Goal: Task Accomplishment & Management: Manage account settings

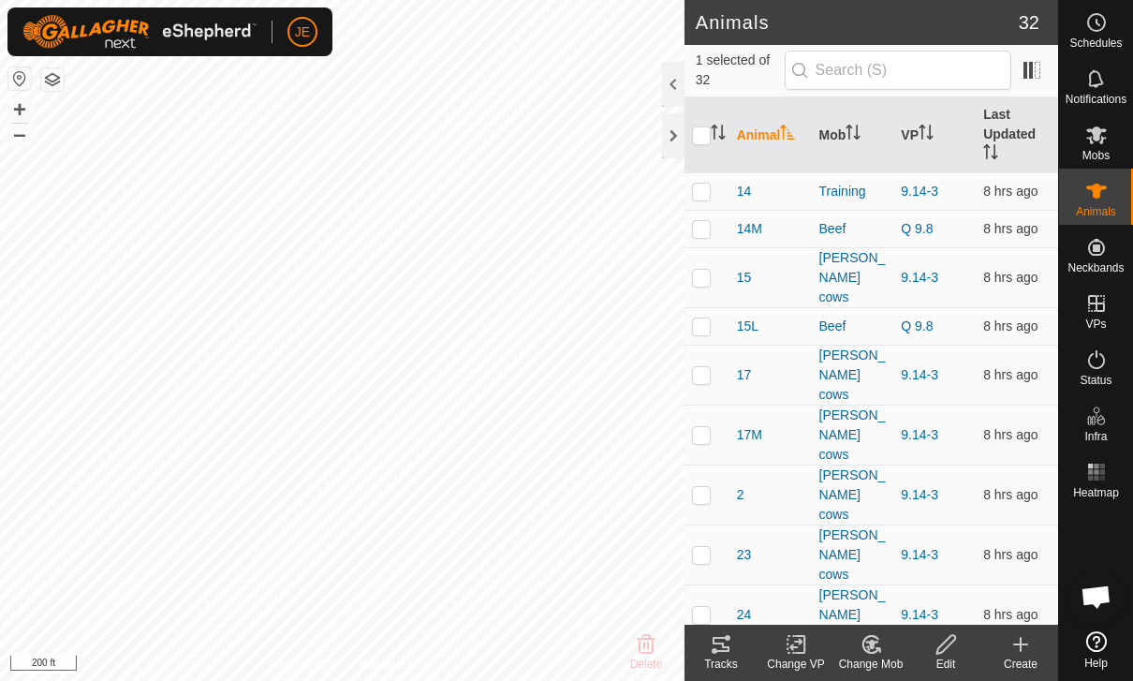
scroll to position [802, 0]
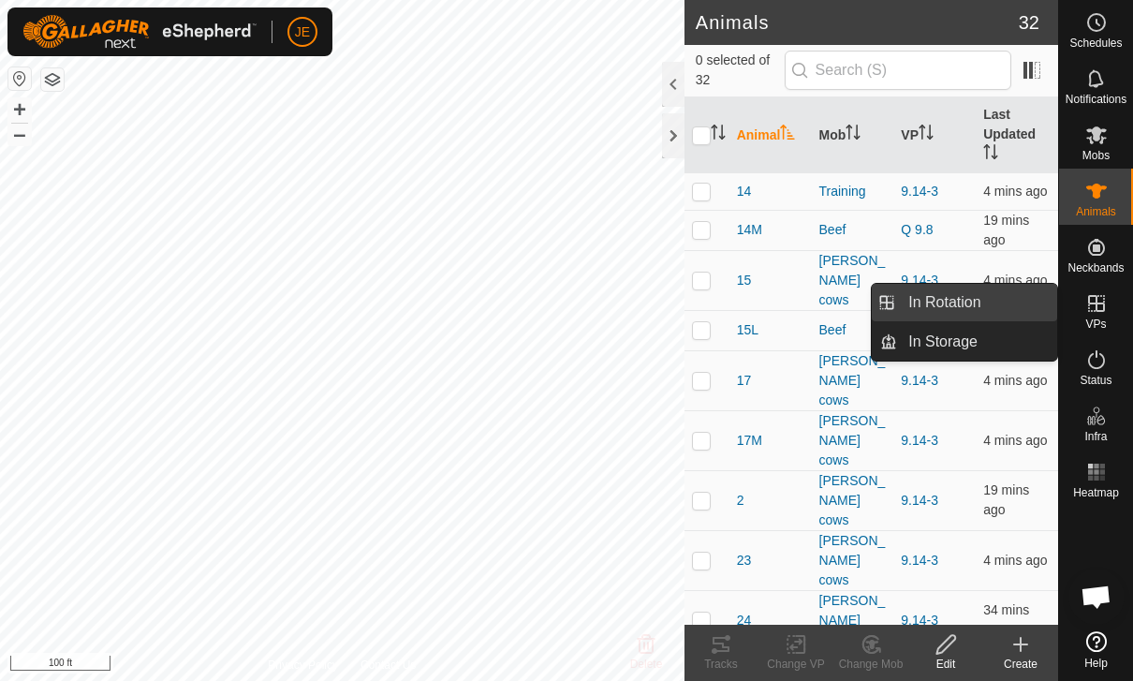
click at [1003, 303] on link "In Rotation" at bounding box center [977, 302] width 160 height 37
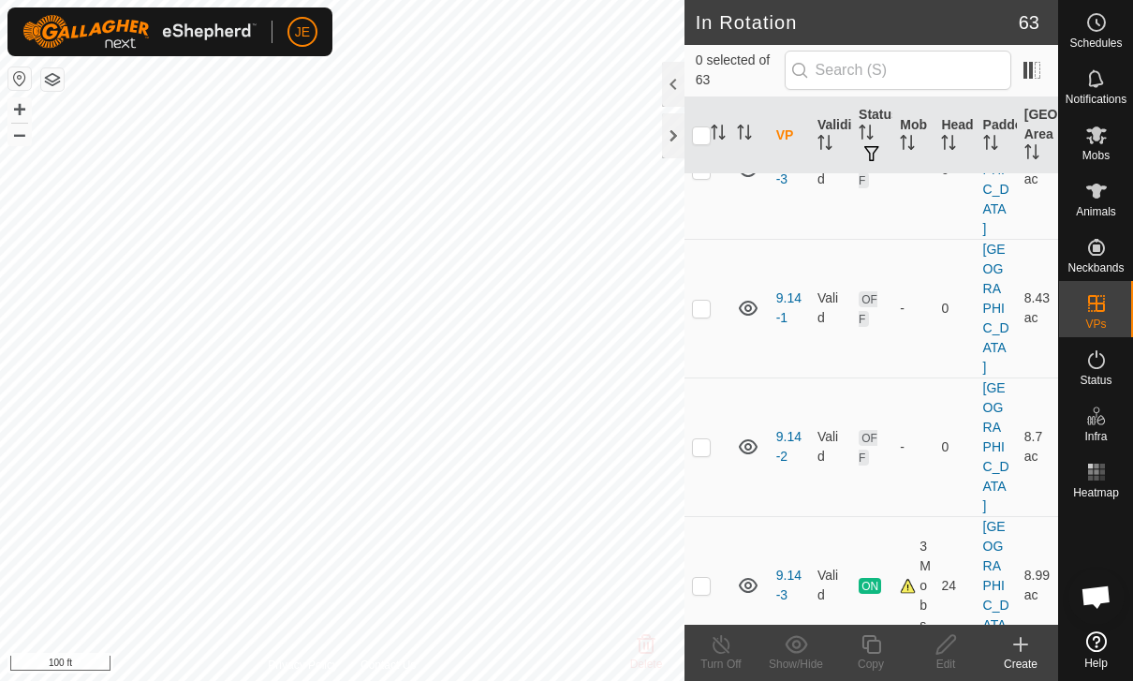
scroll to position [1989, 0]
click at [707, 580] on p-checkbox at bounding box center [701, 587] width 19 height 15
checkbox input "true"
click at [874, 645] on icon at bounding box center [871, 644] width 23 height 22
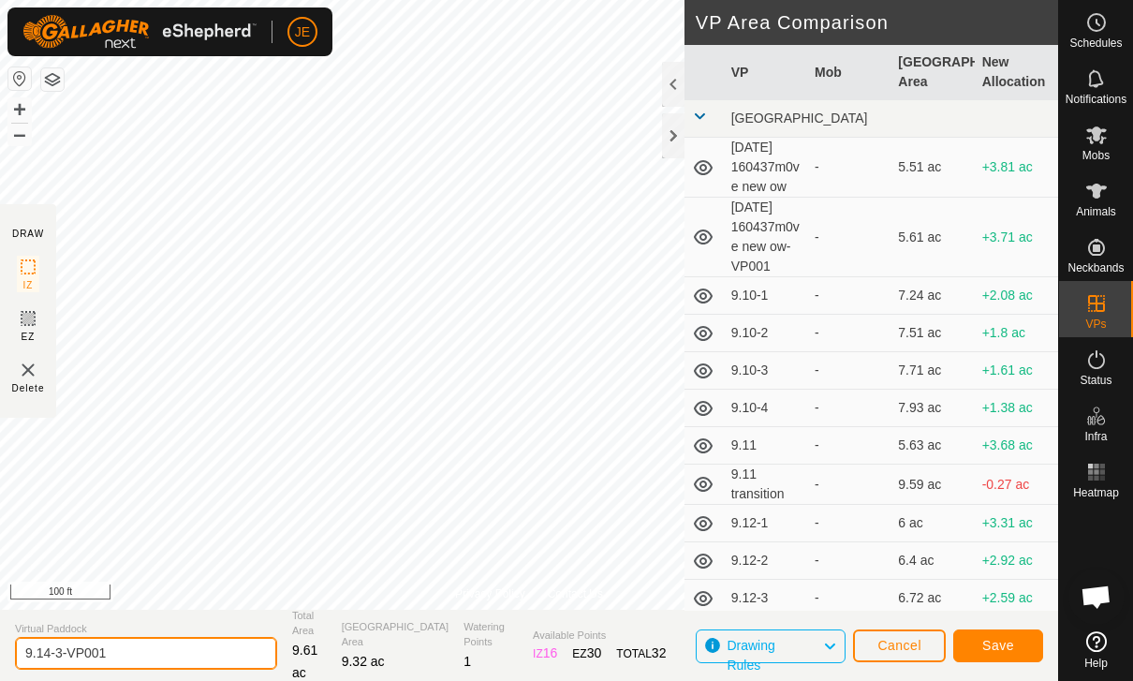
click at [160, 642] on input "9.14-3-VP001" at bounding box center [146, 653] width 262 height 33
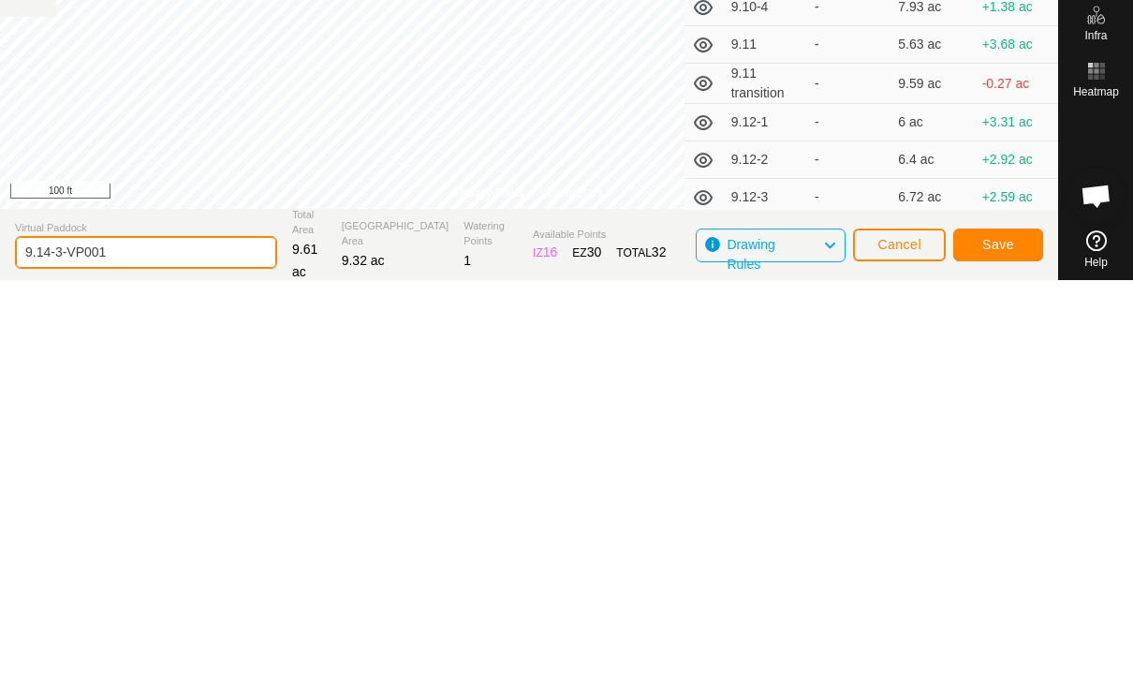
click at [160, 637] on input "9.14-3-VP001" at bounding box center [146, 653] width 262 height 33
click at [167, 637] on input "9.14-3-VP001" at bounding box center [146, 653] width 262 height 33
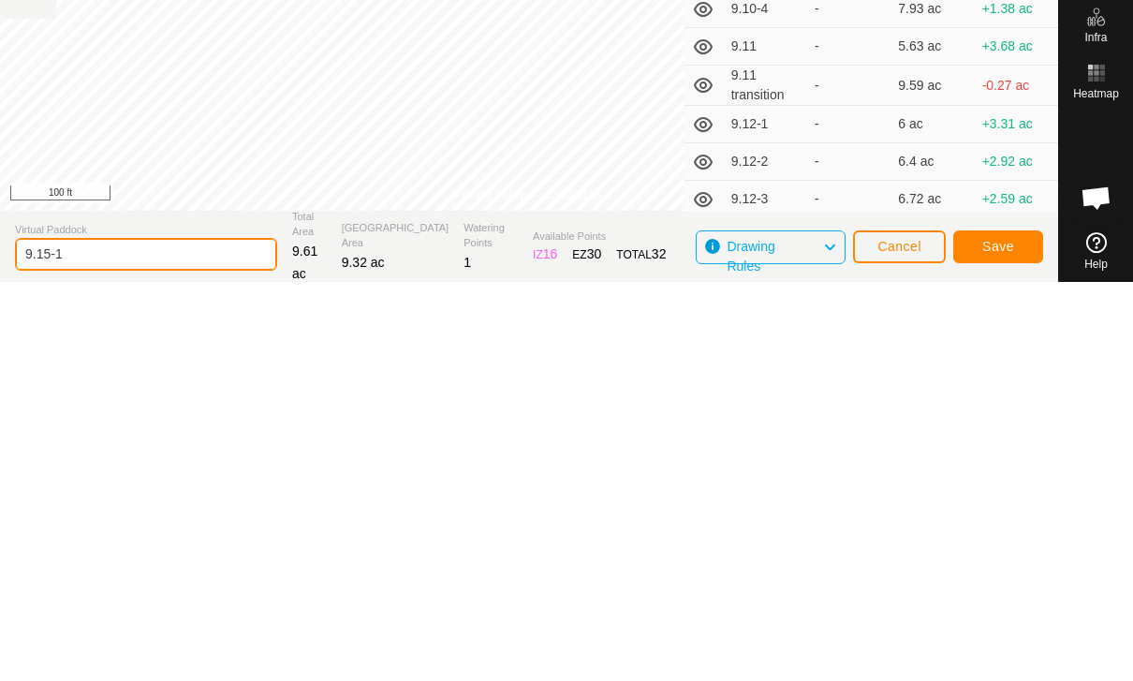
type input "9.15-1"
click at [1014, 629] on button "Save" at bounding box center [998, 645] width 90 height 33
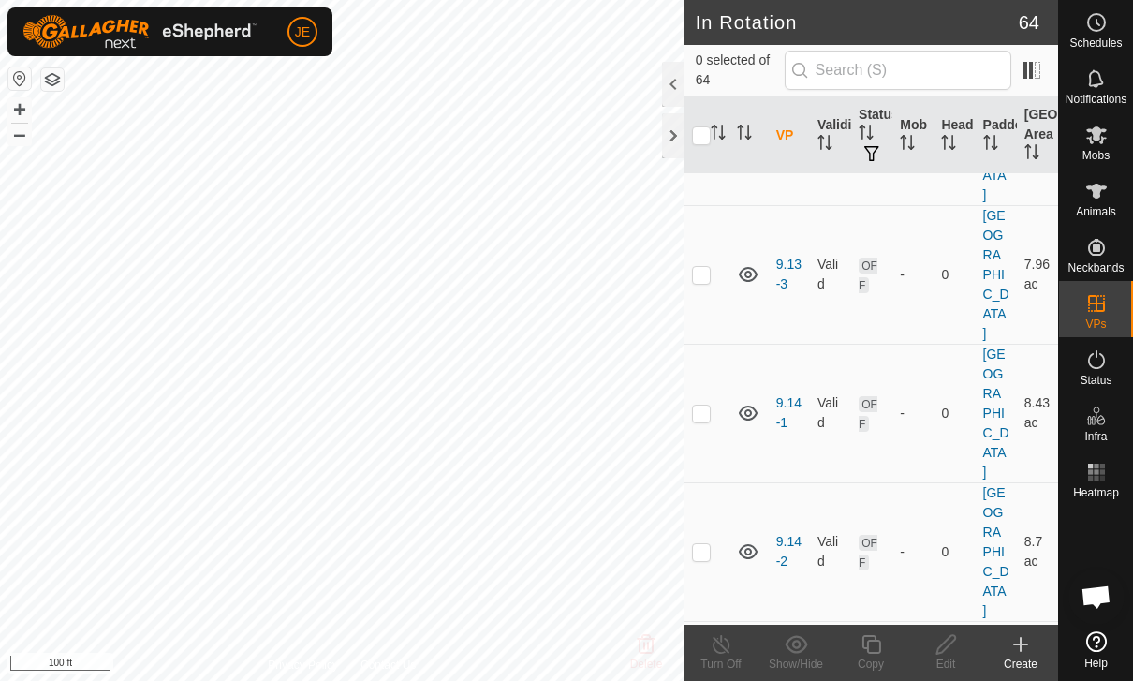
scroll to position [1893, 0]
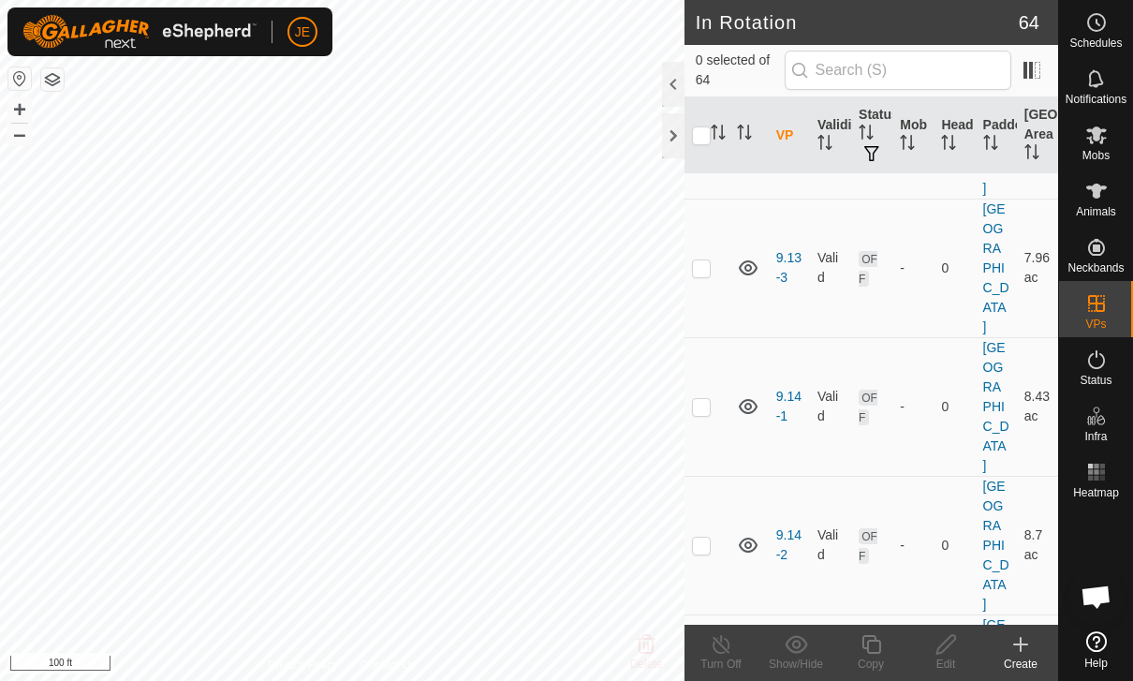
click at [706, 676] on p-checkbox at bounding box center [701, 683] width 19 height 15
checkbox input "true"
click at [884, 658] on div "Copy" at bounding box center [871, 664] width 75 height 17
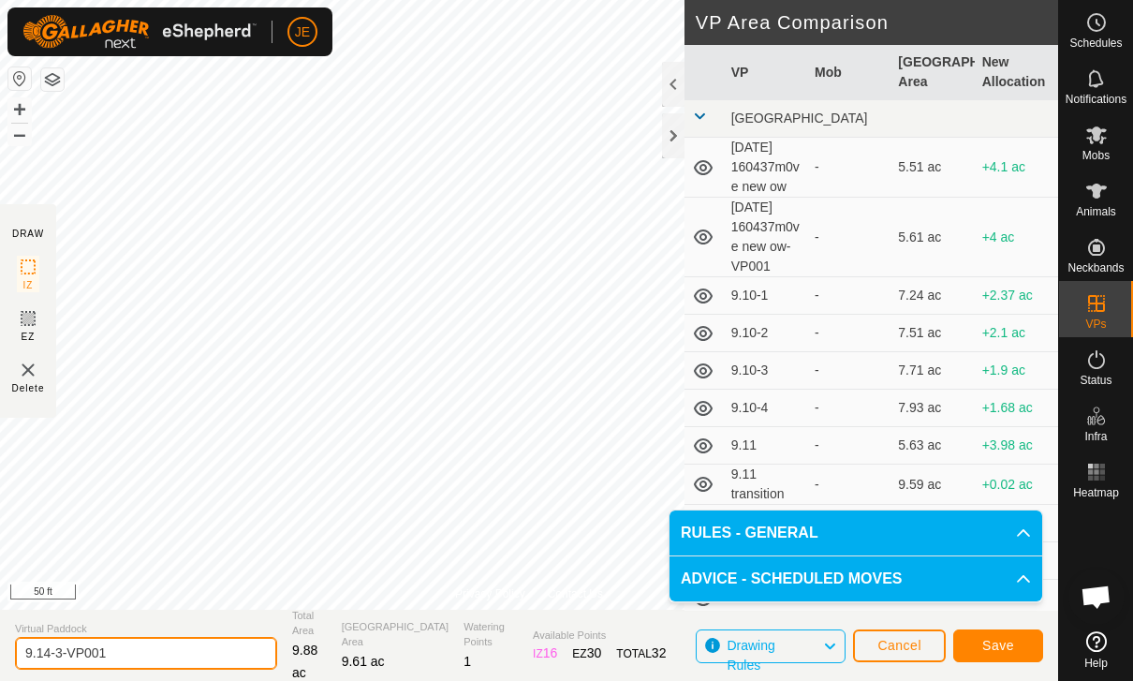
click at [152, 637] on input "9.14-3-VP001" at bounding box center [146, 653] width 262 height 33
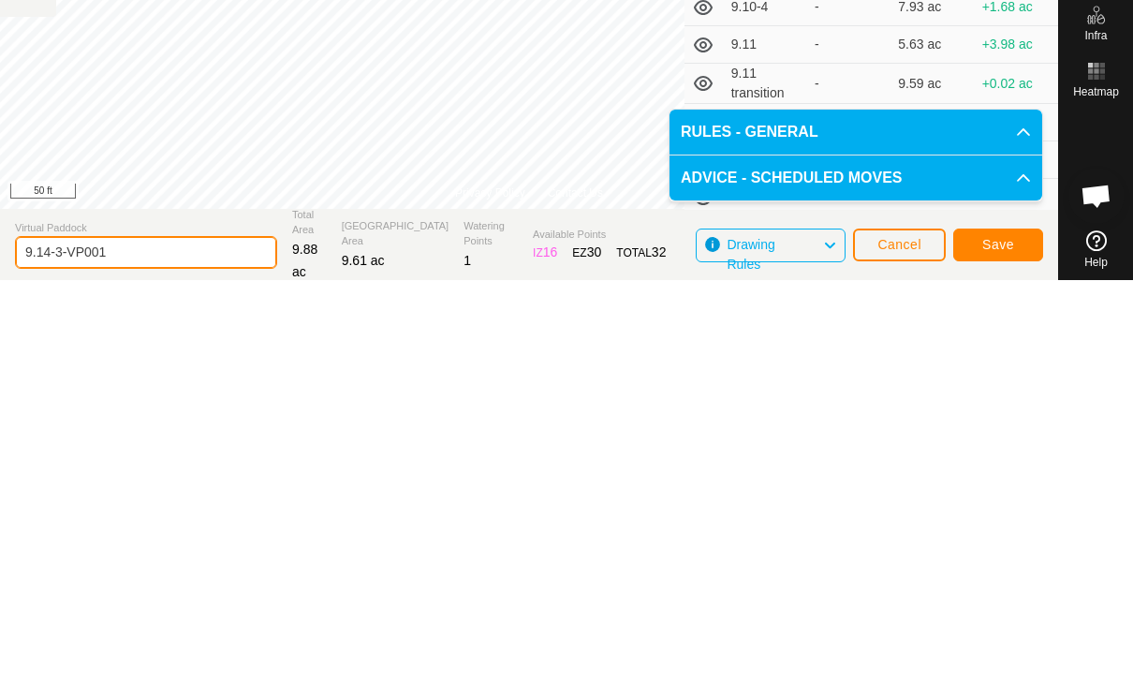
click at [167, 637] on input "9.14-3-VP001" at bounding box center [146, 653] width 262 height 33
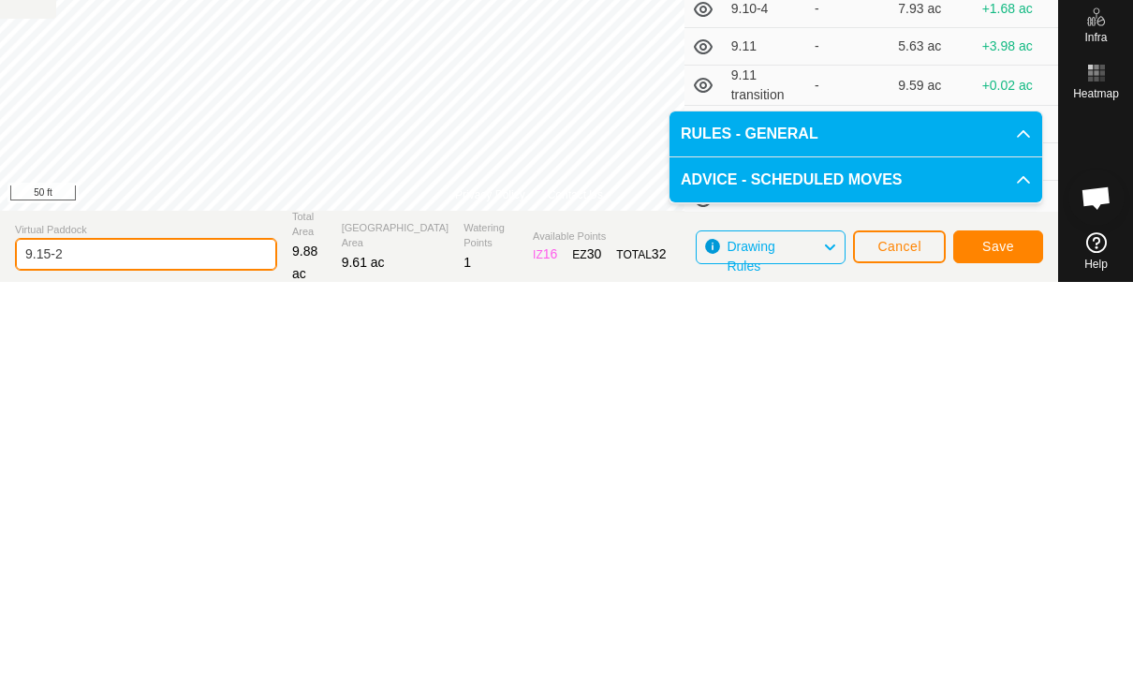
type input "9.15-2"
click at [1007, 638] on span "Save" at bounding box center [999, 645] width 32 height 15
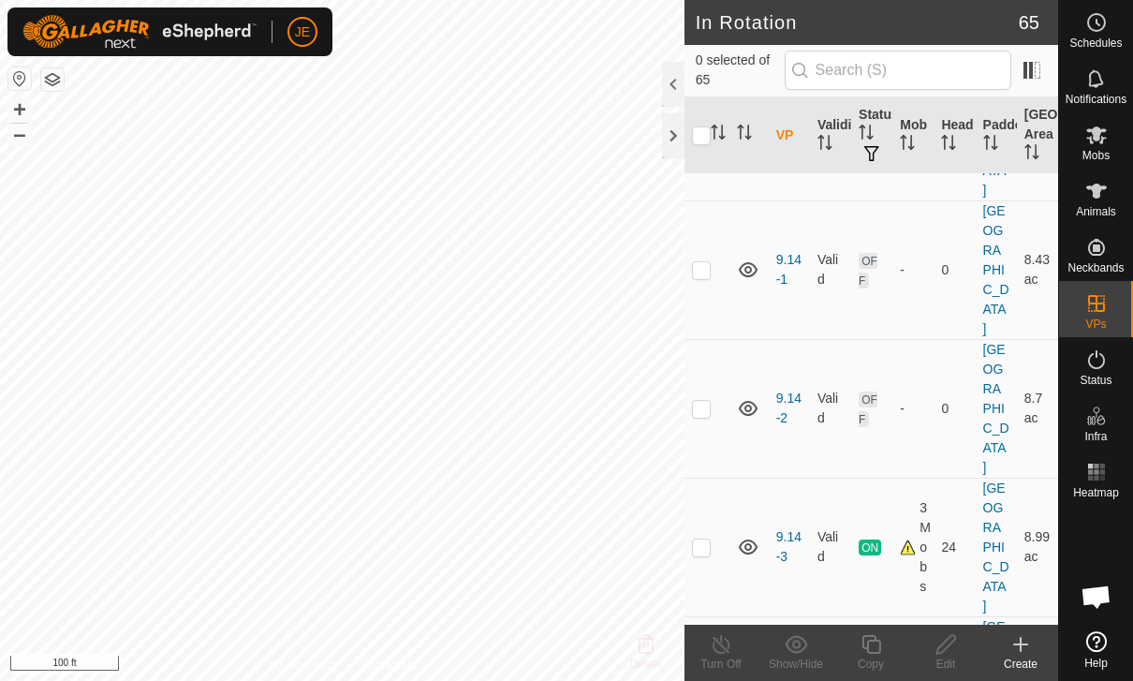
scroll to position [2023, 0]
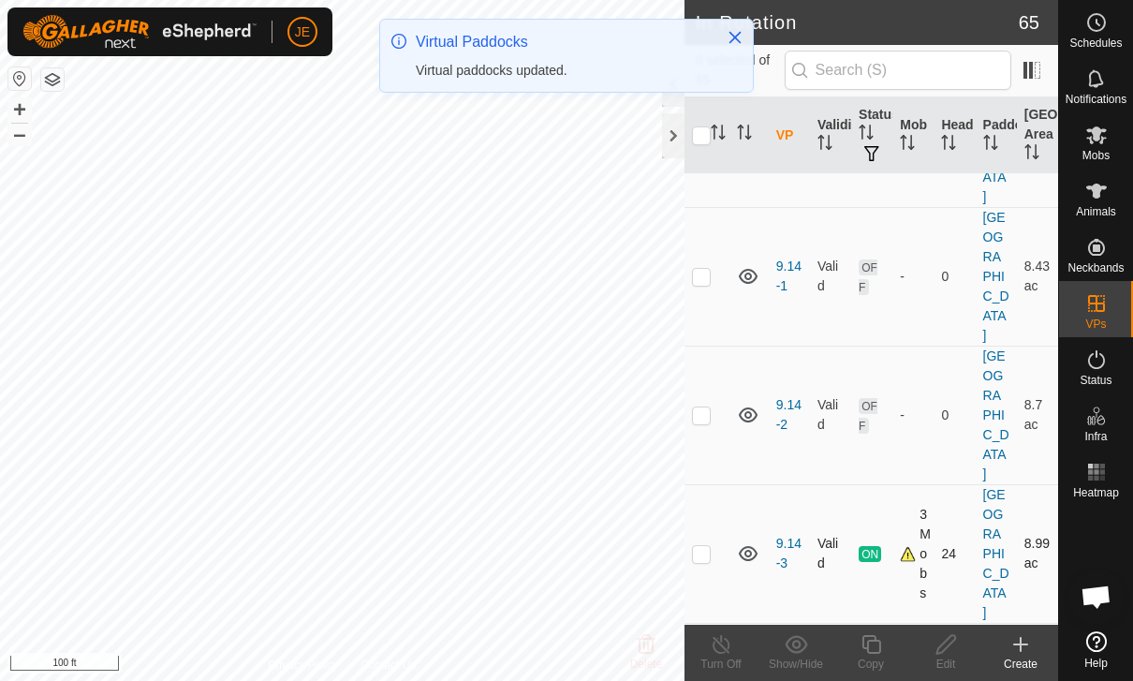
click at [702, 546] on p-checkbox at bounding box center [701, 553] width 19 height 15
checkbox input "true"
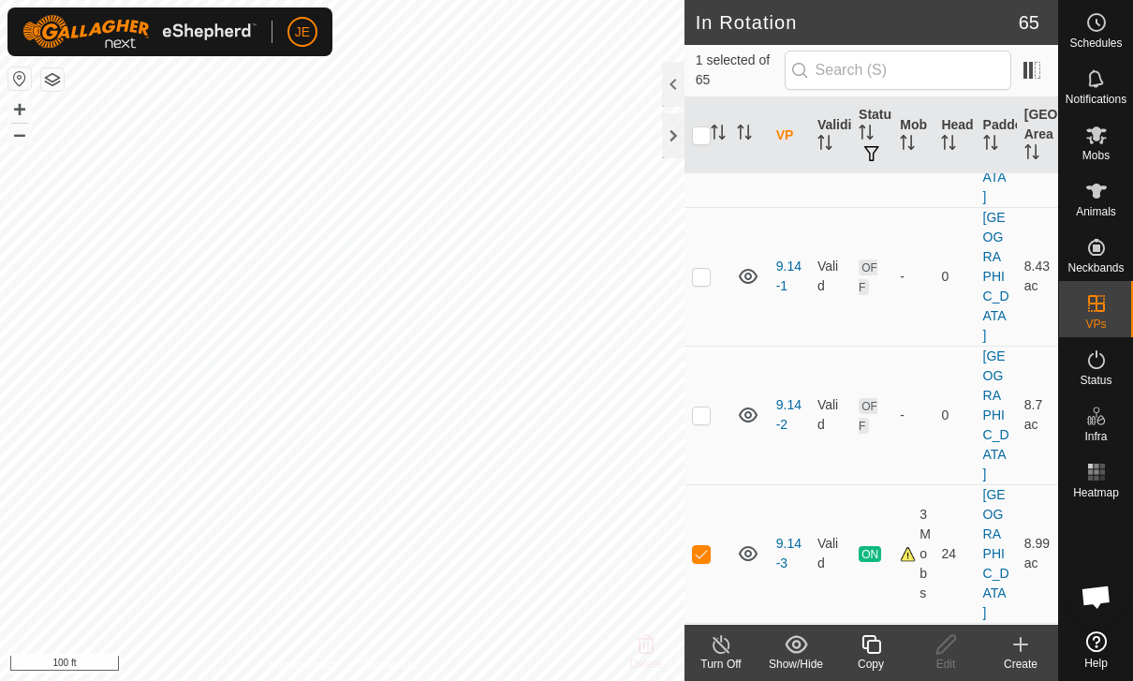
click at [886, 657] on div "Copy" at bounding box center [871, 664] width 75 height 17
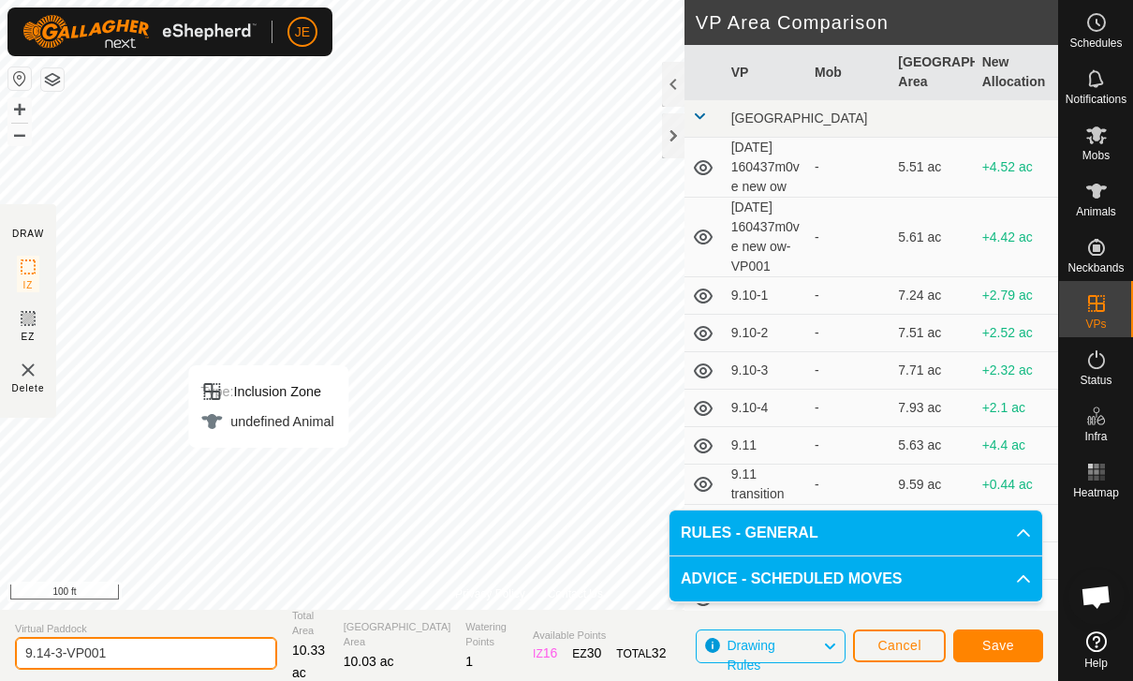
click at [157, 642] on input "9.14-3-VP001" at bounding box center [146, 653] width 262 height 33
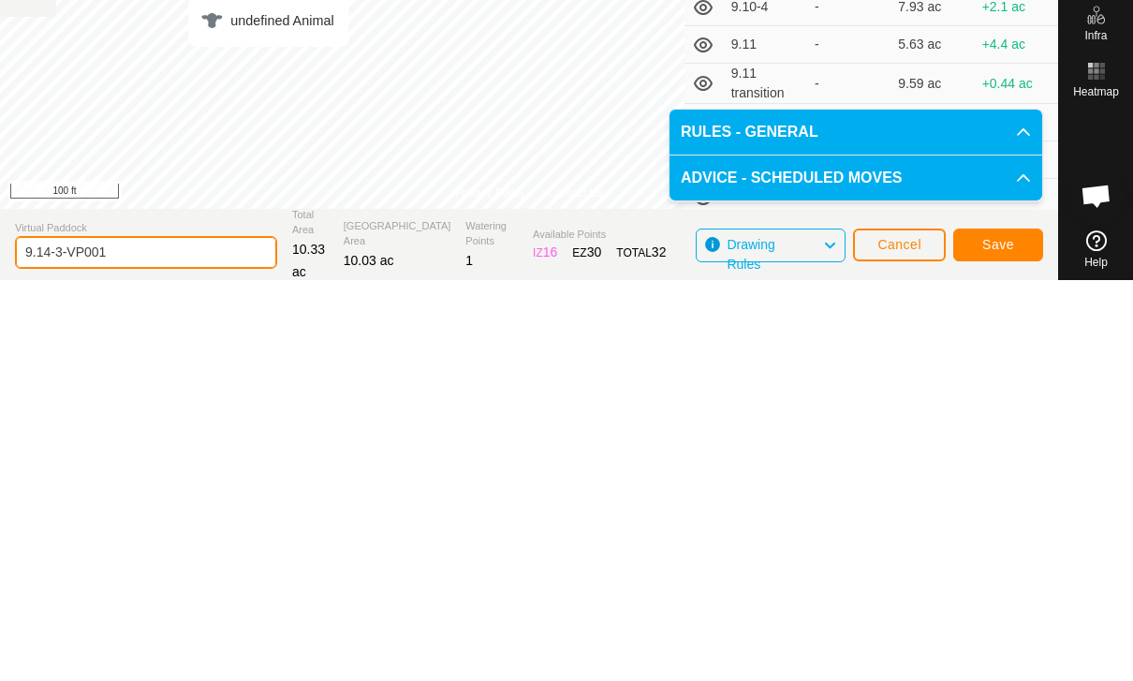
click at [172, 637] on input "9.14-3-VP001" at bounding box center [146, 653] width 262 height 33
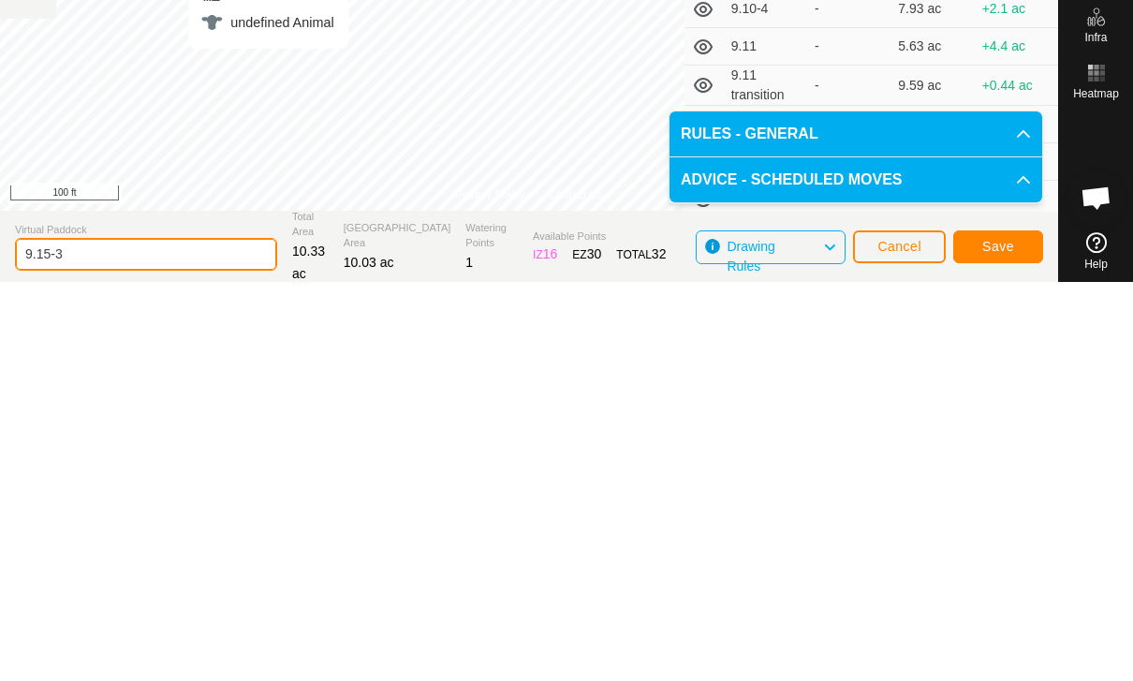
type input "9.15-3"
click at [1009, 629] on button "Save" at bounding box center [998, 645] width 90 height 33
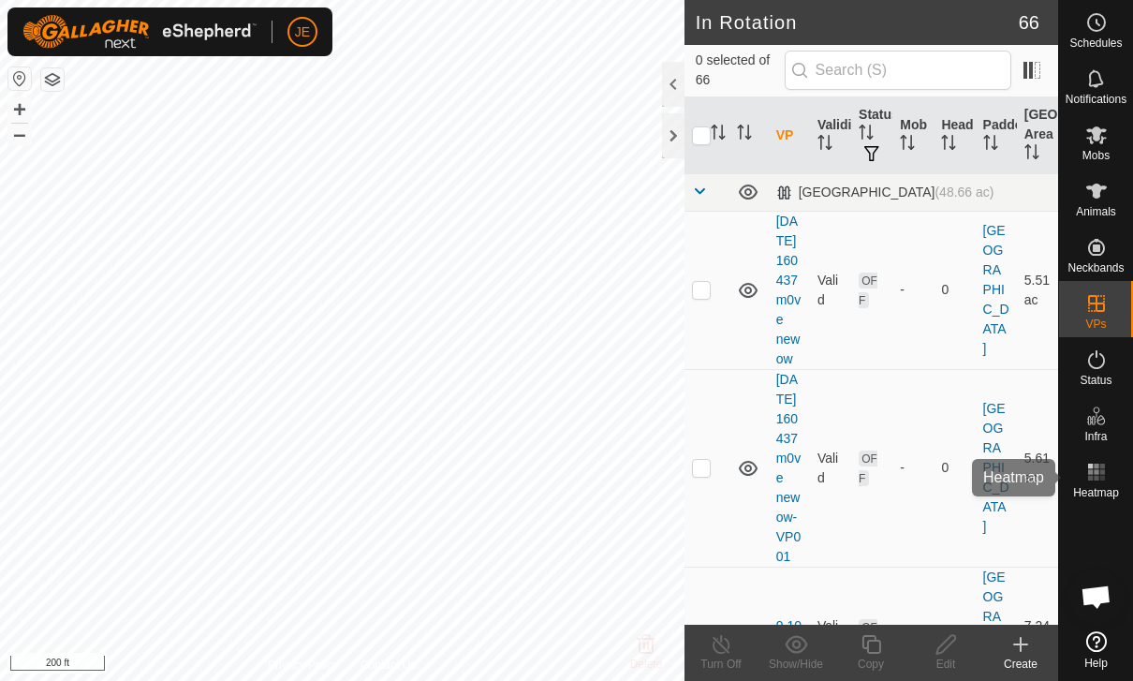
click at [1102, 476] on rect at bounding box center [1102, 478] width 5 height 5
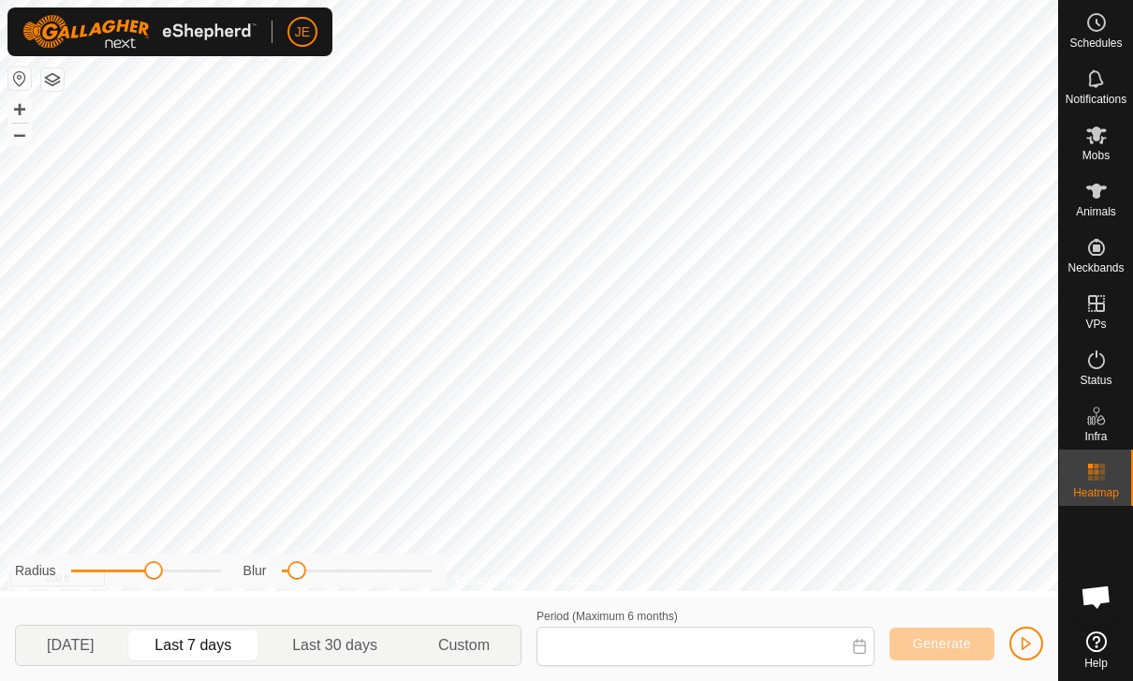
type input "[DATE] - [DATE]"
click at [1021, 639] on span "button" at bounding box center [1026, 643] width 15 height 15
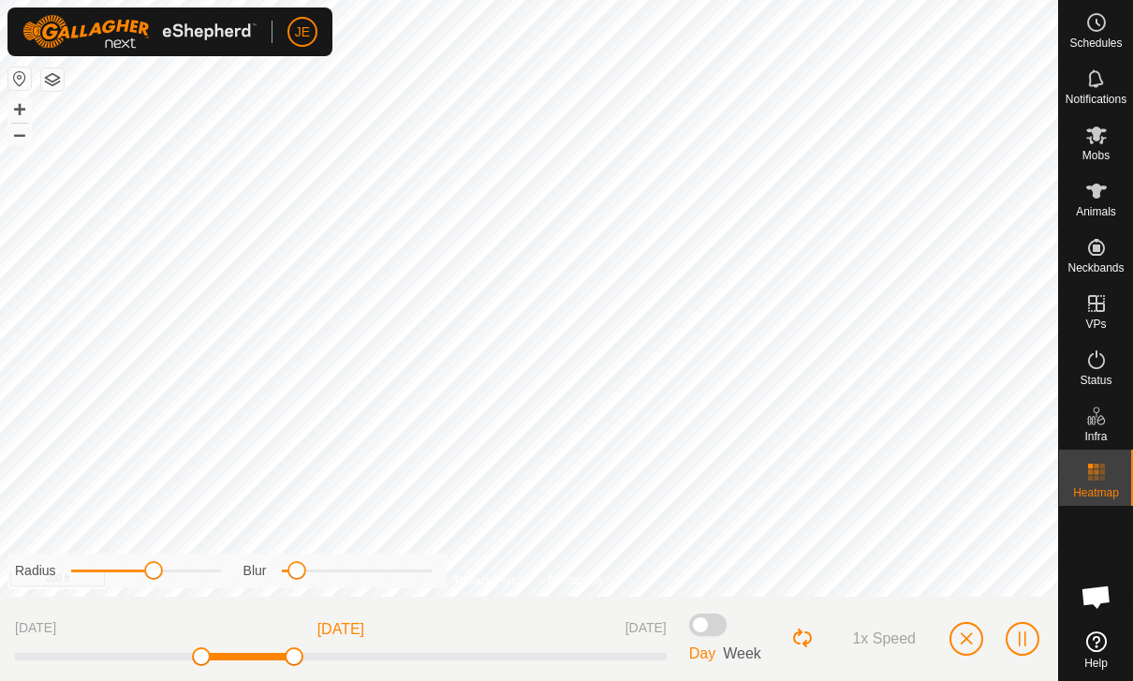
click at [963, 640] on span "button" at bounding box center [966, 638] width 15 height 15
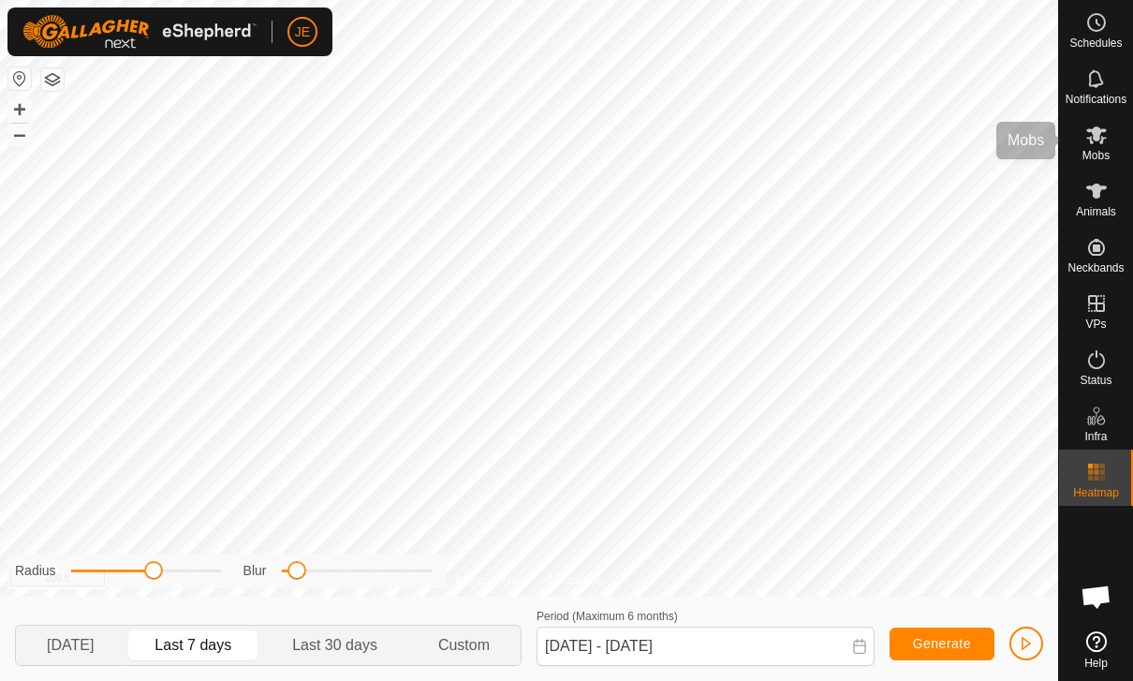
click at [1109, 140] on es-mob-svg-icon at bounding box center [1097, 135] width 34 height 30
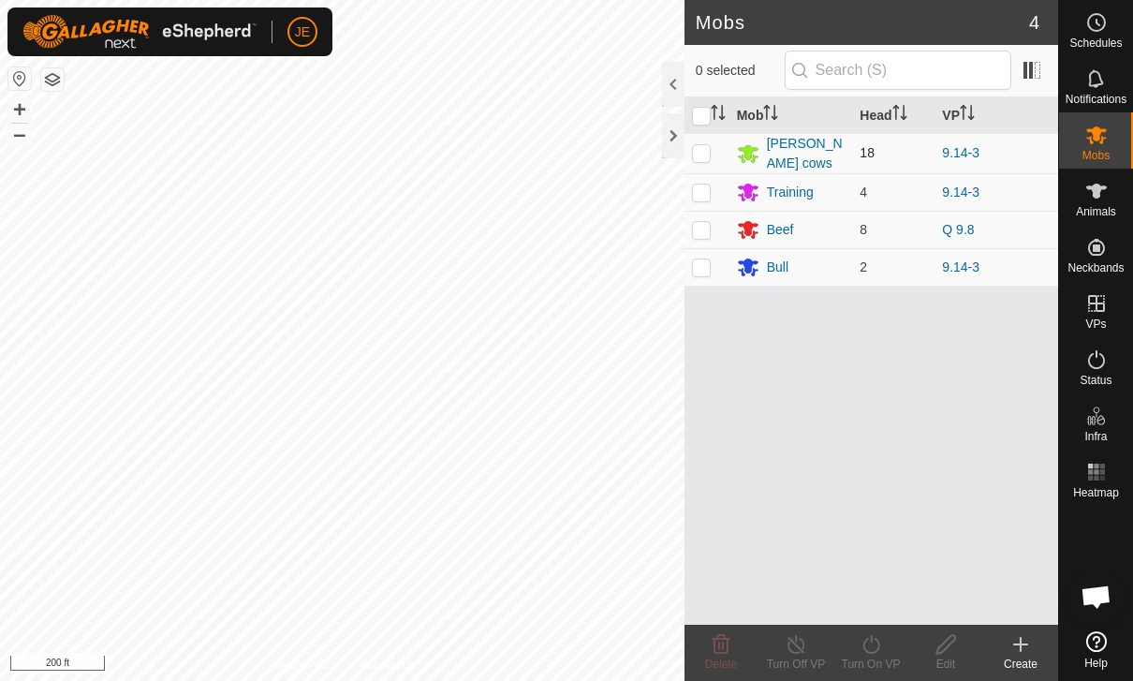
click at [708, 154] on p-checkbox at bounding box center [701, 152] width 19 height 15
checkbox input "true"
click at [876, 658] on div "Turn On VP" at bounding box center [871, 664] width 75 height 17
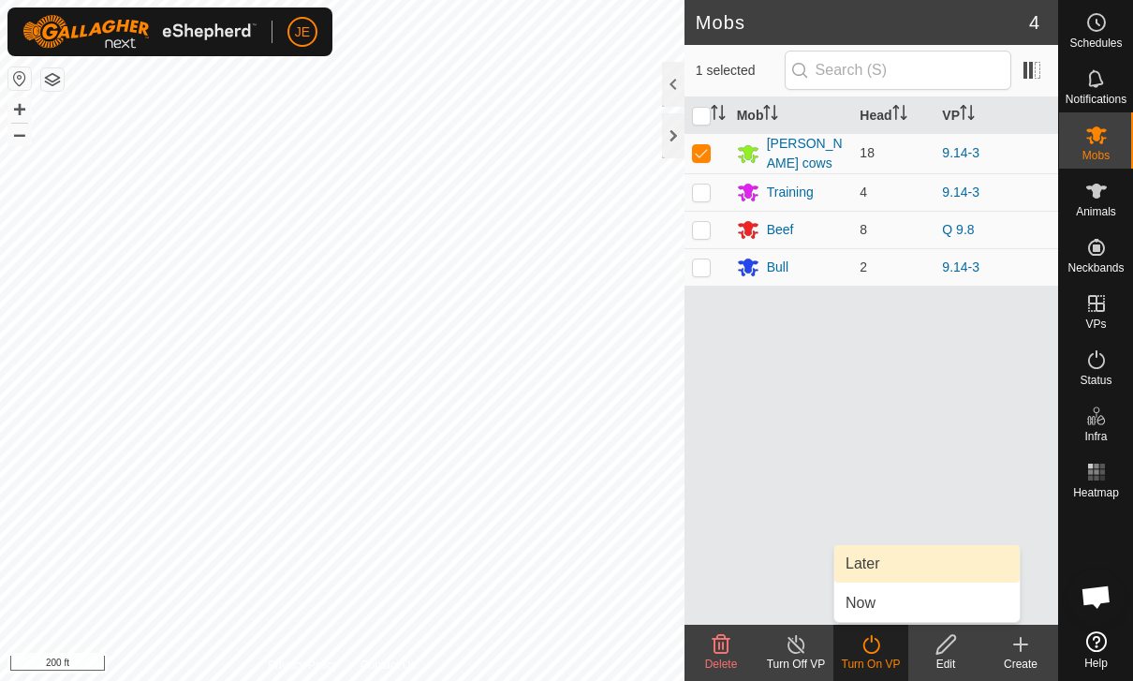
click at [880, 554] on link "Later" at bounding box center [927, 563] width 185 height 37
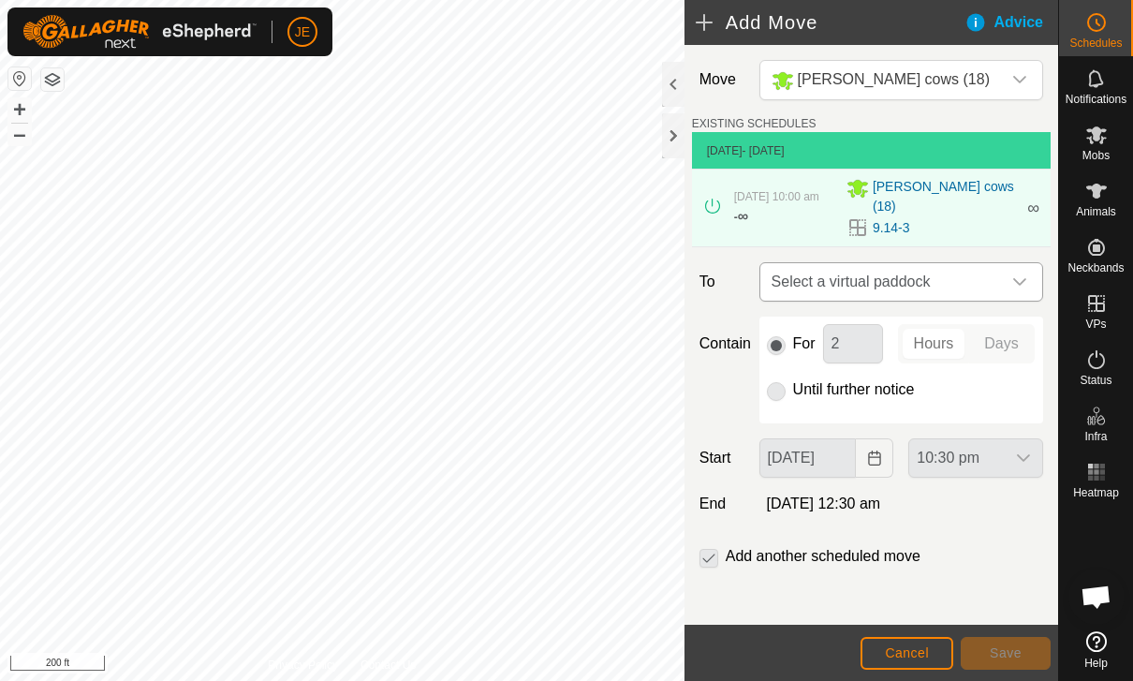
click at [966, 279] on span "Select a virtual paddock" at bounding box center [882, 281] width 237 height 37
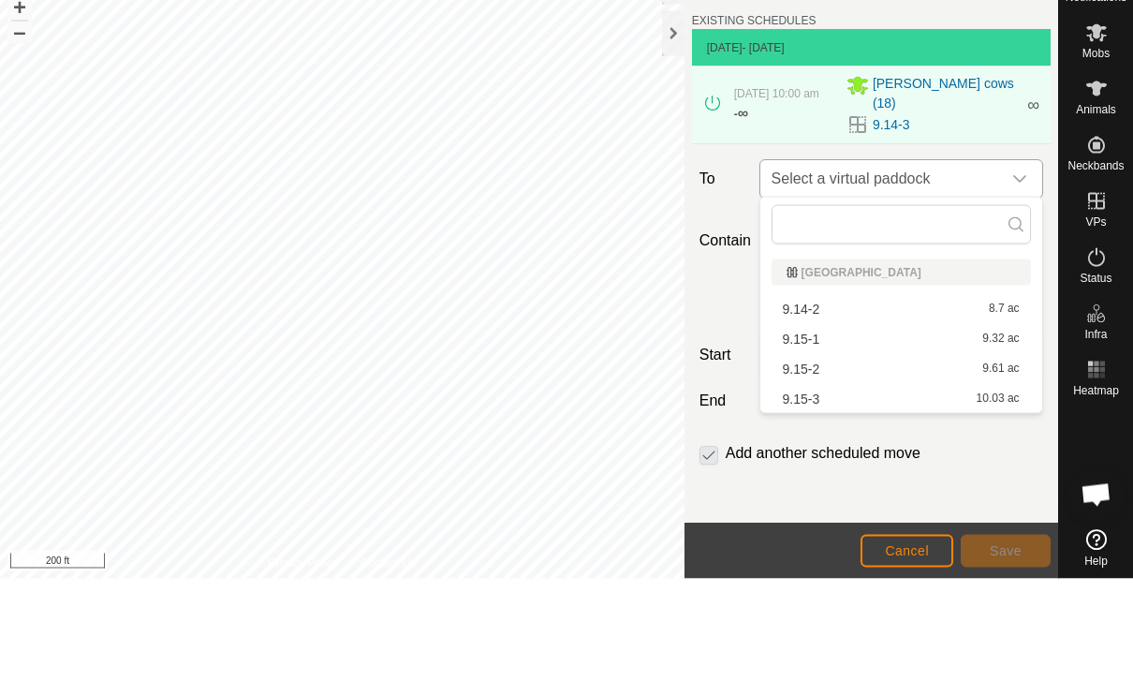
click at [994, 263] on span "Select a virtual paddock" at bounding box center [882, 281] width 237 height 37
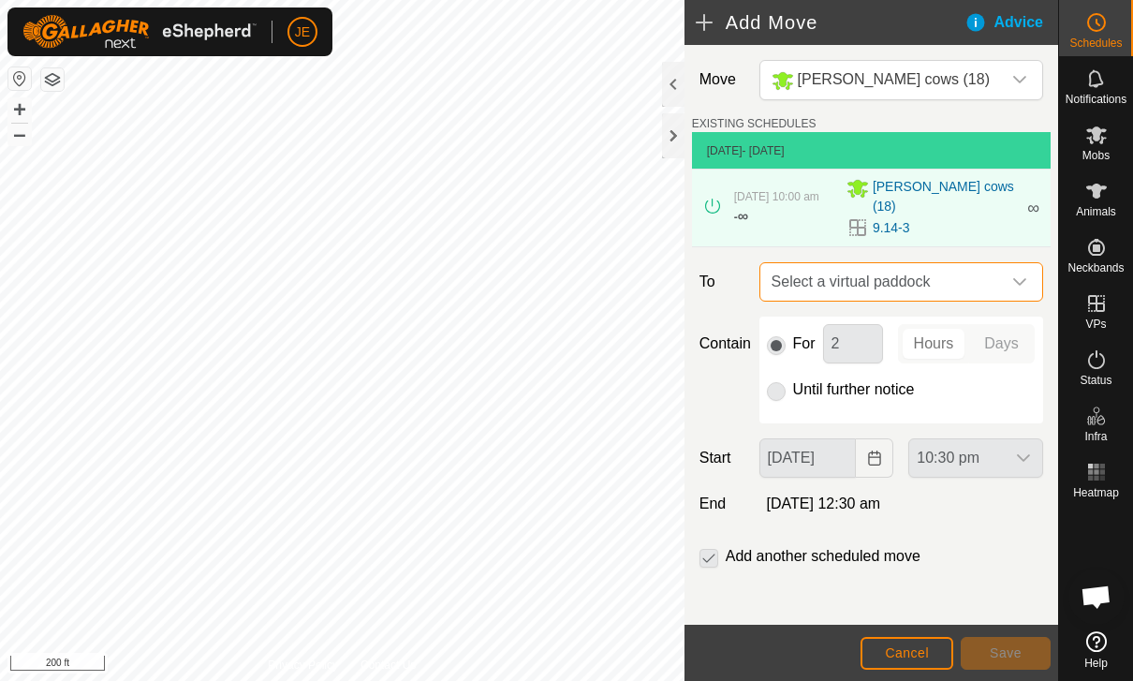
click at [1021, 274] on icon "dropdown trigger" at bounding box center [1020, 281] width 15 height 15
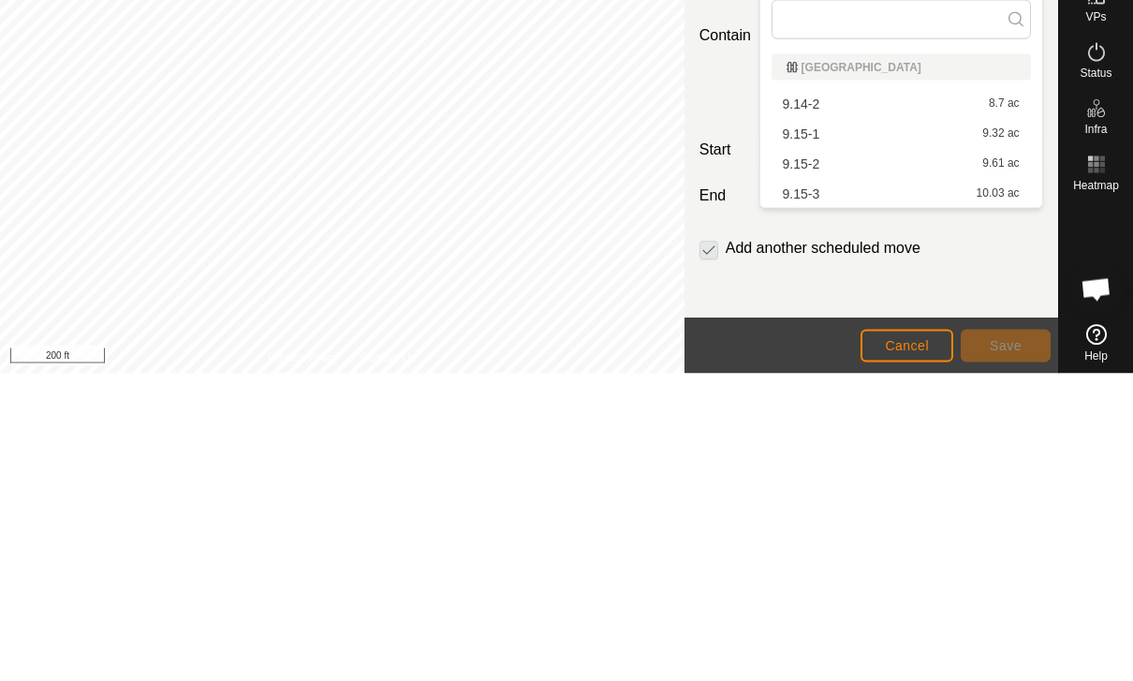
click at [813, 435] on span "9.15-1" at bounding box center [801, 441] width 37 height 13
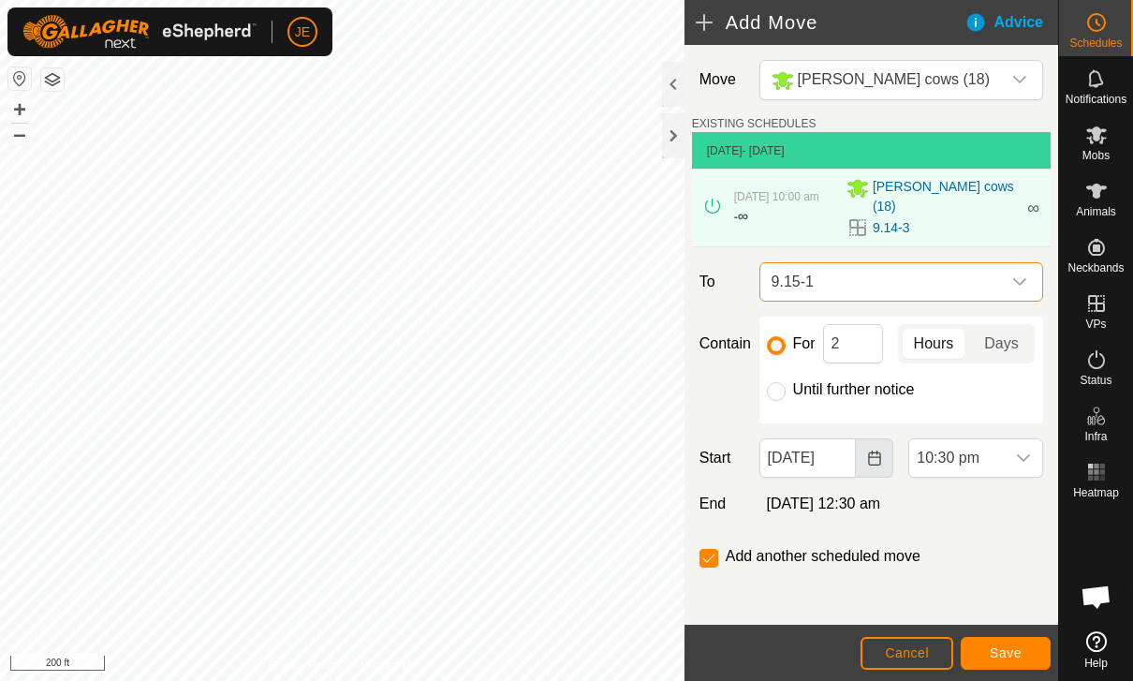
click at [871, 451] on icon "Choose Date" at bounding box center [874, 458] width 12 height 15
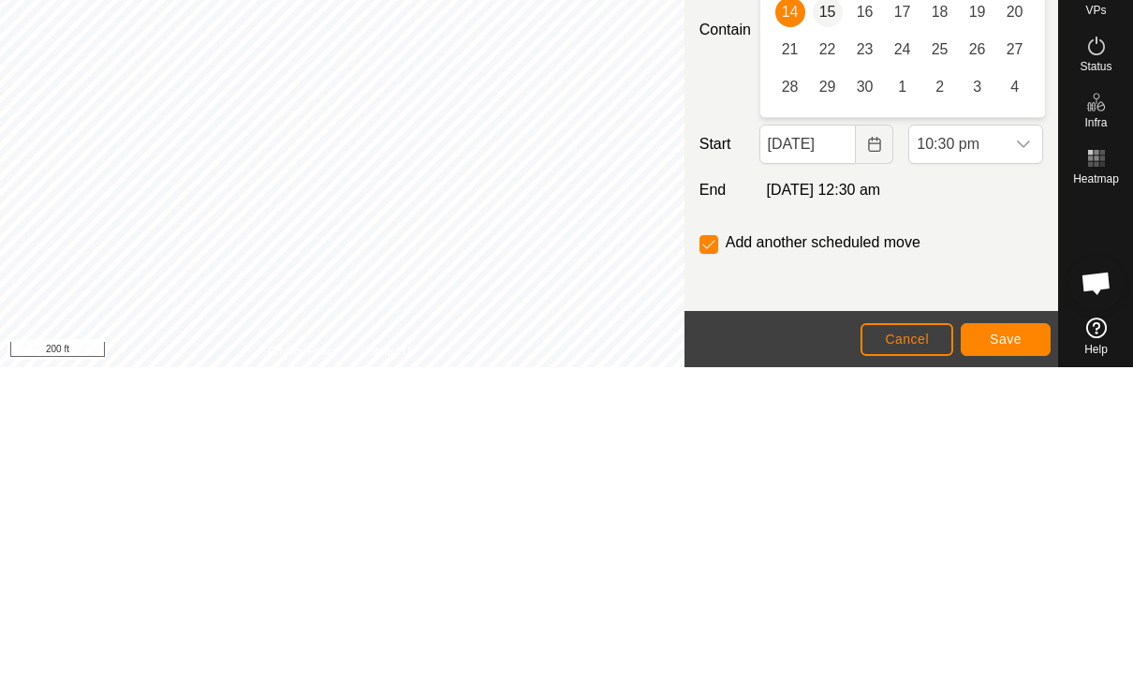
click at [835, 311] on span "15" at bounding box center [828, 326] width 30 height 30
type input "[DATE]"
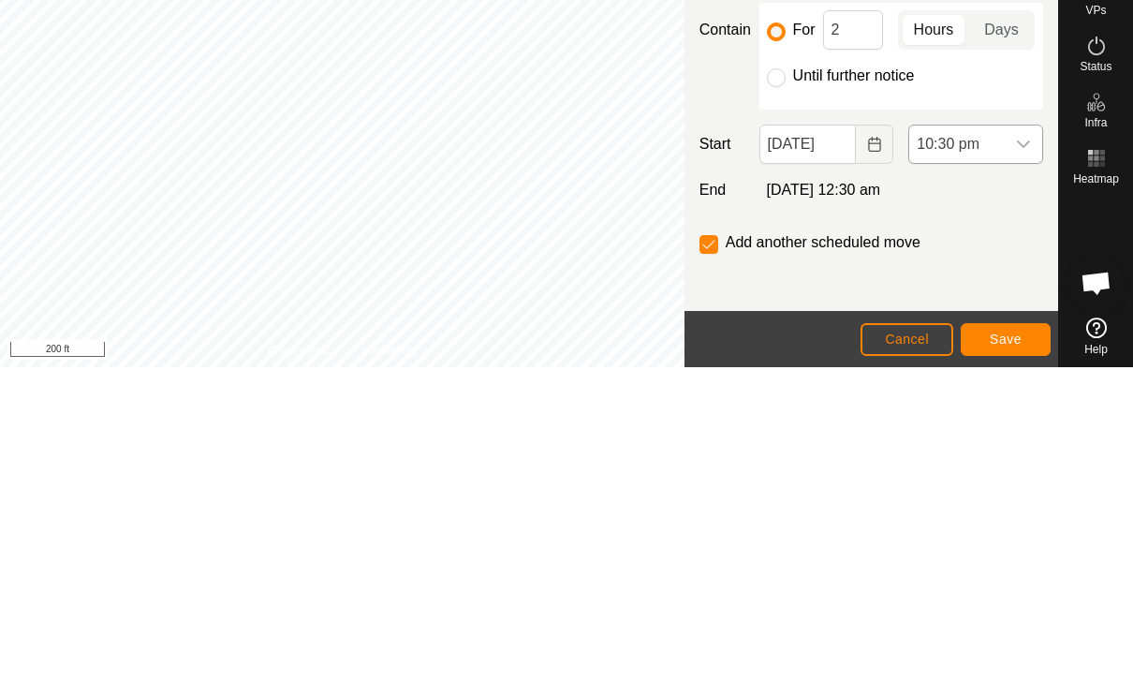
click at [1000, 439] on span "10:30 pm" at bounding box center [957, 457] width 96 height 37
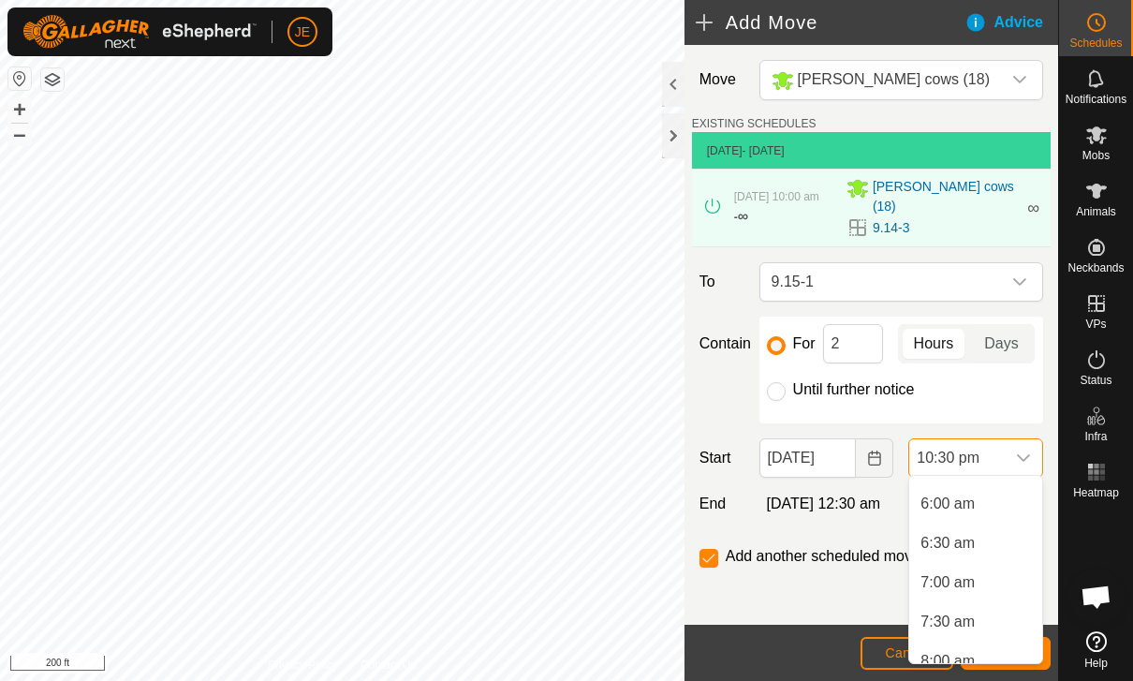
scroll to position [454, 0]
click at [964, 510] on span "6:00 am" at bounding box center [948, 512] width 54 height 22
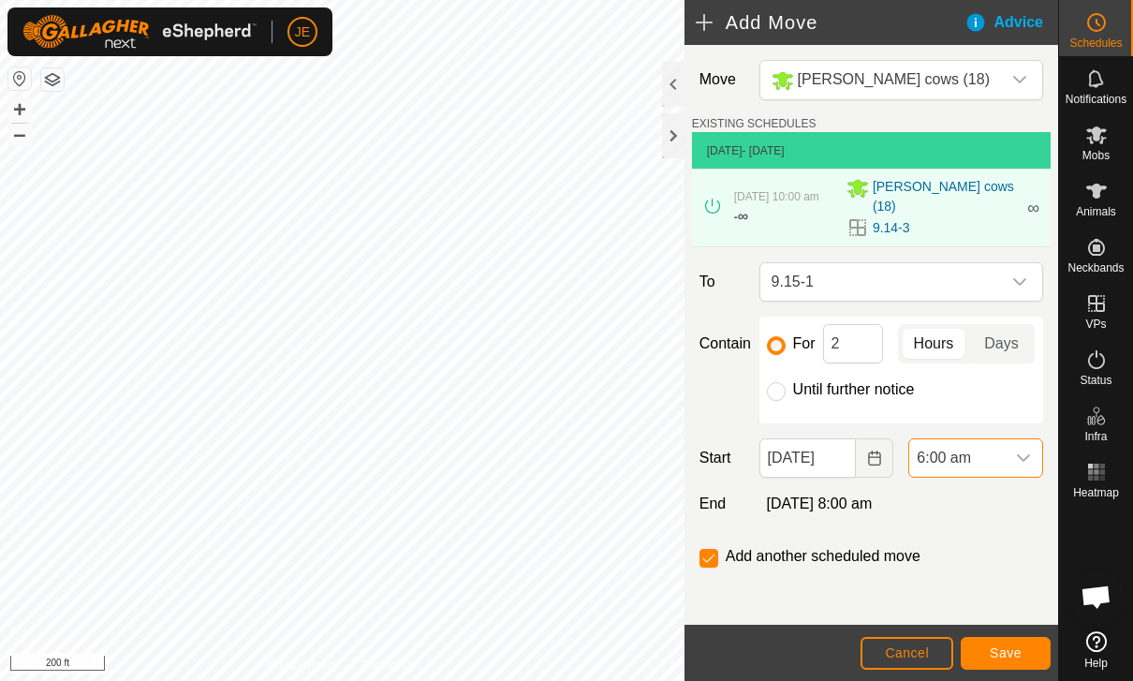
scroll to position [1620, 0]
click at [1009, 647] on span "Save" at bounding box center [1006, 652] width 32 height 15
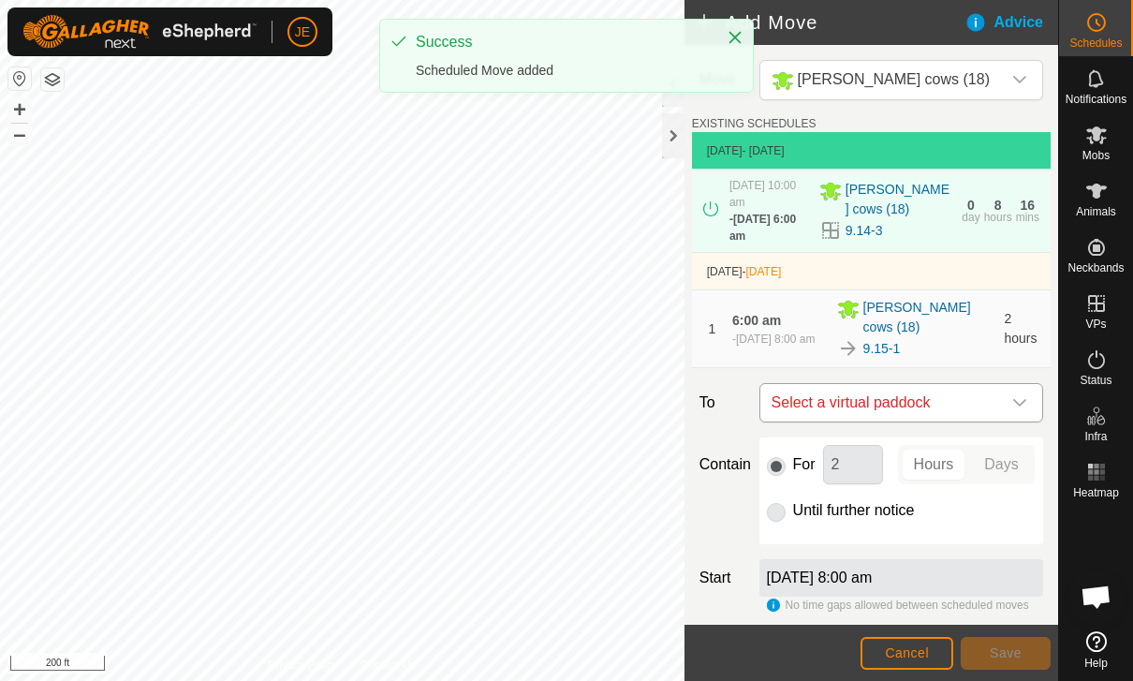
click at [961, 397] on span "Select a virtual paddock" at bounding box center [882, 402] width 237 height 37
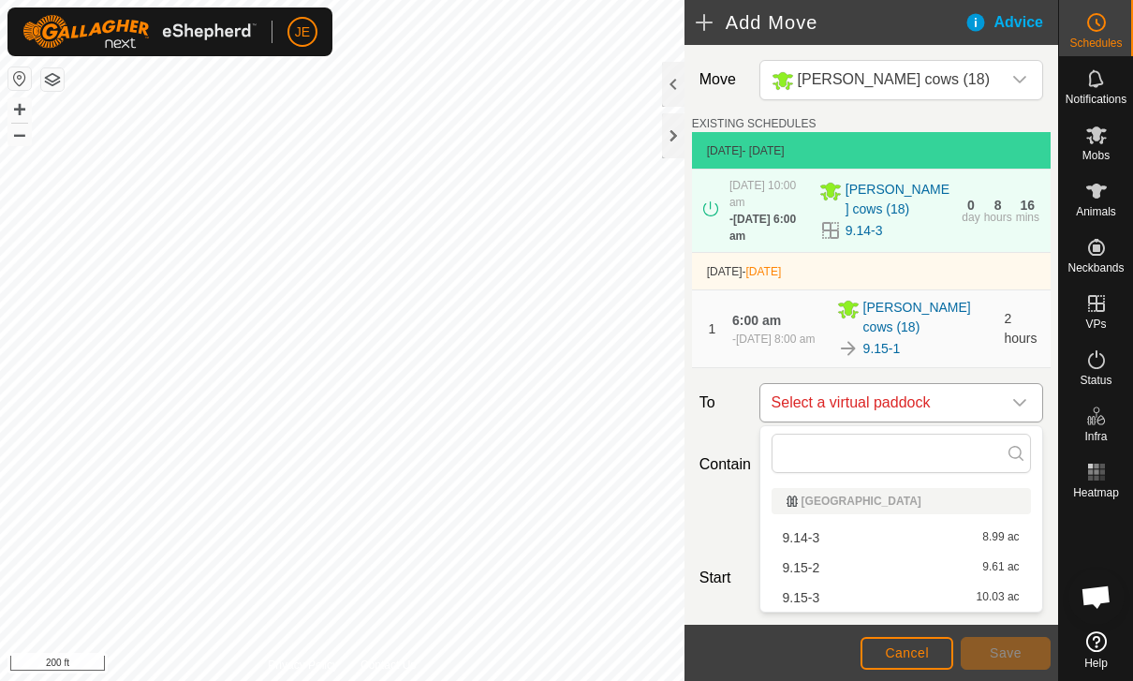
click at [999, 396] on span "Select a virtual paddock" at bounding box center [882, 402] width 237 height 37
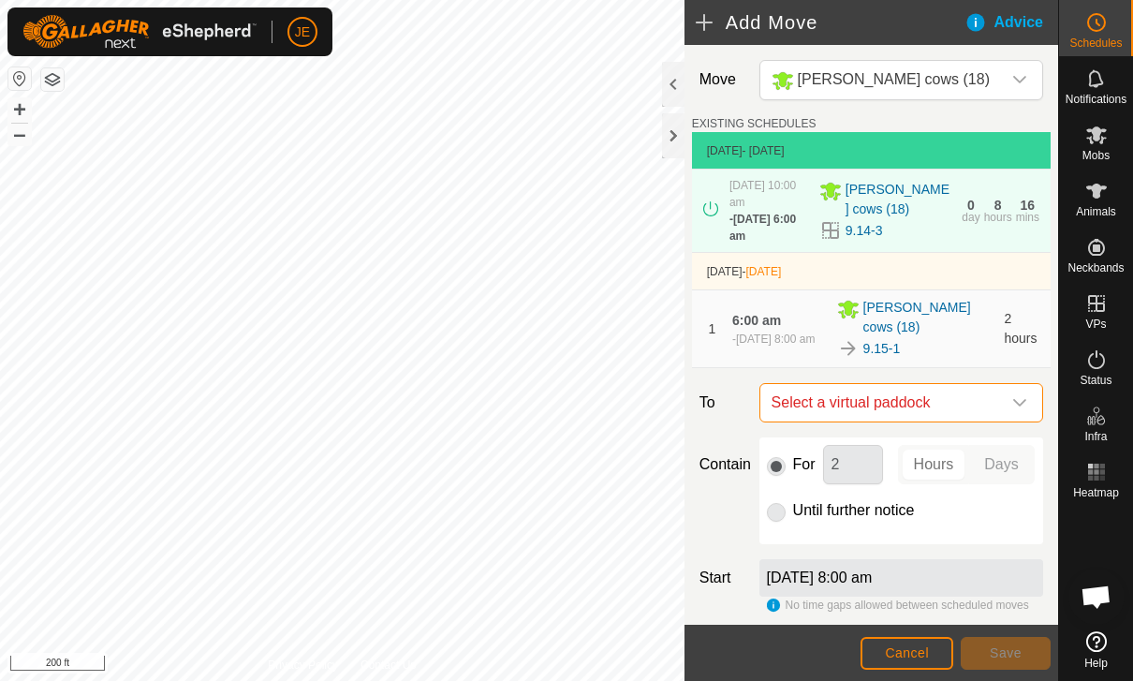
click at [1014, 405] on icon "dropdown trigger" at bounding box center [1020, 402] width 15 height 15
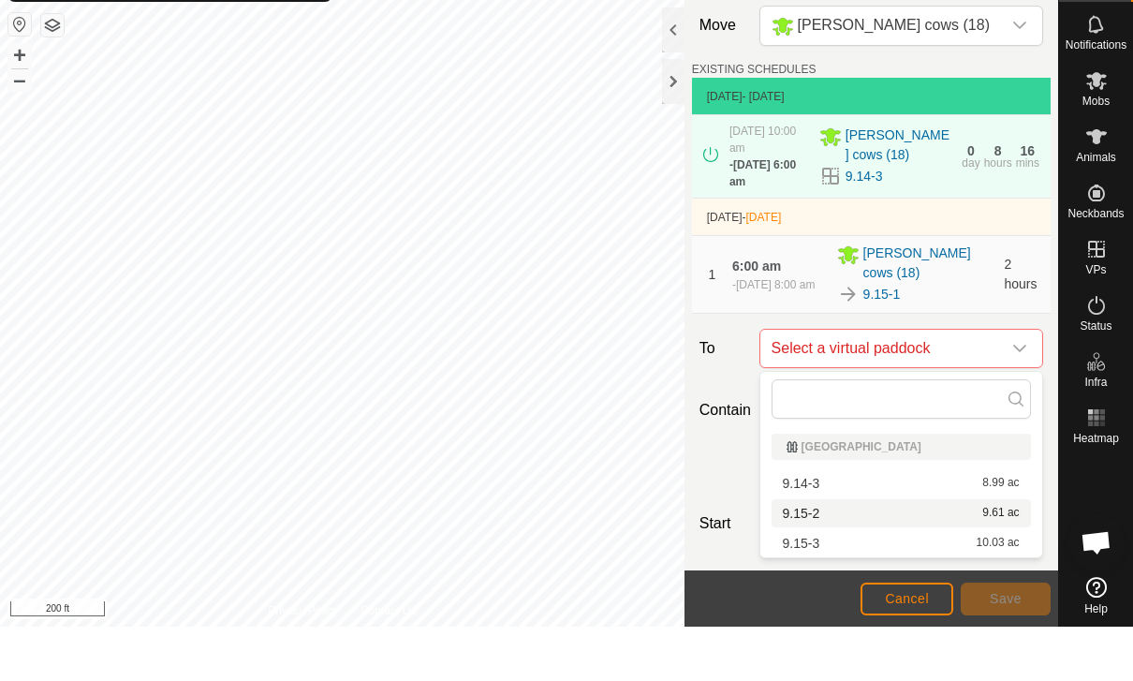
click at [820, 561] on span "9.15-2" at bounding box center [801, 567] width 37 height 13
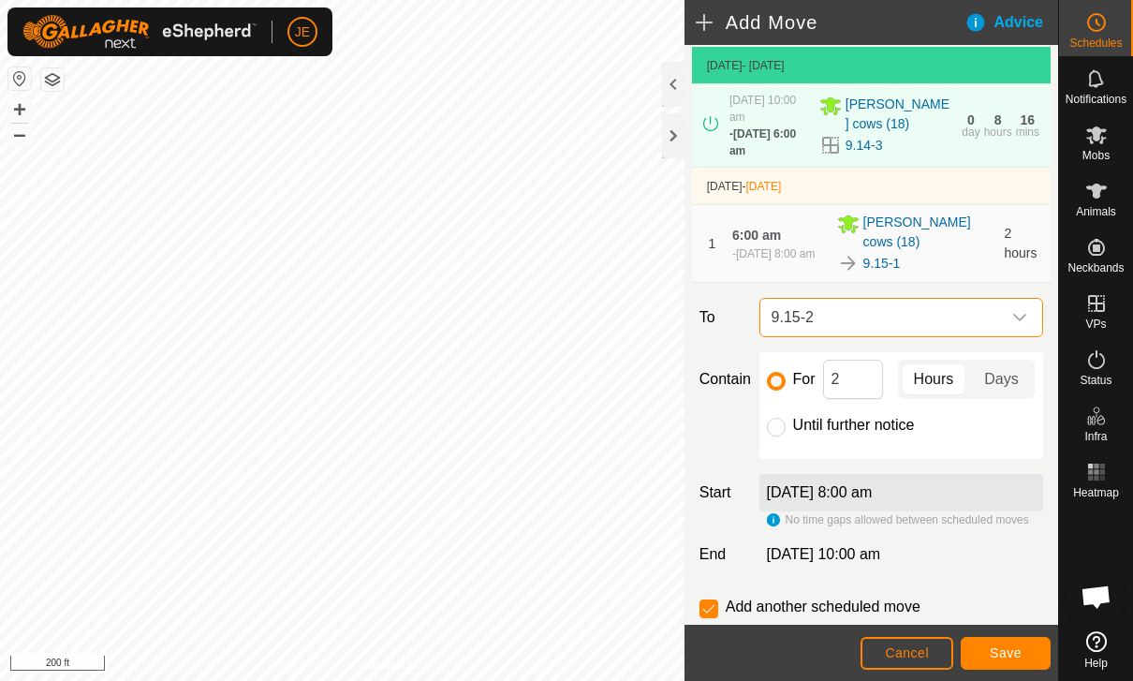
scroll to position [88, 0]
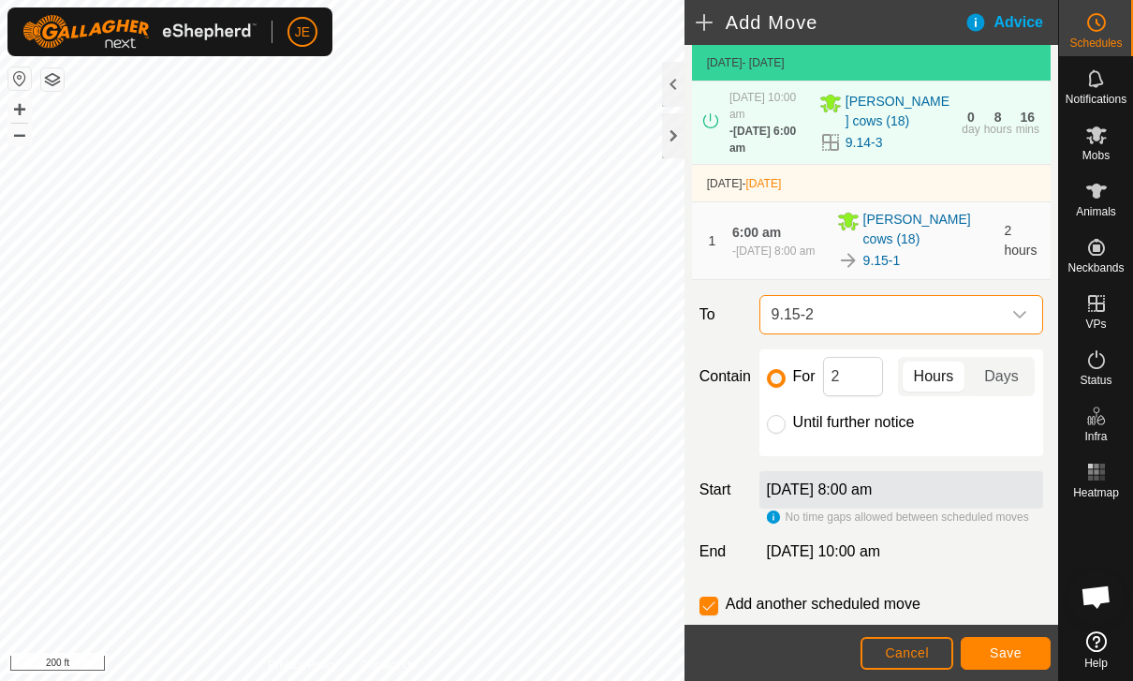
click at [1020, 646] on span "Save" at bounding box center [1006, 652] width 32 height 15
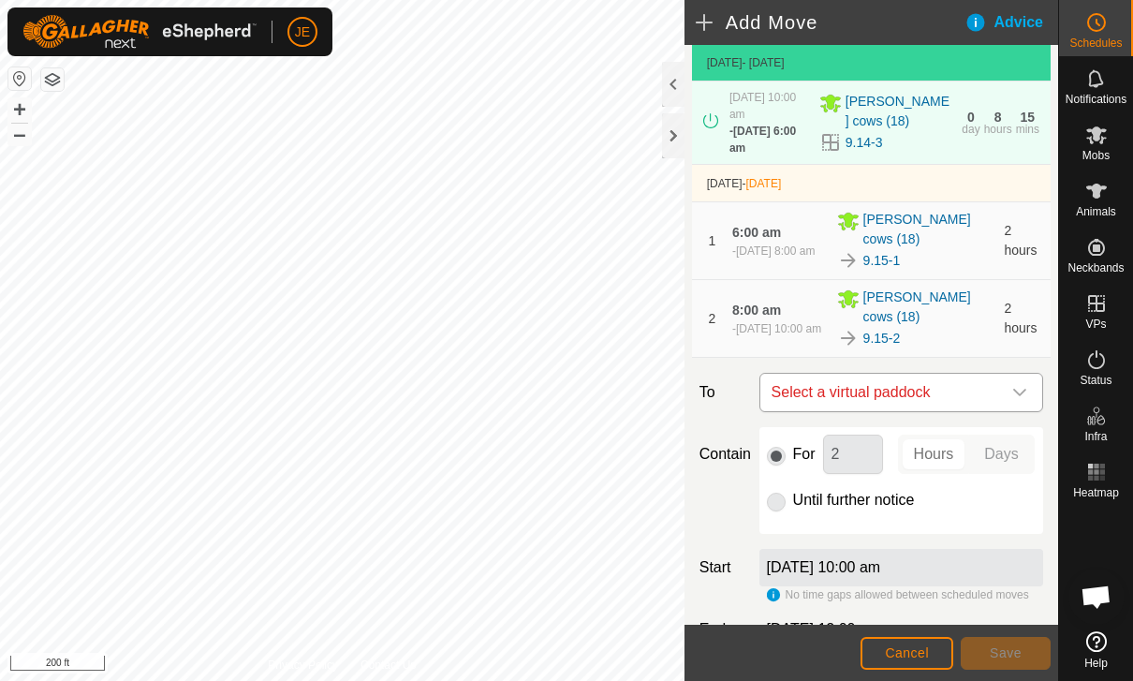
click at [1013, 380] on div "dropdown trigger" at bounding box center [1019, 392] width 37 height 37
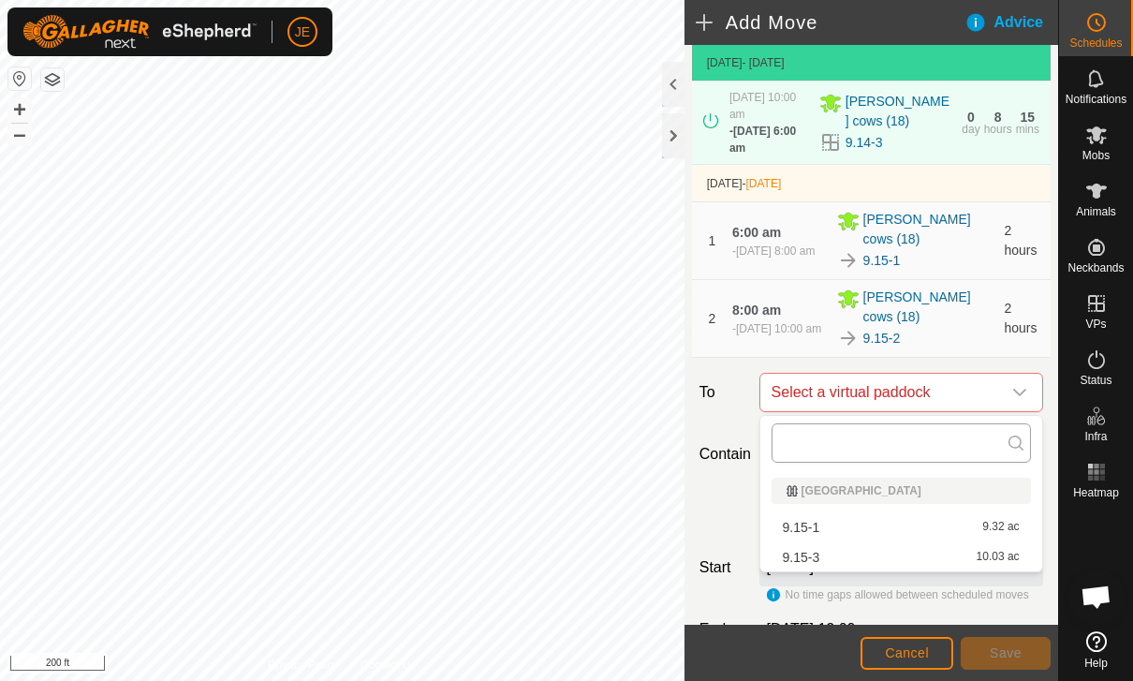
click at [972, 439] on input "text" at bounding box center [901, 442] width 259 height 39
click at [828, 558] on div "9.15-3 10.03 ac" at bounding box center [901, 557] width 237 height 13
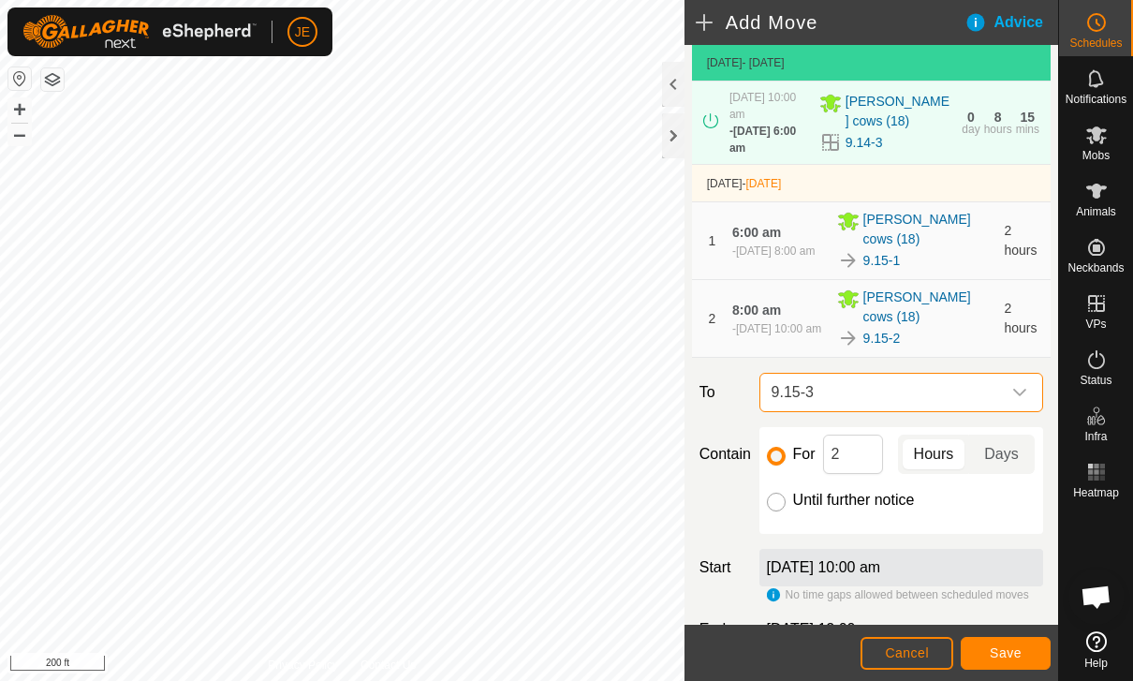
click at [778, 500] on input "Until further notice" at bounding box center [776, 502] width 19 height 19
radio input "true"
checkbox input "false"
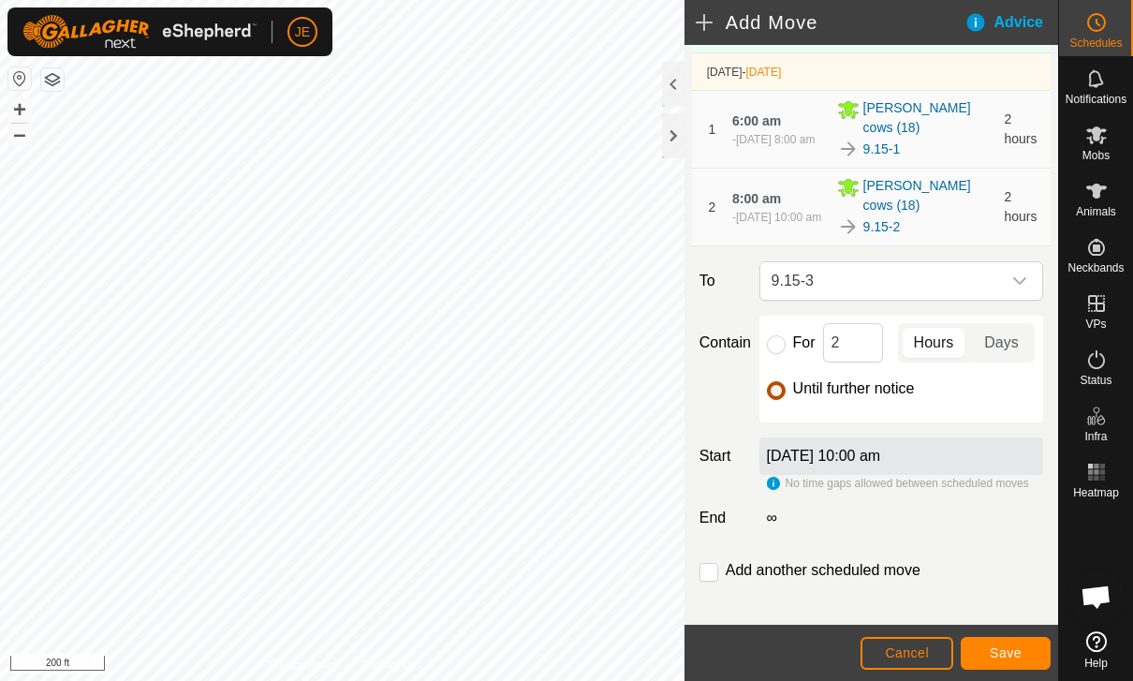
scroll to position [202, 0]
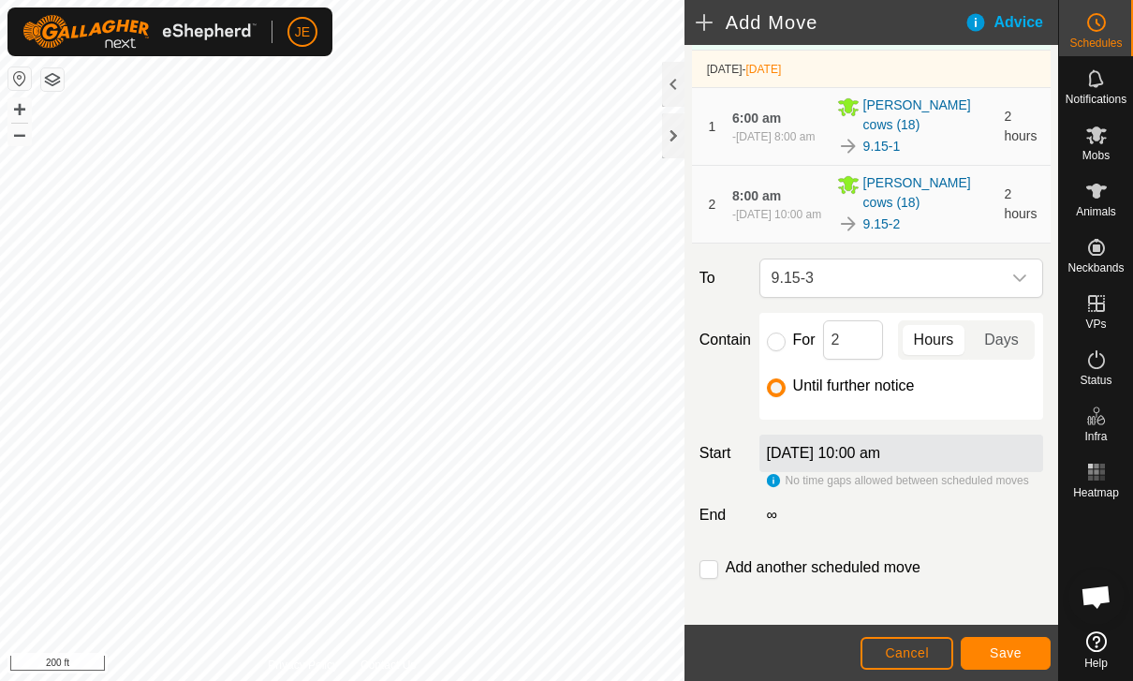
click at [1001, 645] on span "Save" at bounding box center [1006, 652] width 32 height 15
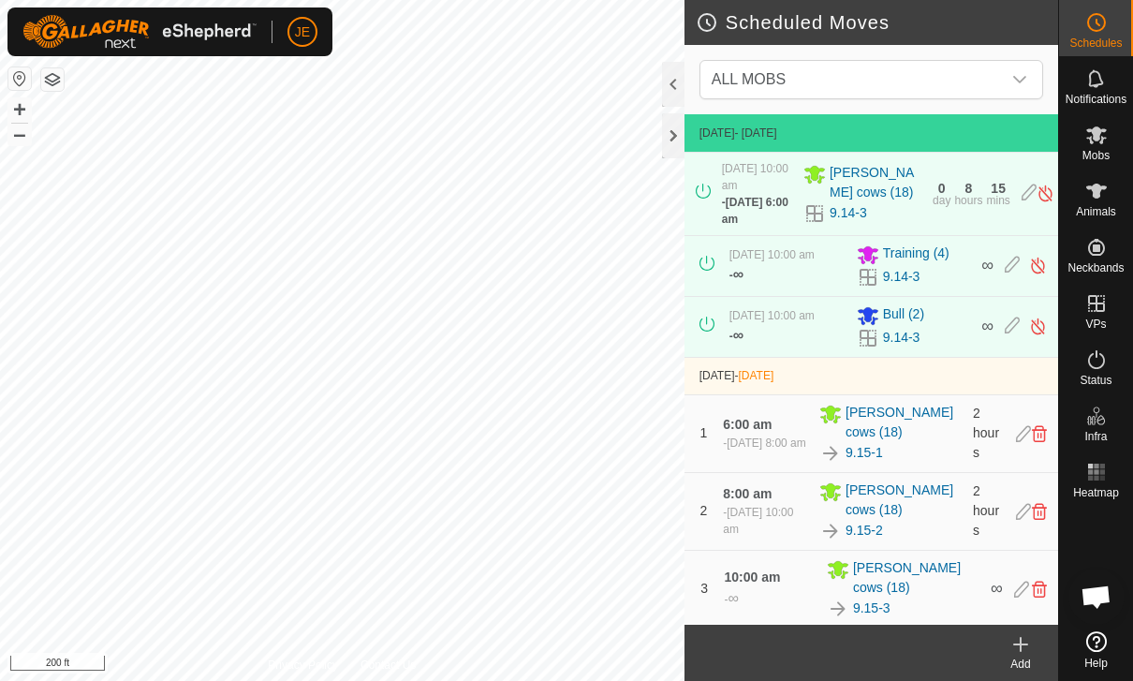
click at [1103, 131] on icon at bounding box center [1096, 135] width 21 height 18
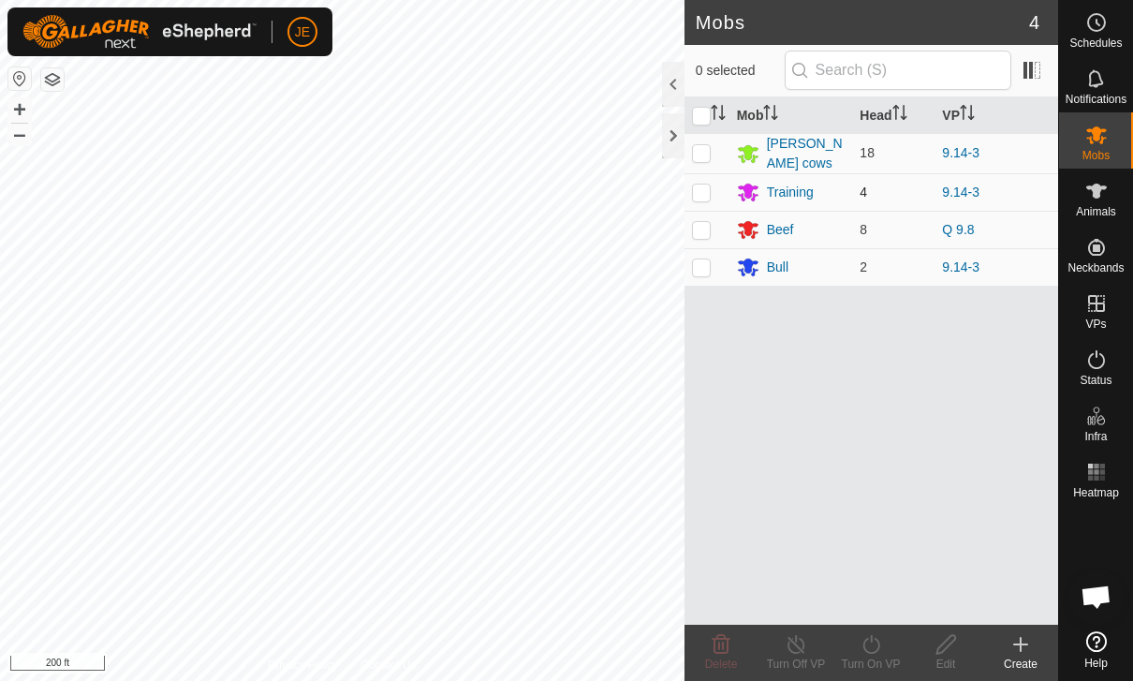
click at [706, 187] on p-checkbox at bounding box center [701, 192] width 19 height 15
checkbox input "true"
click at [885, 654] on turn-on-svg-icon at bounding box center [871, 644] width 75 height 22
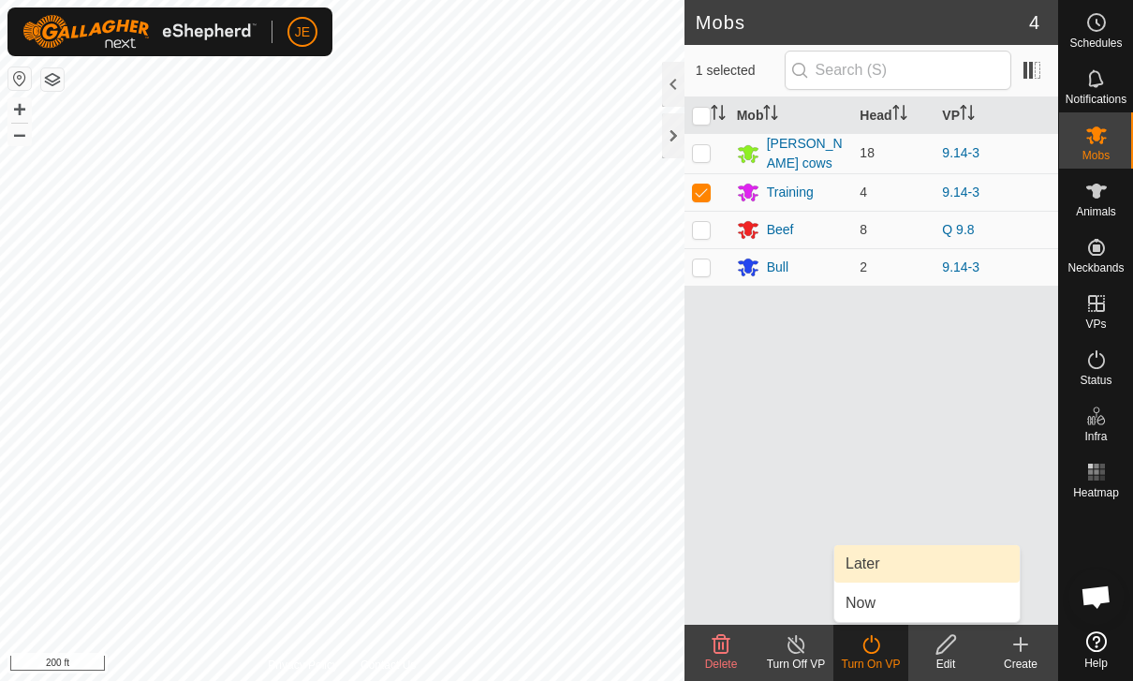
click at [889, 561] on link "Later" at bounding box center [927, 563] width 185 height 37
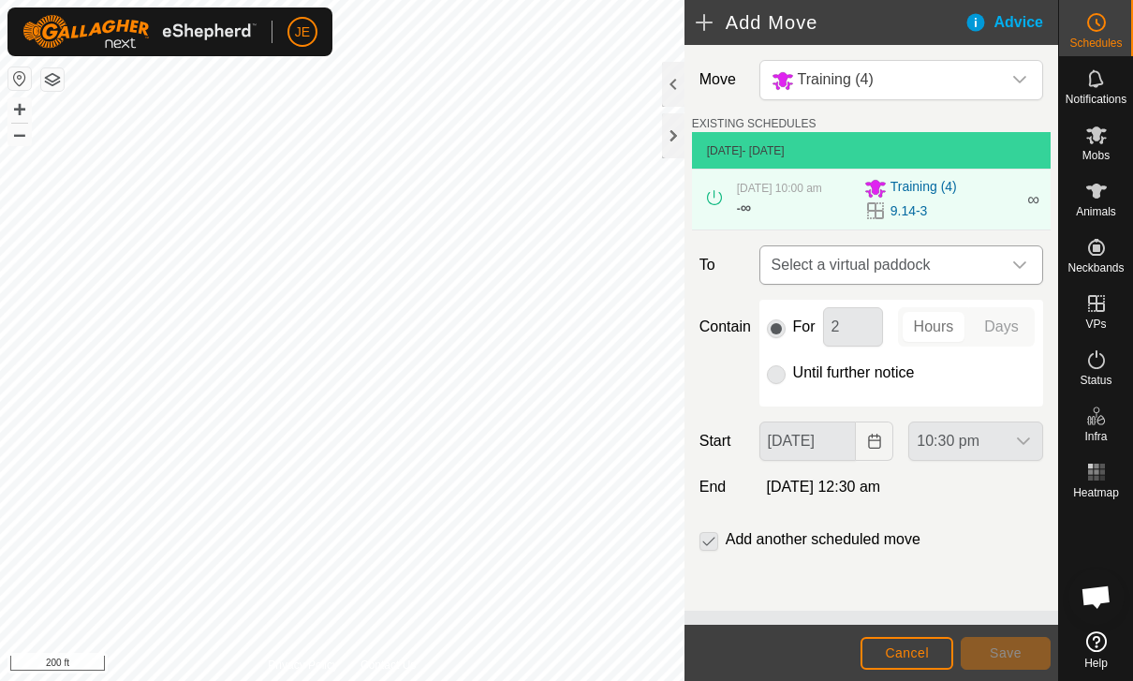
click at [975, 268] on span "Select a virtual paddock" at bounding box center [882, 264] width 237 height 37
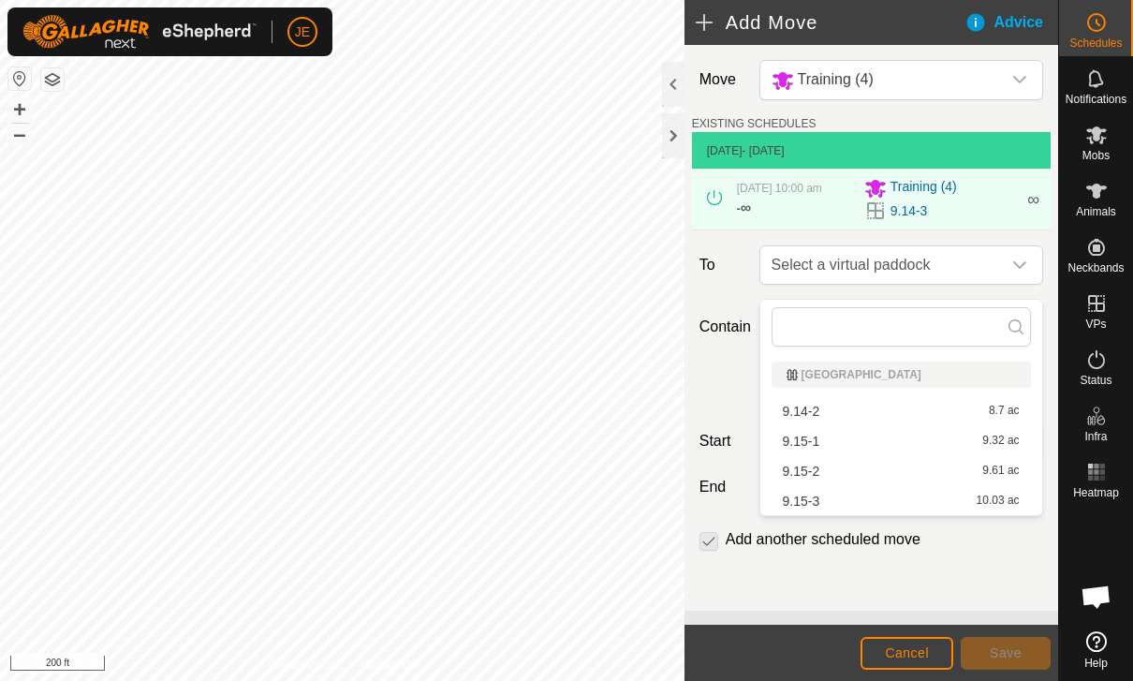
click at [819, 437] on span "9.15-1" at bounding box center [801, 441] width 37 height 13
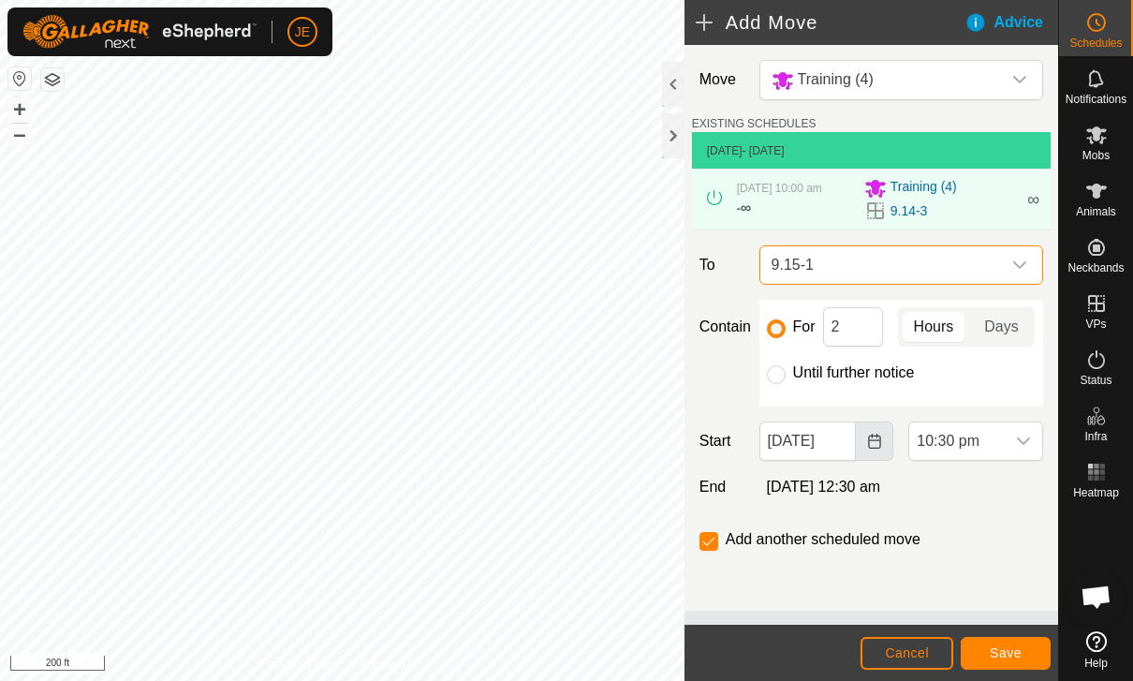
click at [867, 448] on icon "Choose Date" at bounding box center [874, 441] width 15 height 15
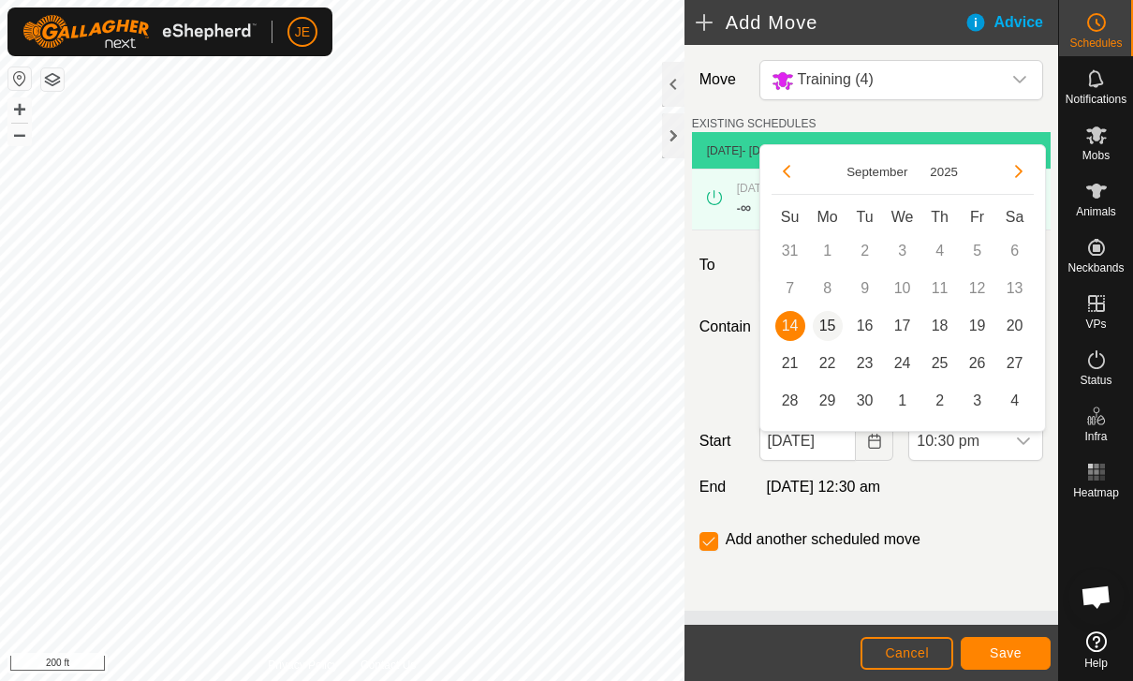
click at [824, 315] on span "15" at bounding box center [828, 326] width 30 height 30
type input "[DATE]"
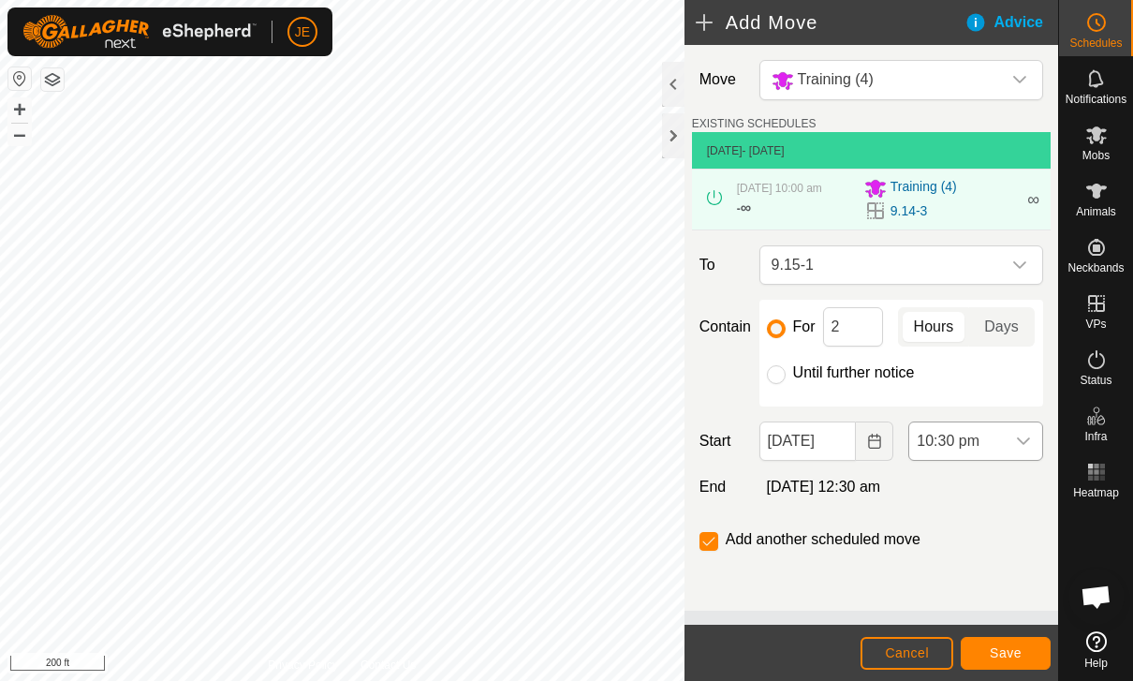
click at [1002, 455] on span "10:30 pm" at bounding box center [957, 440] width 96 height 37
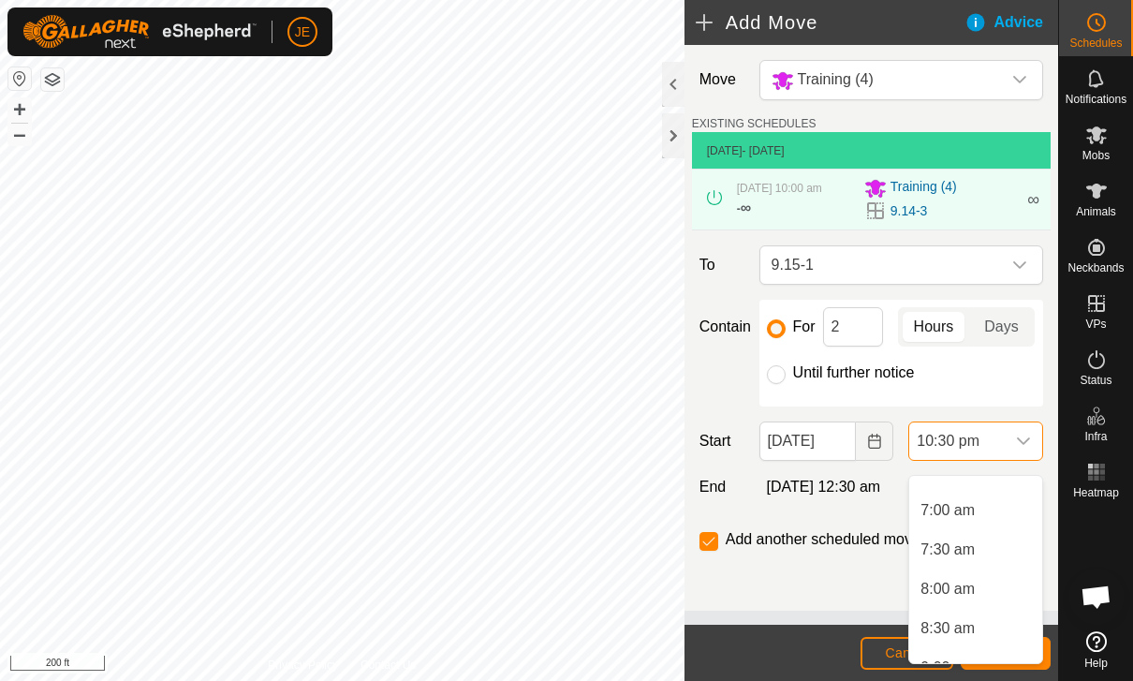
scroll to position [481, 0]
click at [963, 525] on span "6:30 am" at bounding box center [948, 524] width 54 height 22
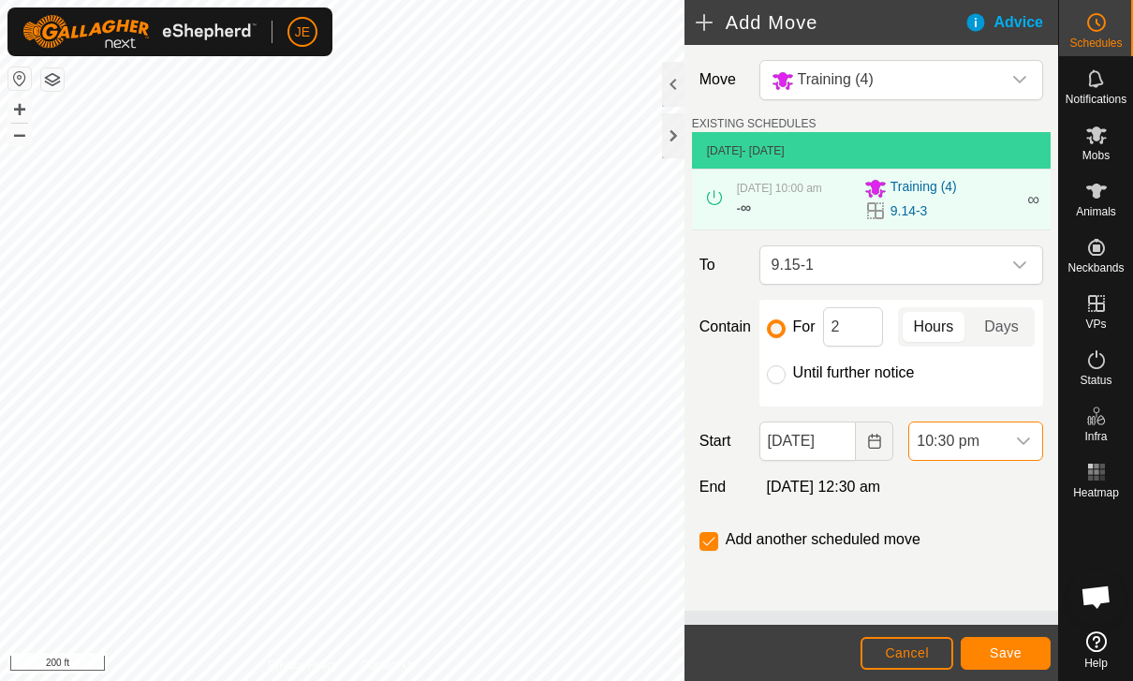
scroll to position [1620, 0]
click at [979, 498] on div "[DATE] 8:30 am" at bounding box center [901, 487] width 299 height 22
click at [987, 458] on span "6:30 am" at bounding box center [957, 440] width 96 height 37
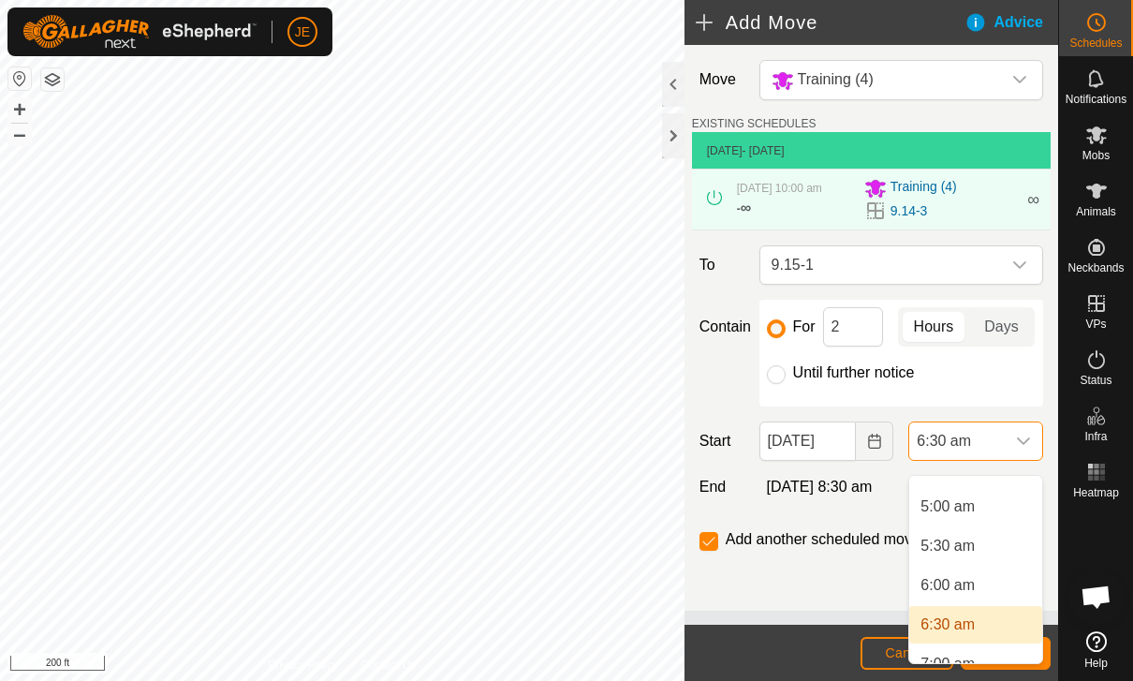
scroll to position [380, 0]
click at [961, 587] on span "6:00 am" at bounding box center [948, 586] width 54 height 22
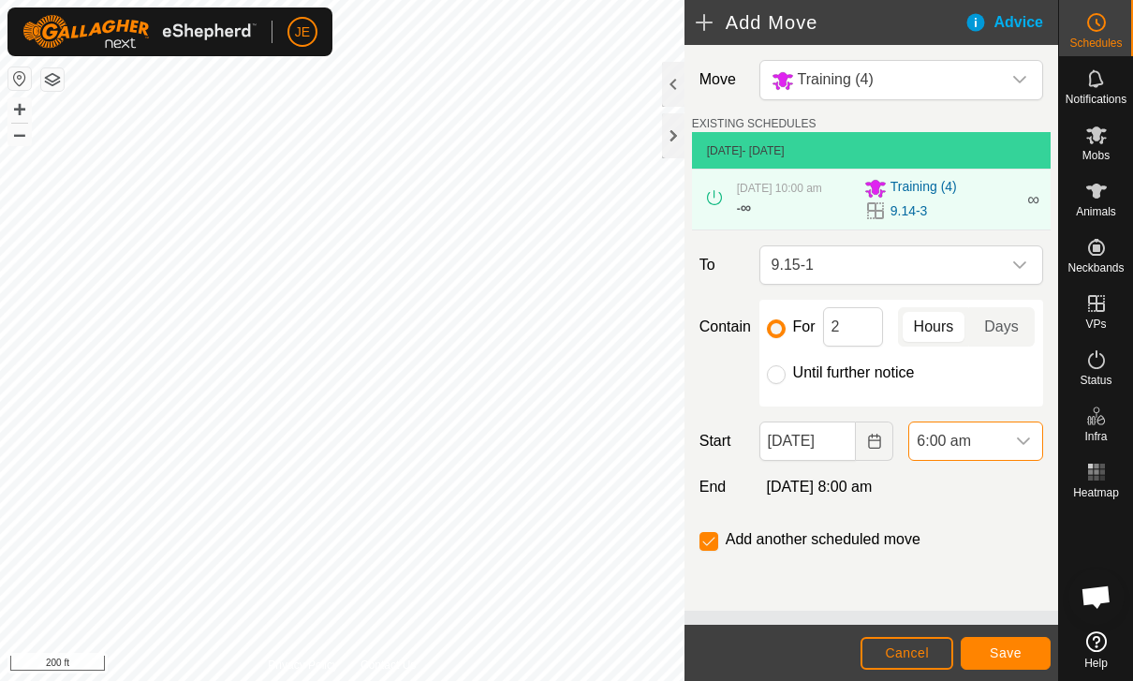
click at [1012, 648] on span "Save" at bounding box center [1006, 652] width 32 height 15
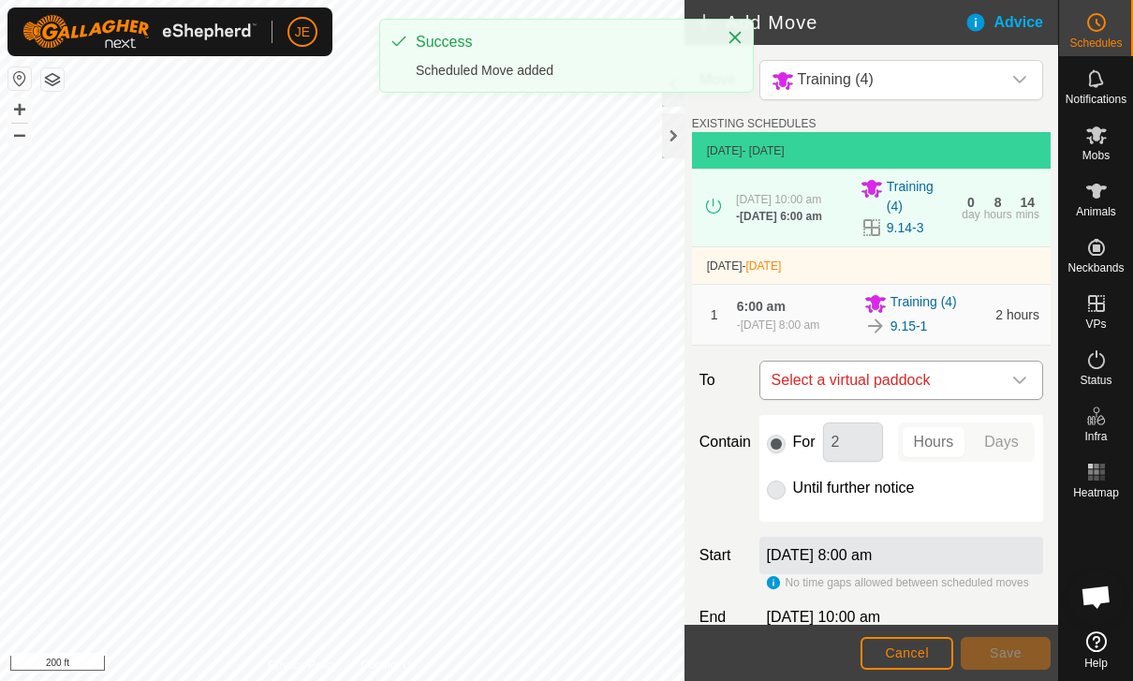
click at [983, 378] on span "Select a virtual paddock" at bounding box center [882, 380] width 237 height 37
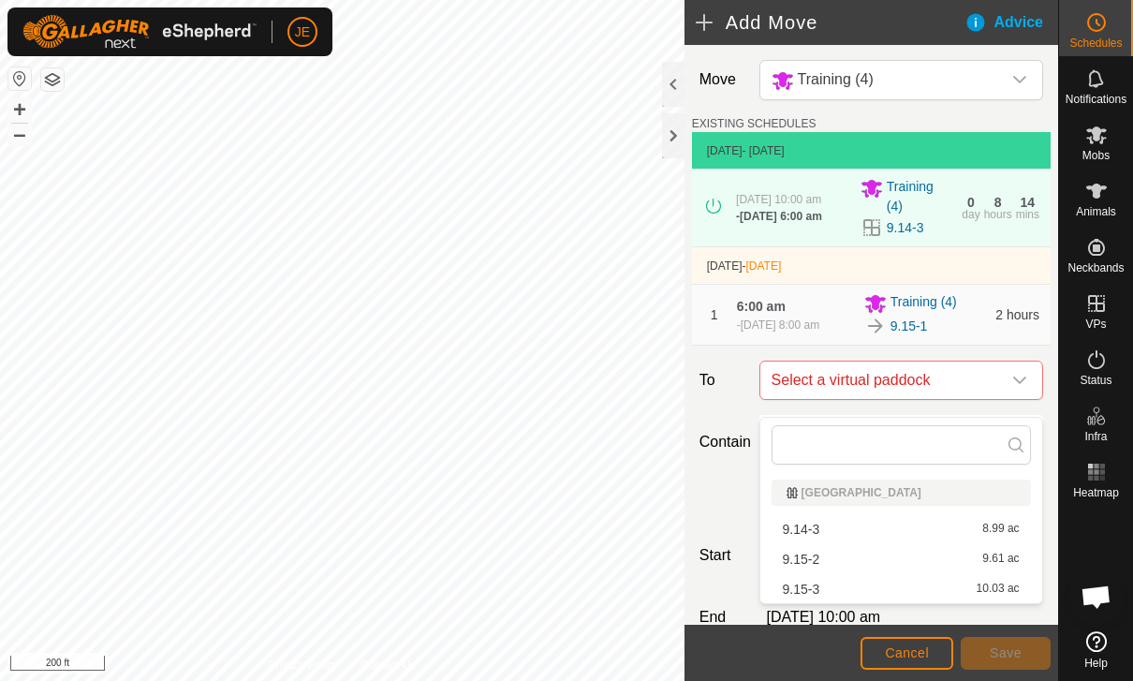
click at [822, 558] on div "9.15-2 9.61 ac" at bounding box center [901, 559] width 237 height 13
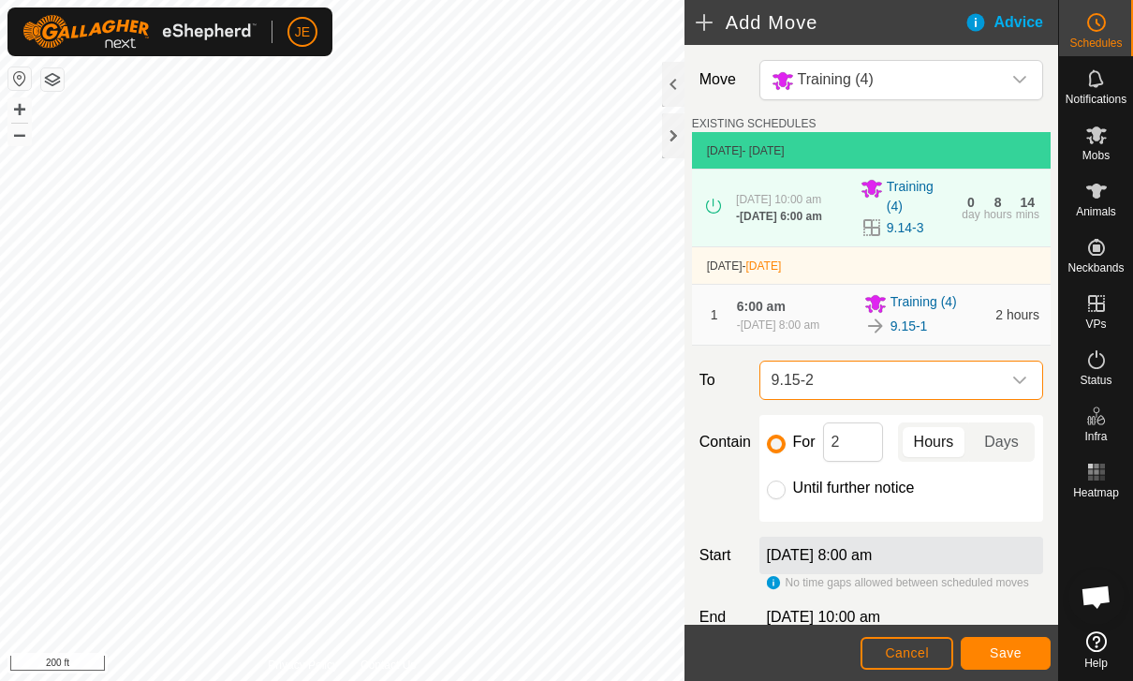
click at [1008, 653] on span "Save" at bounding box center [1006, 652] width 32 height 15
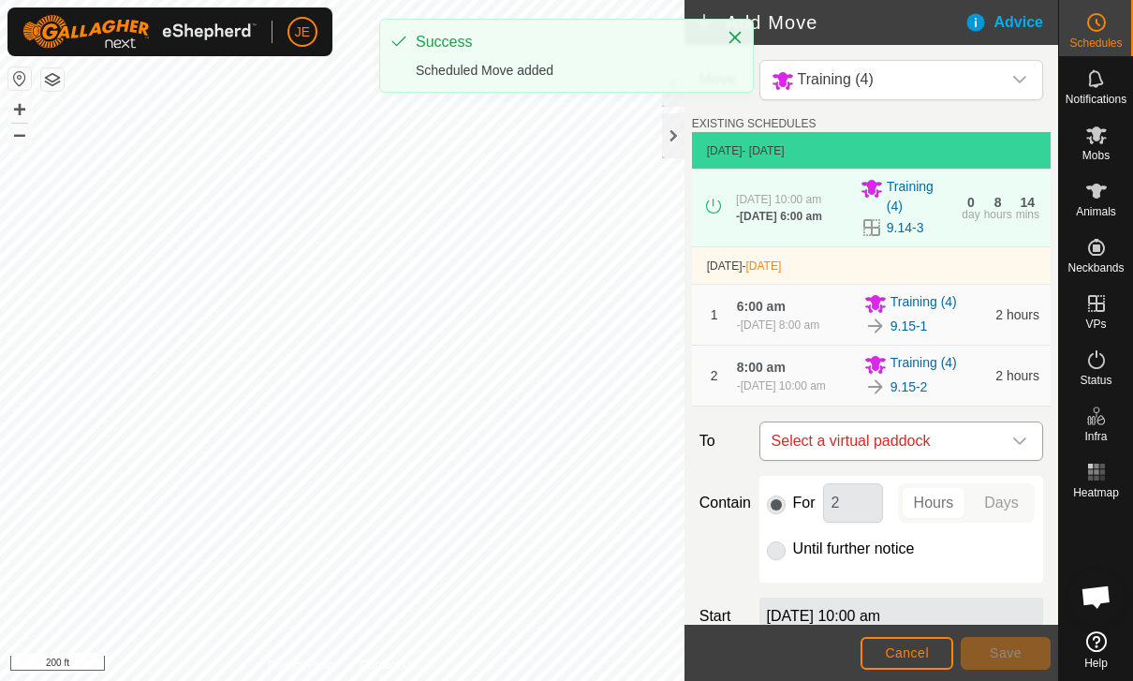
click at [974, 460] on span "Select a virtual paddock" at bounding box center [882, 440] width 237 height 37
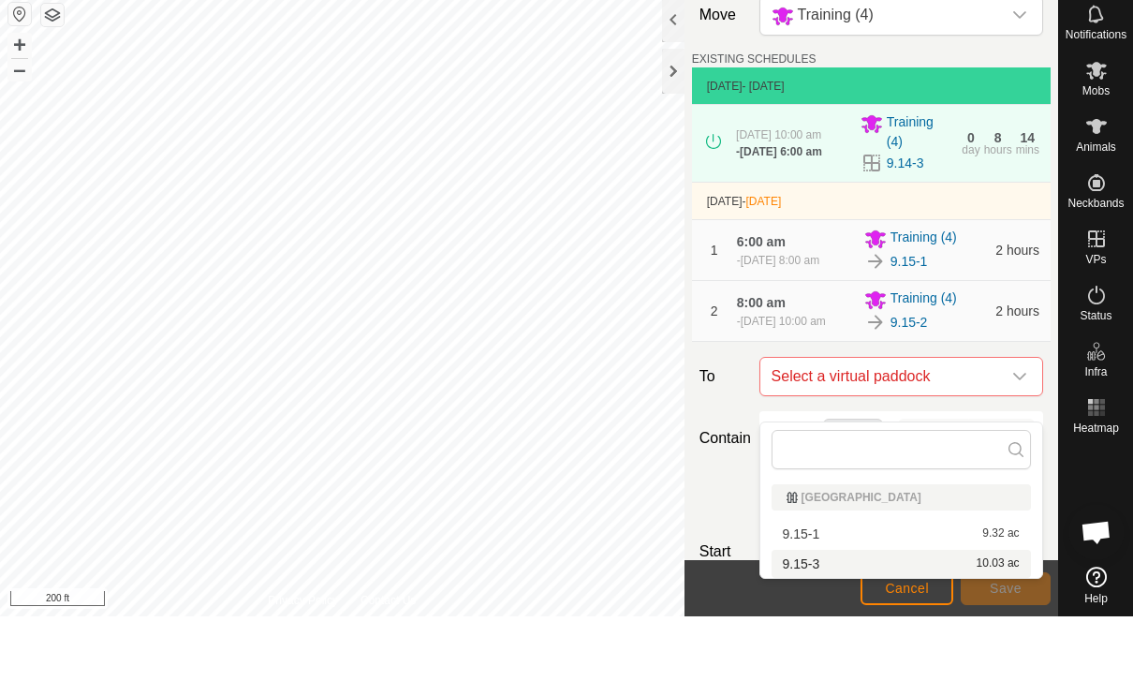
click at [908, 622] on div "9.15-3 10.03 ac" at bounding box center [901, 628] width 237 height 13
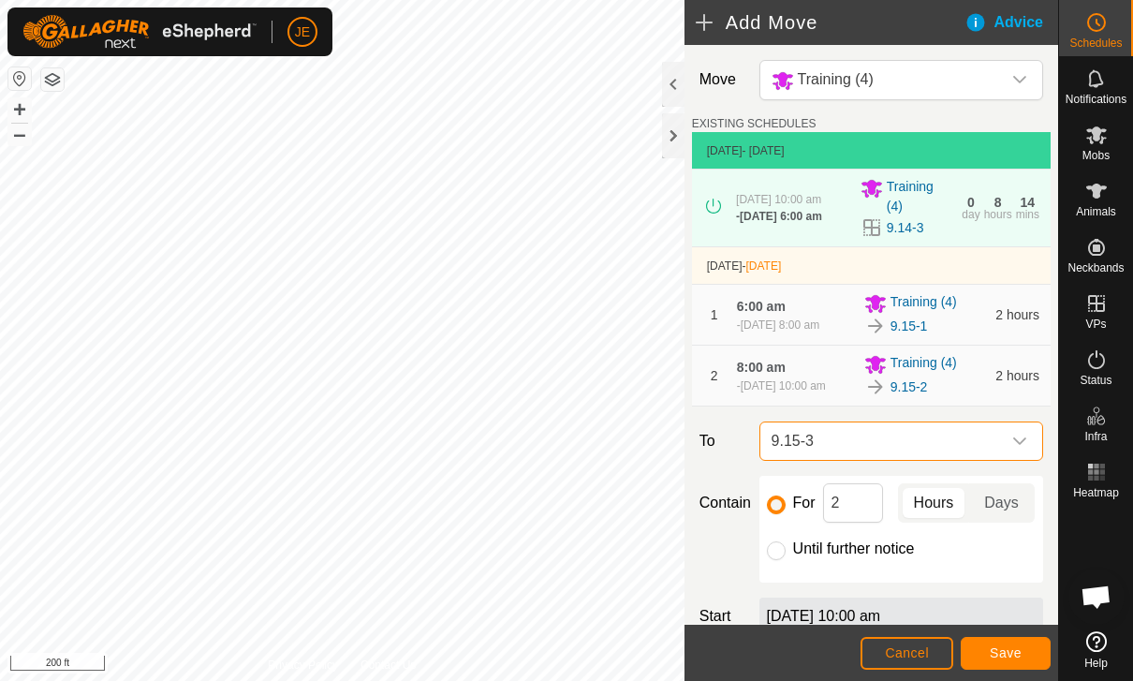
scroll to position [57, 0]
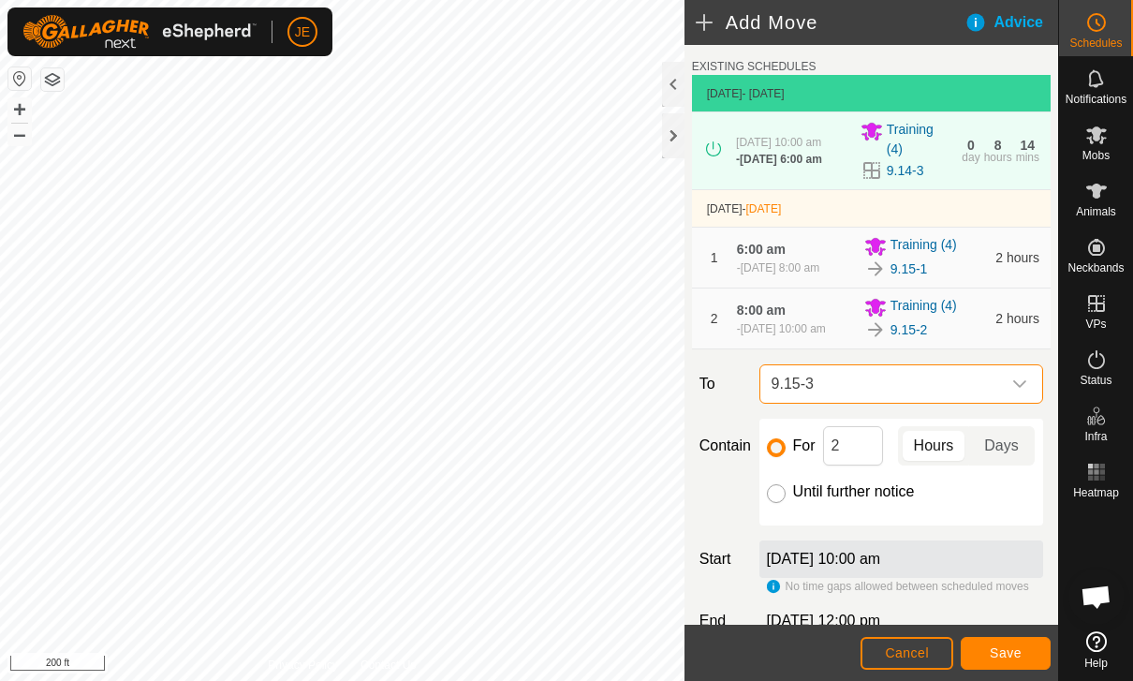
click at [782, 503] on input "Until further notice" at bounding box center [776, 493] width 19 height 19
radio input "true"
checkbox input "false"
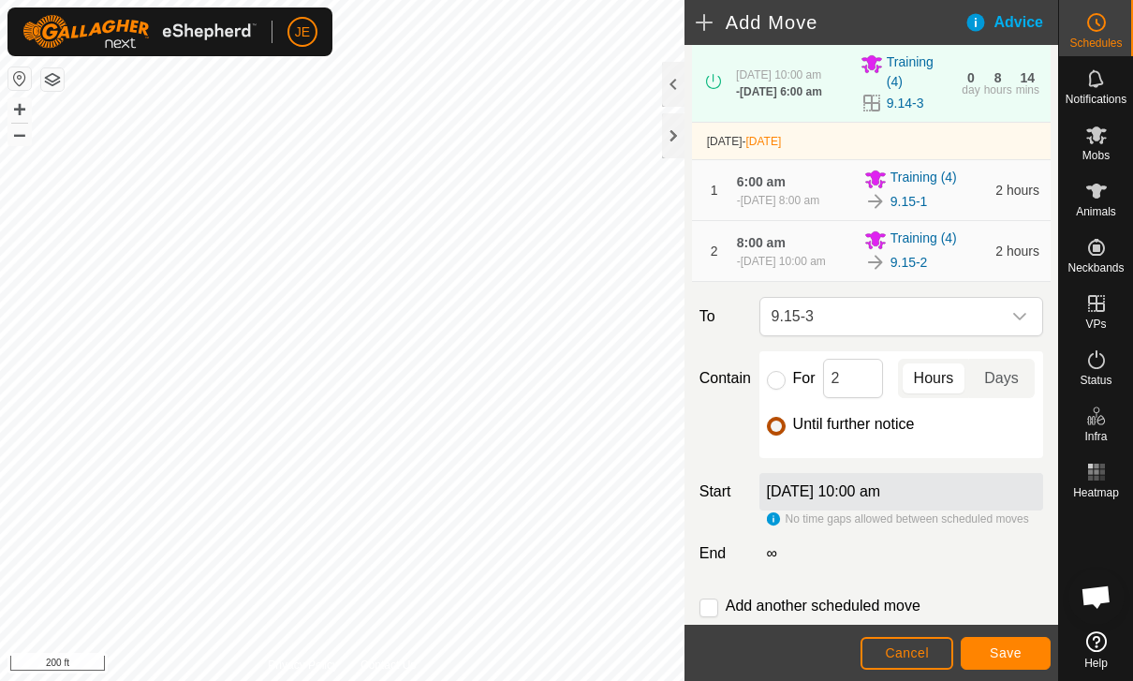
scroll to position [126, 0]
click at [1013, 643] on button "Save" at bounding box center [1006, 653] width 90 height 33
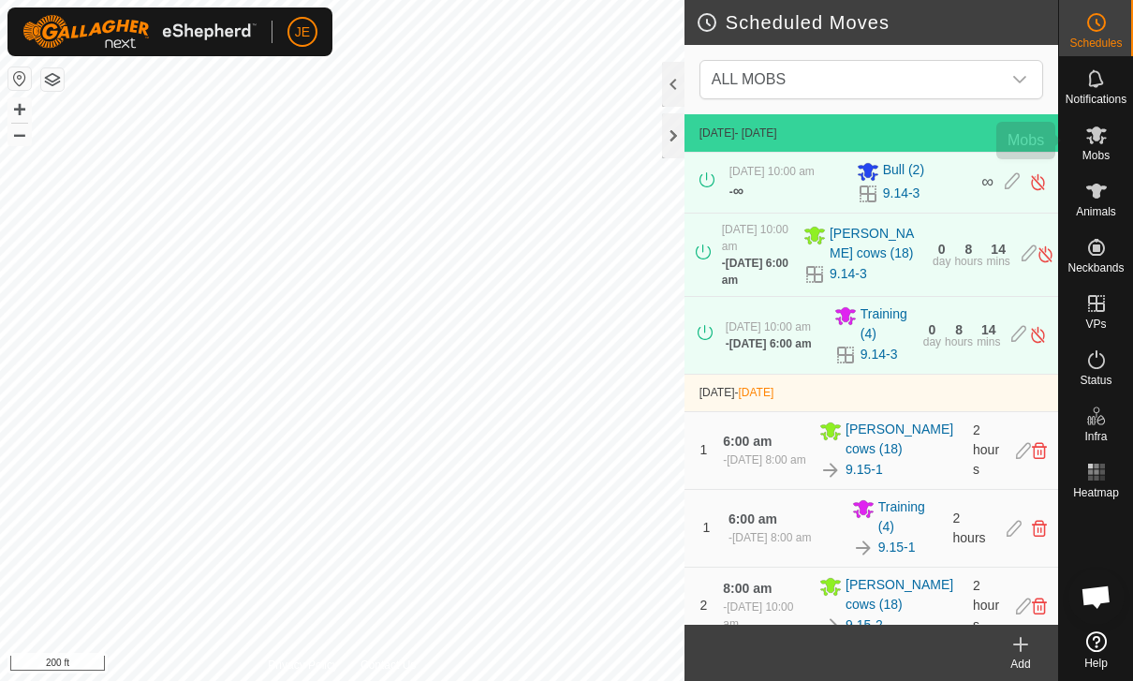
click at [1106, 139] on icon at bounding box center [1097, 135] width 22 height 22
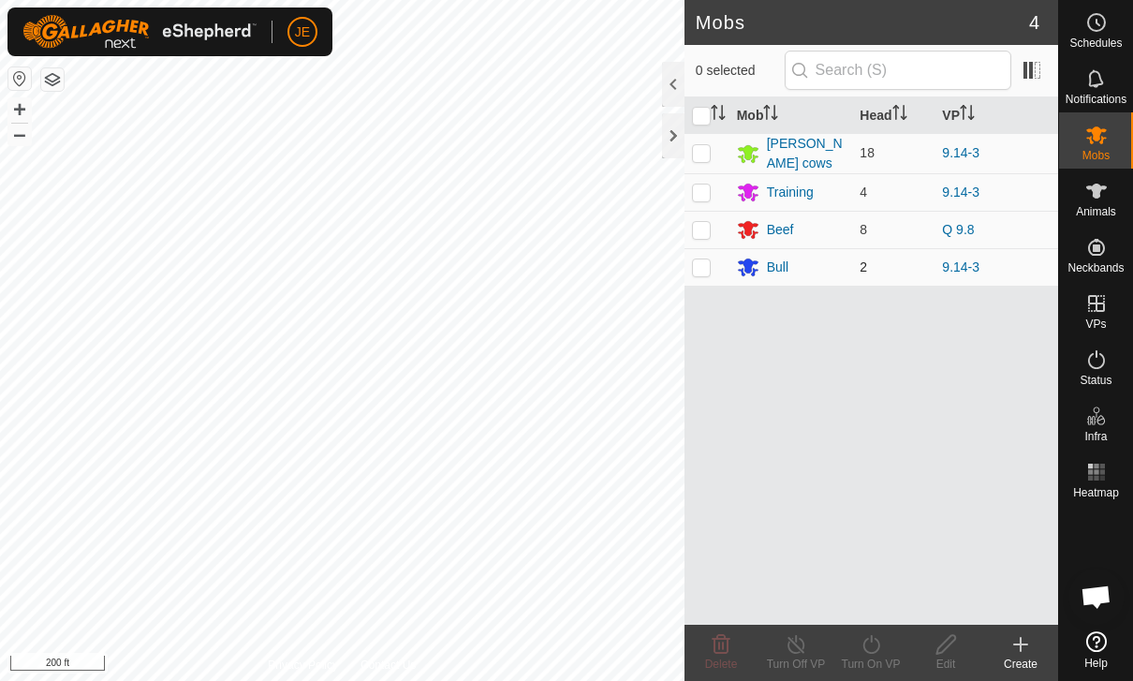
click at [707, 263] on p-checkbox at bounding box center [701, 266] width 19 height 15
checkbox input "true"
click at [885, 660] on div "Turn On VP" at bounding box center [871, 664] width 75 height 17
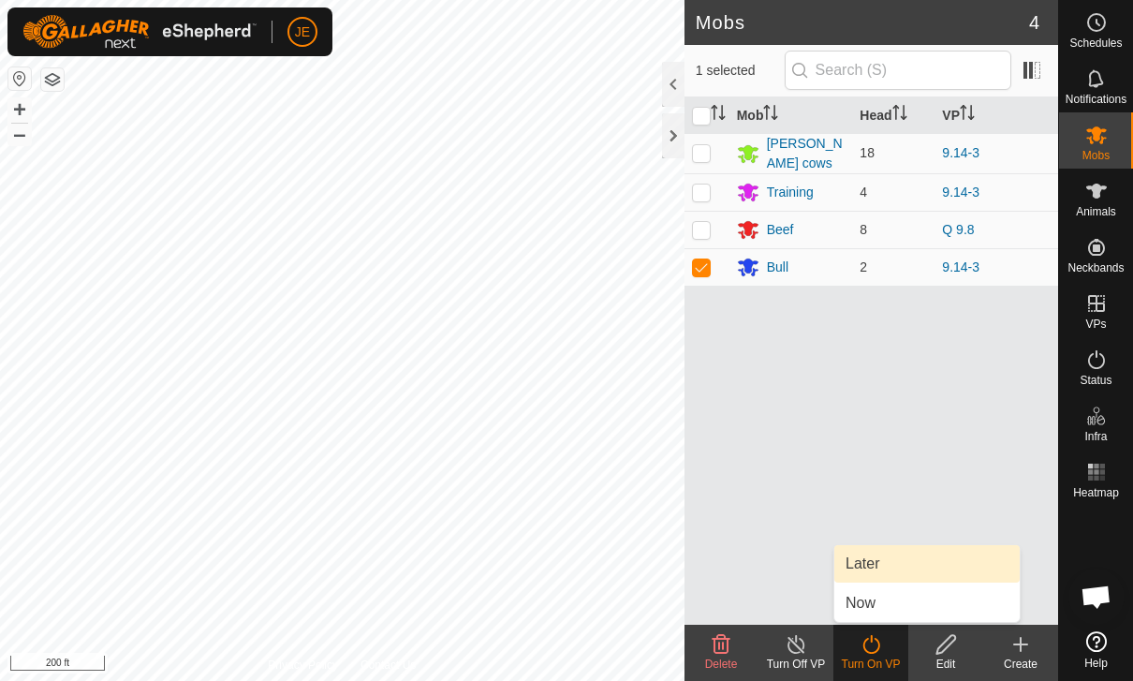
click at [890, 561] on link "Later" at bounding box center [927, 563] width 185 height 37
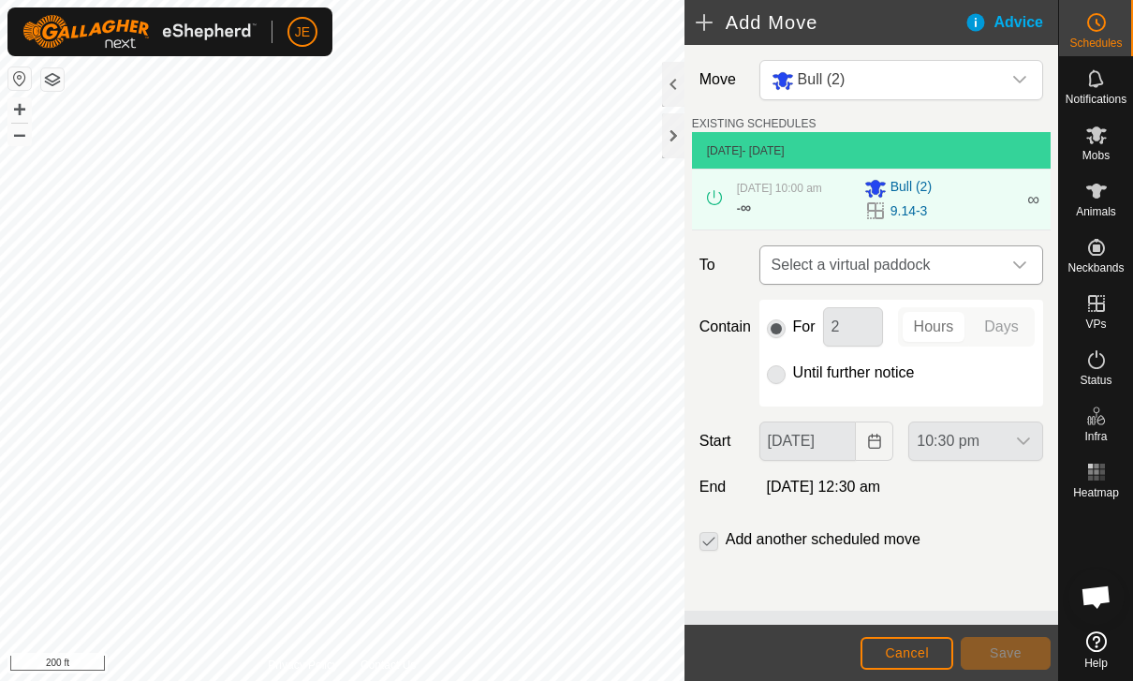
click at [974, 273] on span "Select a virtual paddock" at bounding box center [882, 264] width 237 height 37
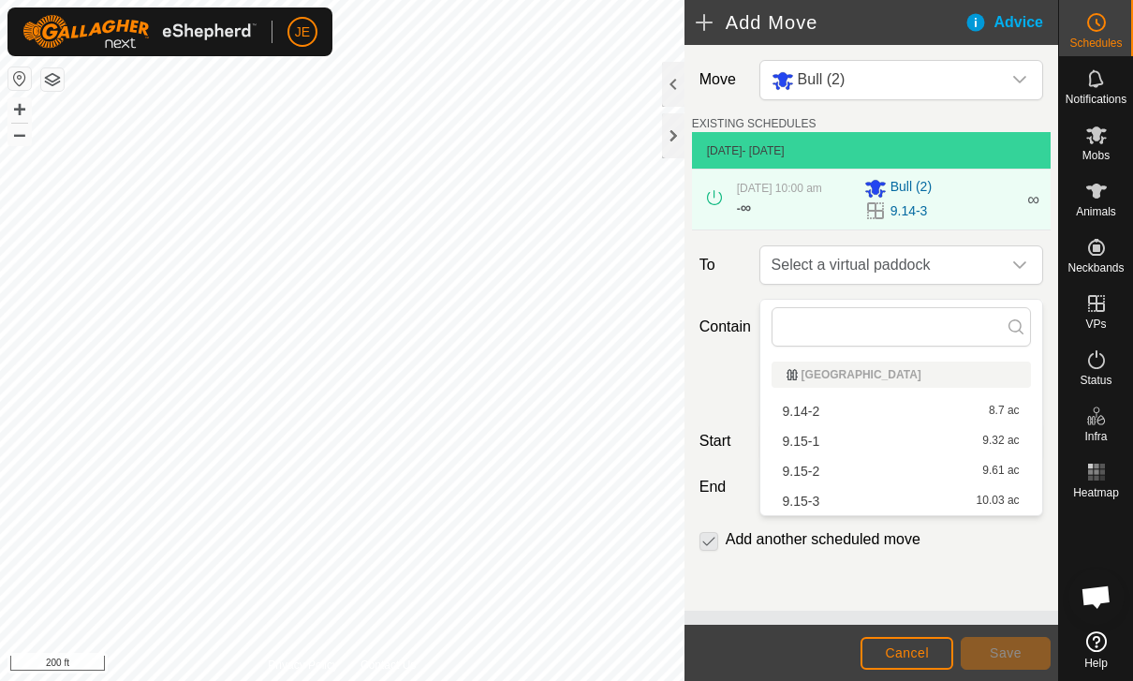
click at [836, 436] on div "9.15-1 9.32 ac" at bounding box center [901, 441] width 237 height 13
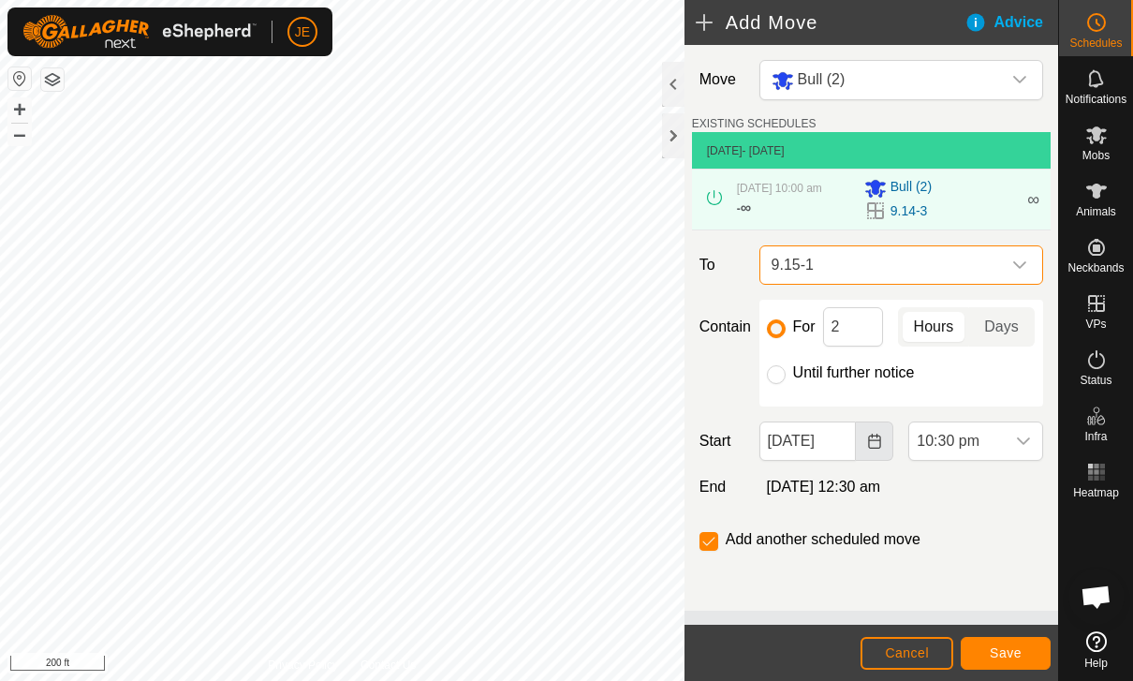
click at [863, 444] on button "Choose Date" at bounding box center [874, 440] width 37 height 39
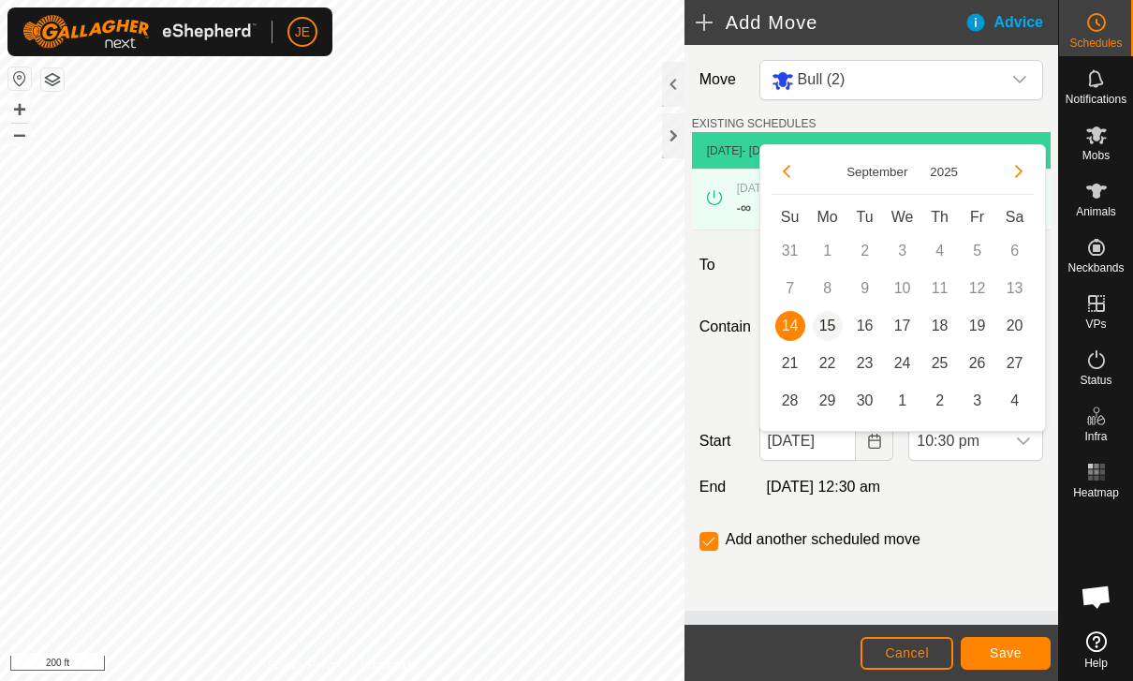
click at [822, 319] on span "15" at bounding box center [828, 326] width 30 height 30
type input "[DATE]"
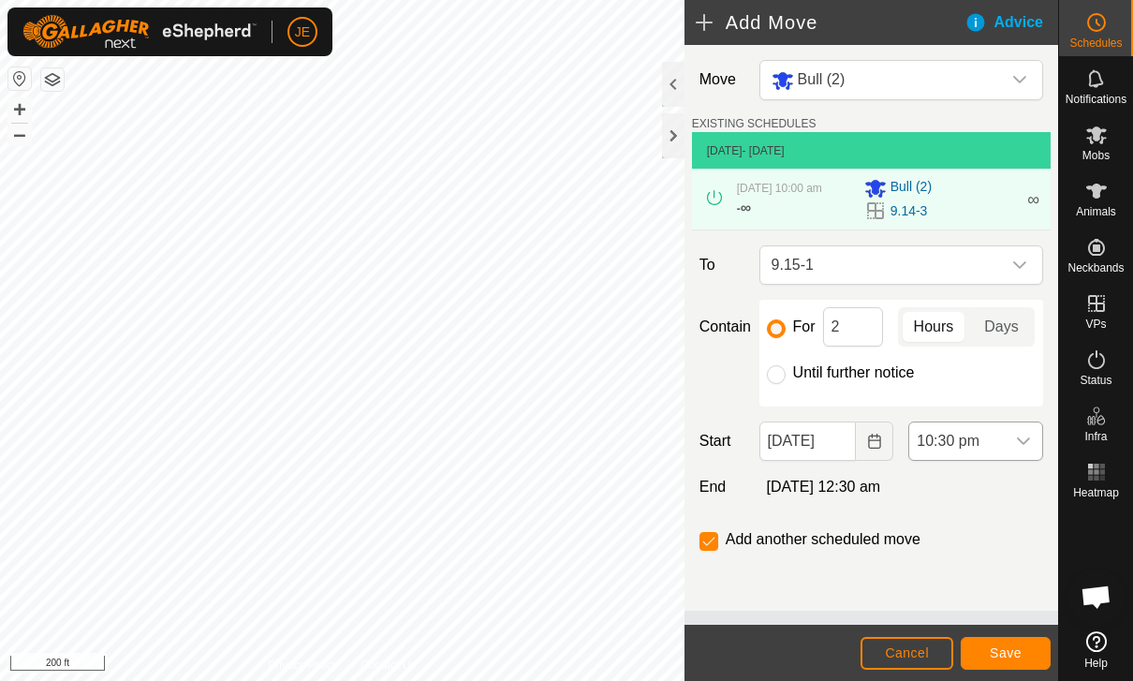
click at [979, 452] on span "10:30 pm" at bounding box center [957, 440] width 96 height 37
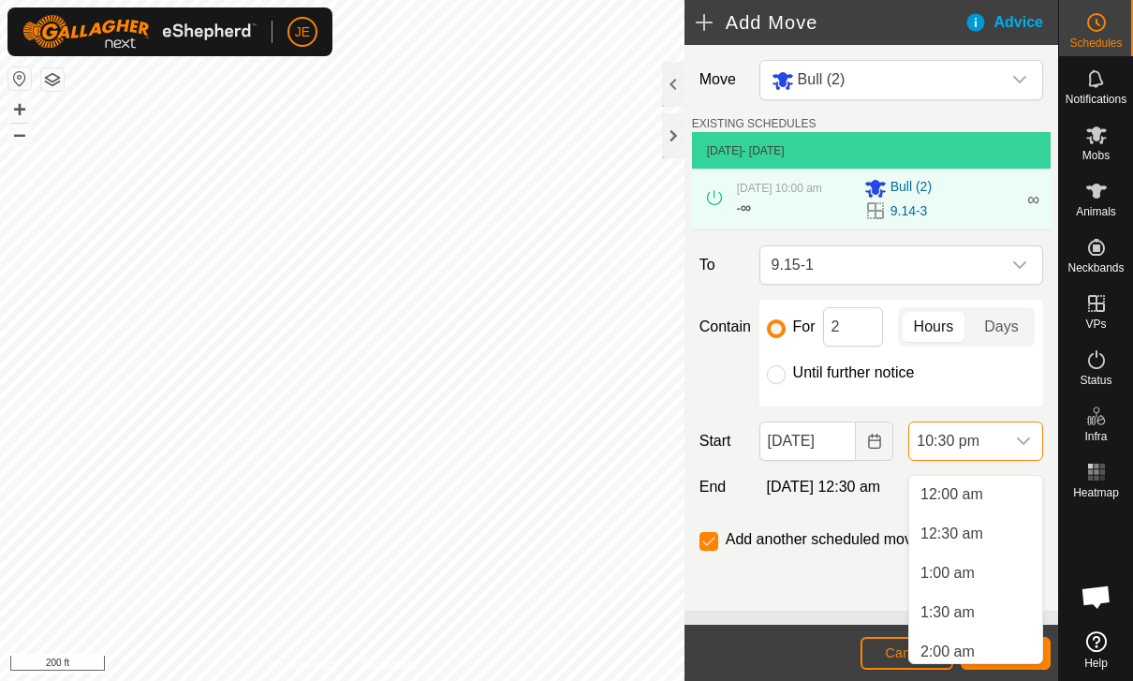
scroll to position [1620, 0]
click at [966, 532] on span "6:00 am" at bounding box center [948, 527] width 54 height 22
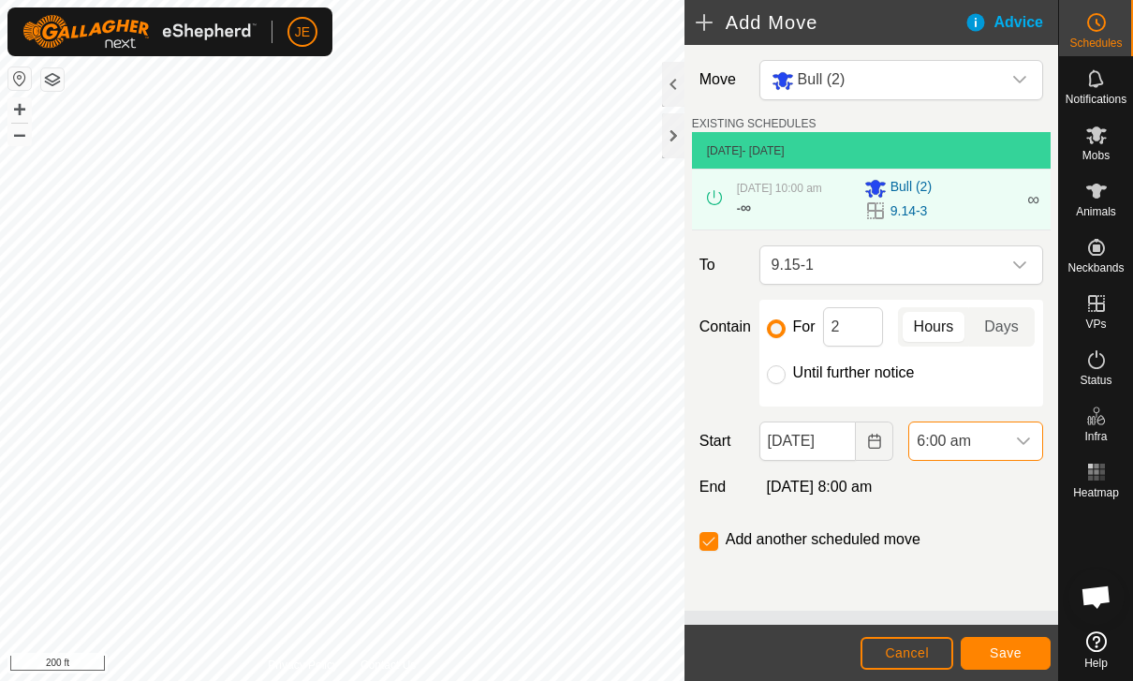
click at [1014, 657] on span "Save" at bounding box center [1006, 652] width 32 height 15
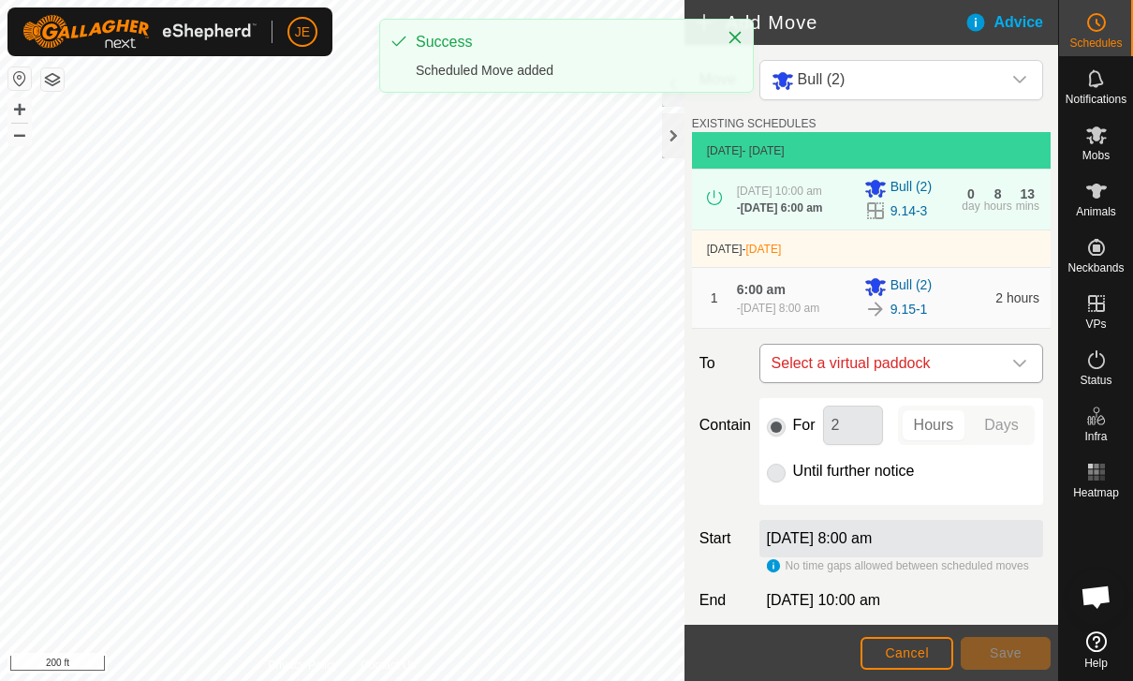
click at [985, 382] on span "Select a virtual paddock" at bounding box center [882, 363] width 237 height 37
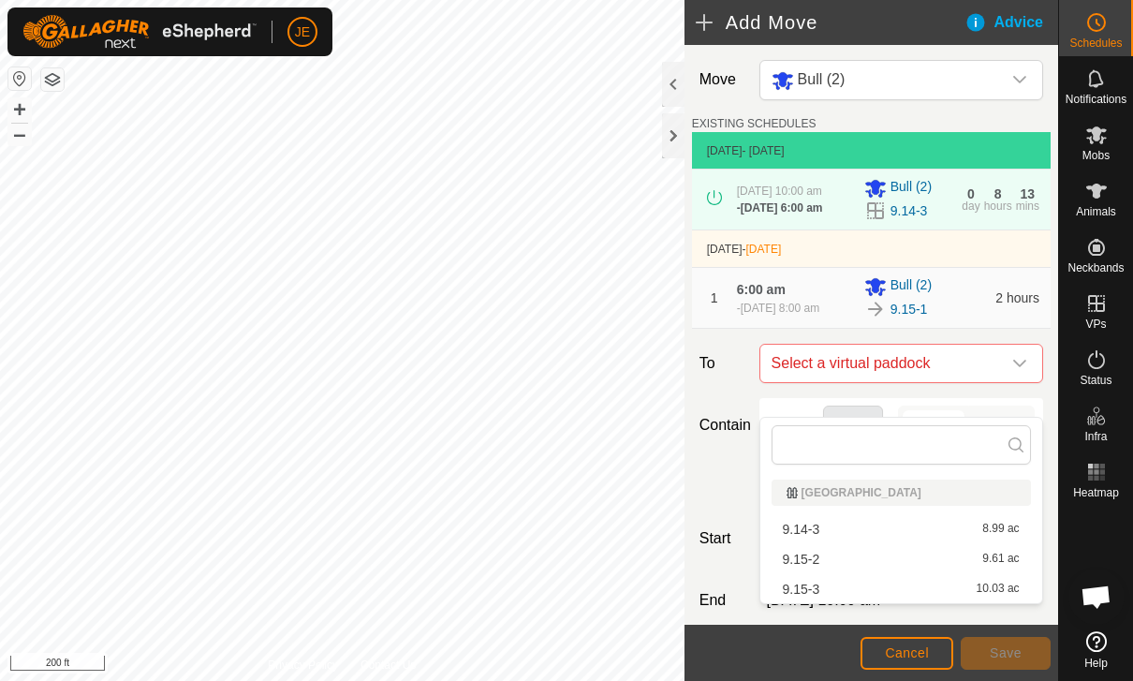
click at [819, 555] on span "9.15-2" at bounding box center [801, 559] width 37 height 13
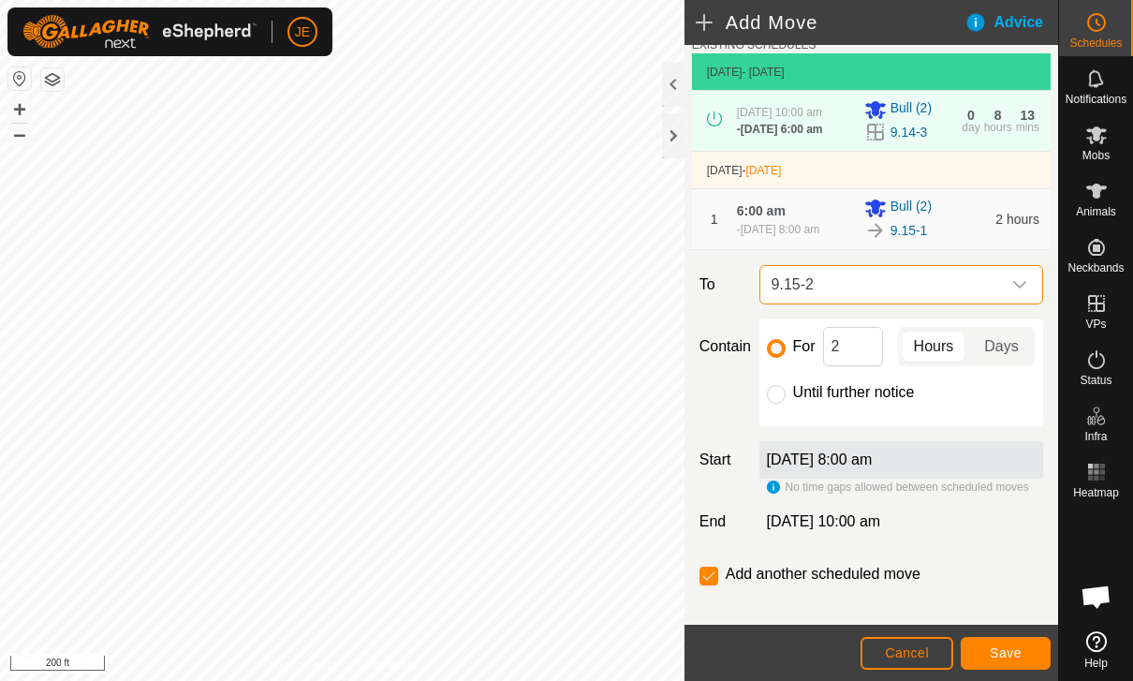
scroll to position [89, 0]
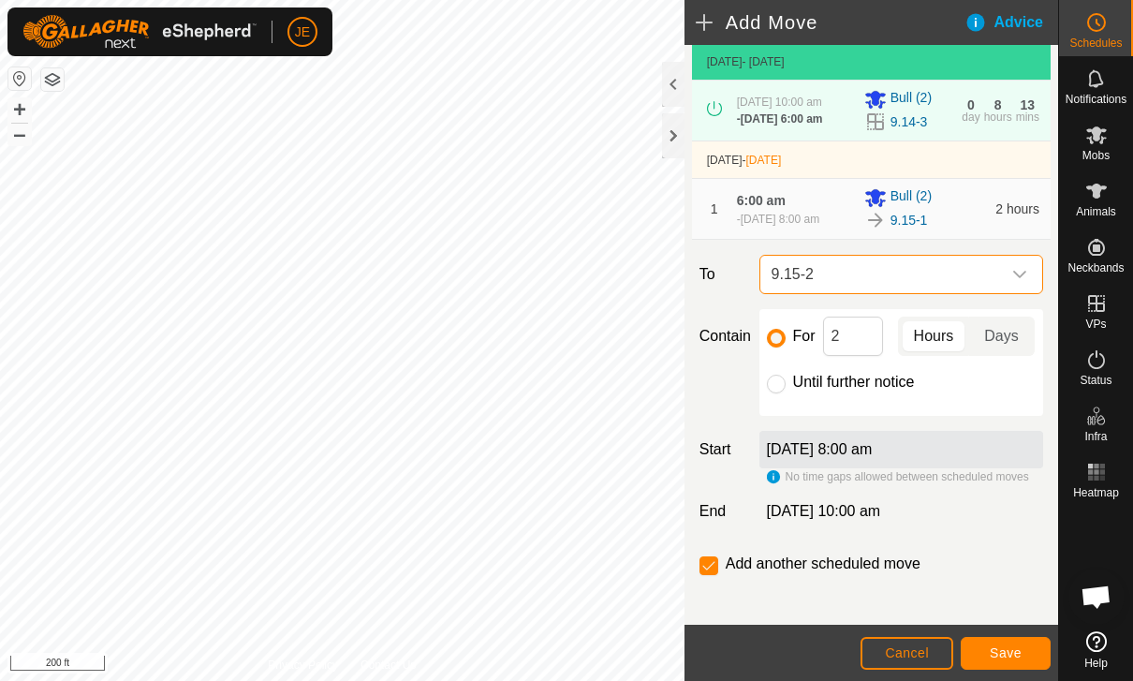
click at [998, 641] on button "Save" at bounding box center [1006, 653] width 90 height 33
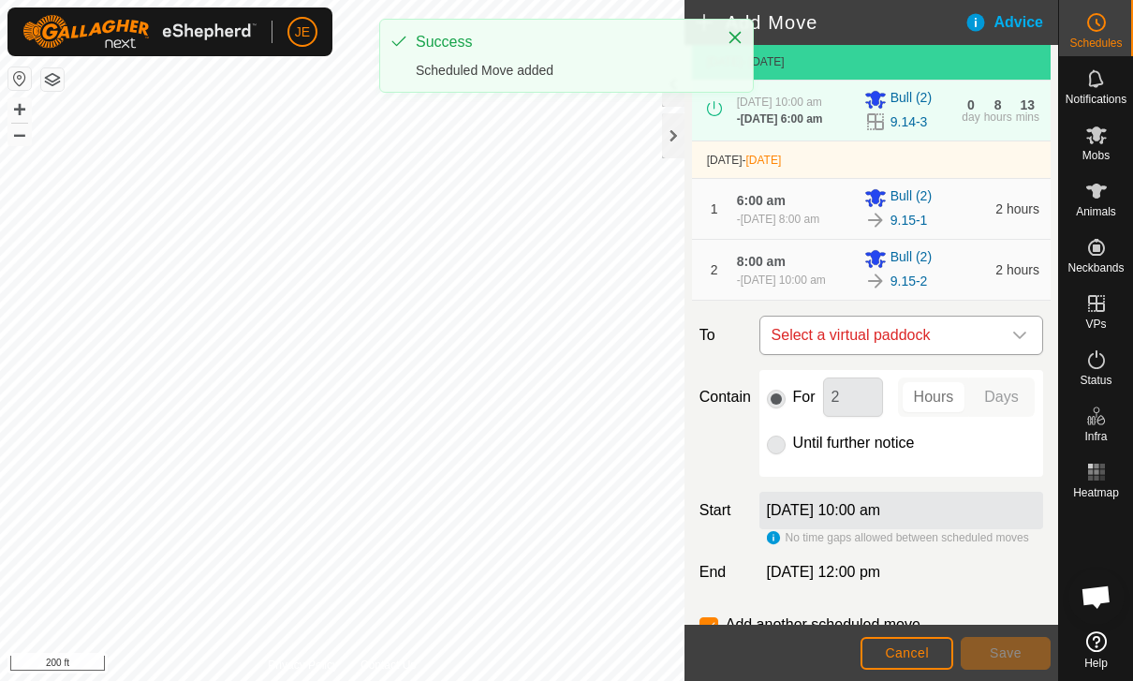
click at [953, 354] on span "Select a virtual paddock" at bounding box center [882, 335] width 237 height 37
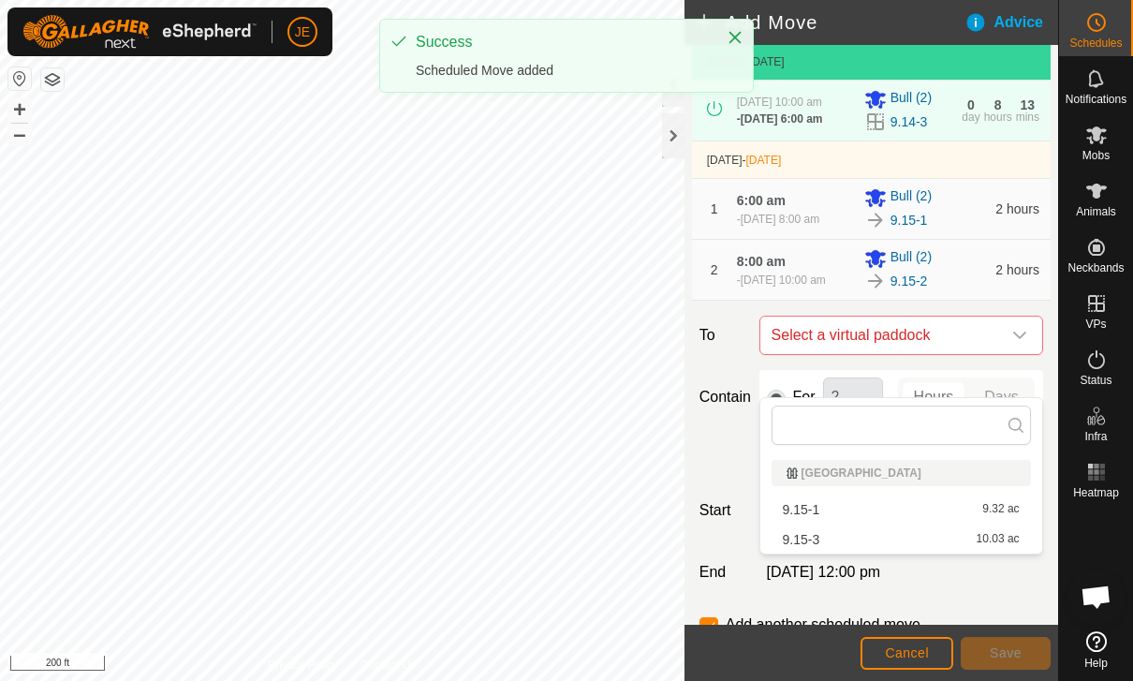
click at [919, 539] on div "9.15-3 10.03 ac" at bounding box center [901, 539] width 237 height 13
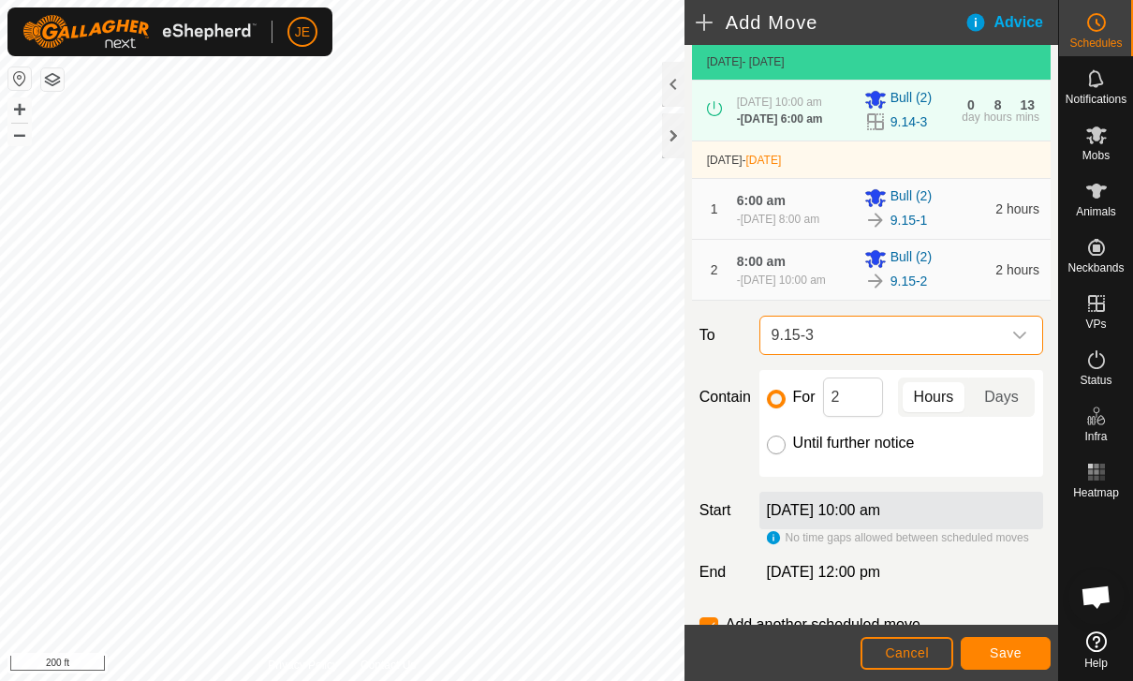
click at [776, 454] on input "Until further notice" at bounding box center [776, 445] width 19 height 19
radio input "true"
checkbox input "false"
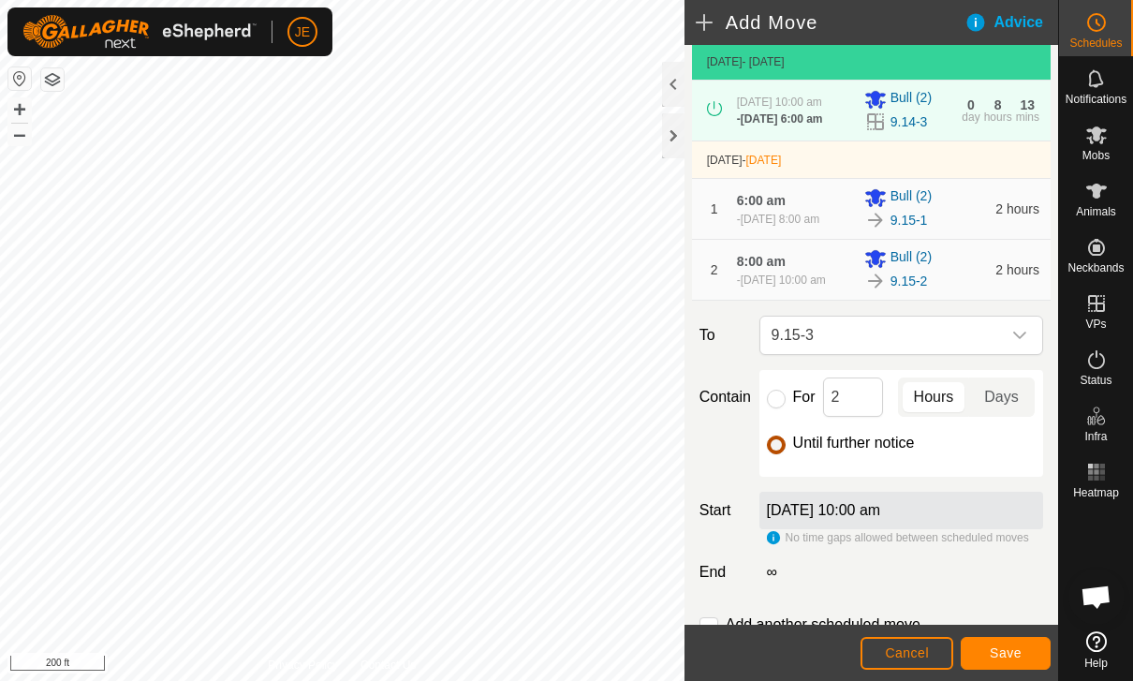
click at [1006, 648] on span "Save" at bounding box center [1006, 652] width 32 height 15
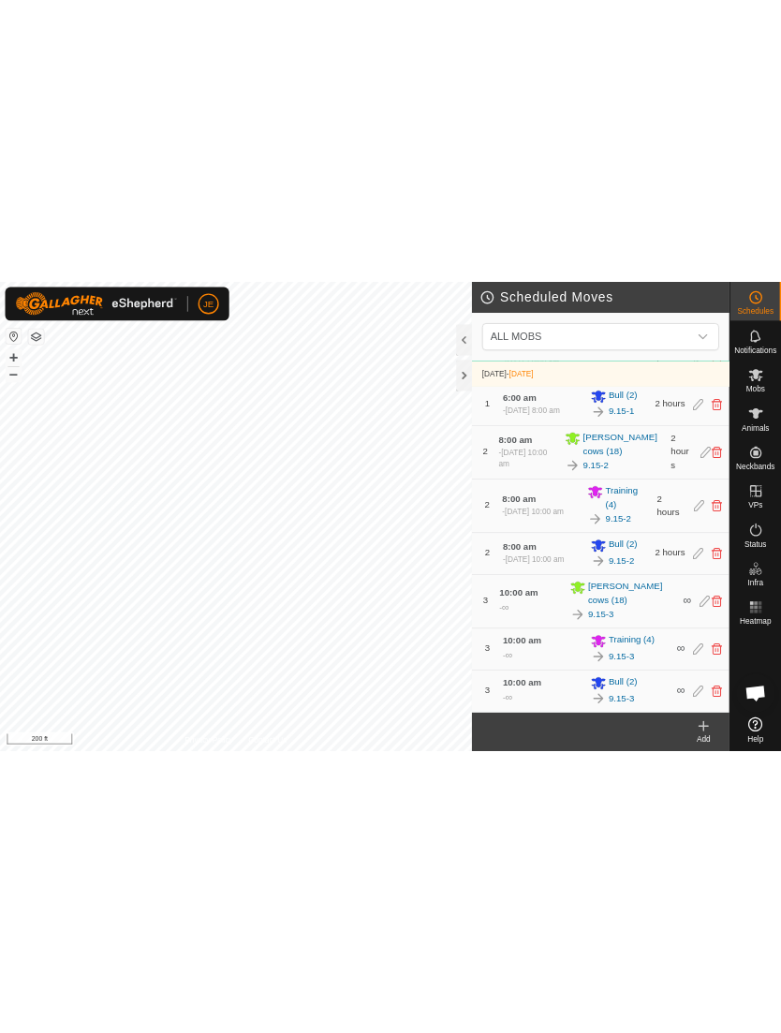
scroll to position [476, 0]
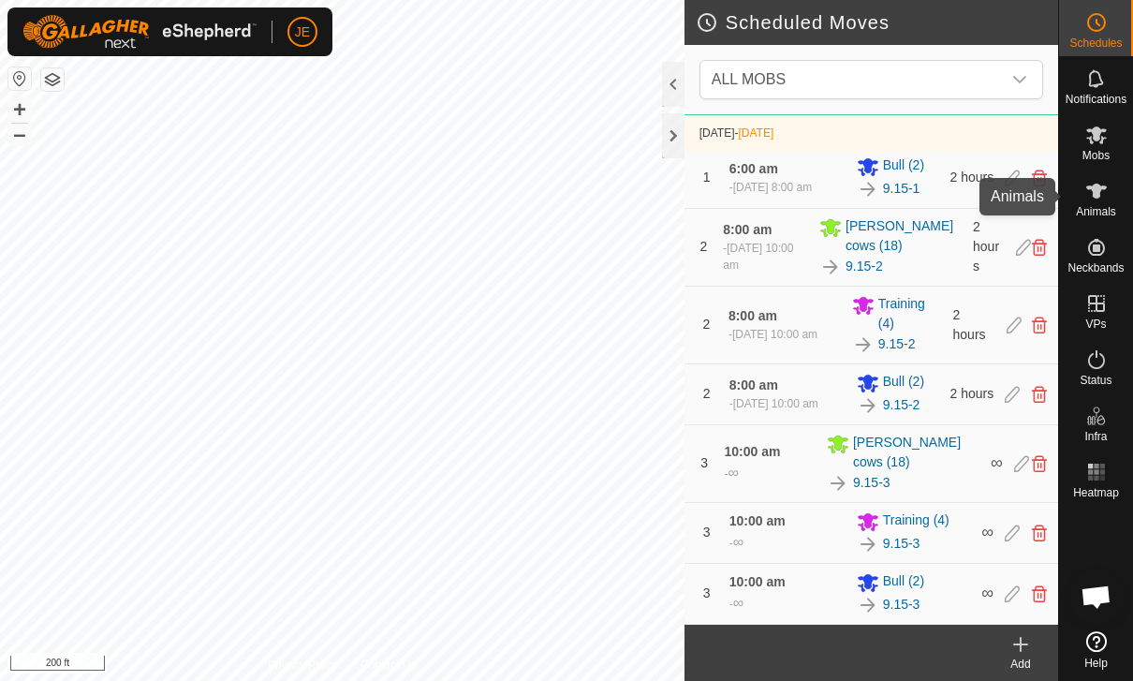
click at [1108, 194] on es-animals-svg-icon at bounding box center [1097, 191] width 34 height 30
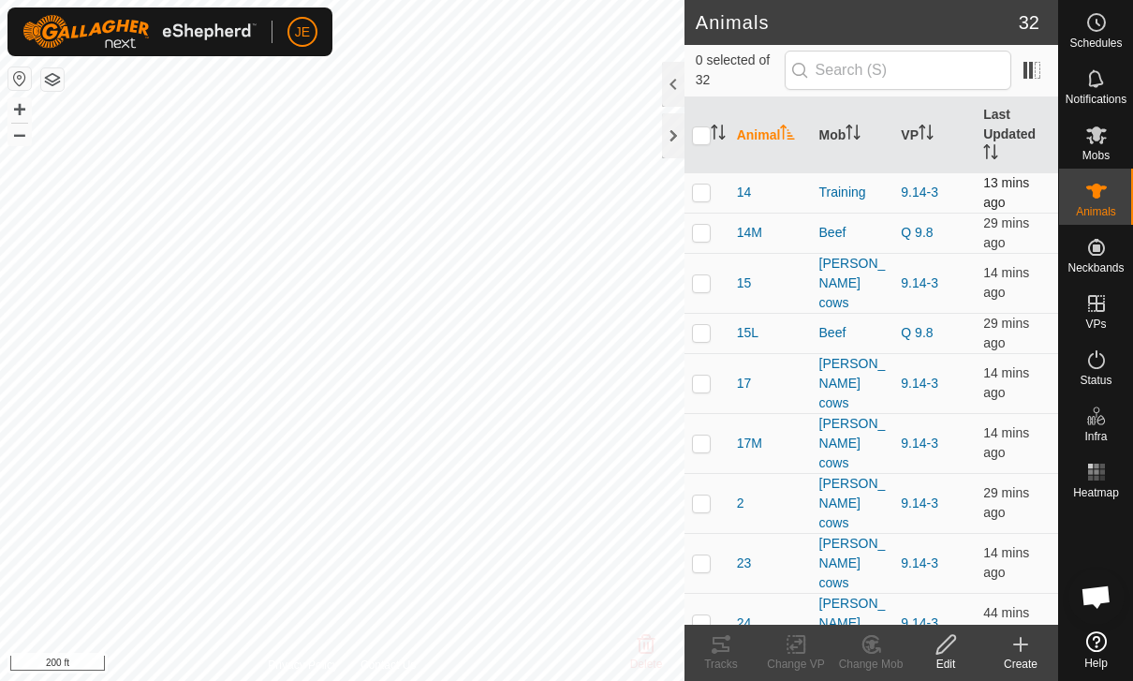
click at [710, 204] on td at bounding box center [707, 192] width 45 height 40
checkbox input "true"
click at [702, 275] on p-checkbox at bounding box center [701, 282] width 19 height 15
checkbox input "true"
click at [702, 376] on p-checkbox at bounding box center [701, 383] width 19 height 15
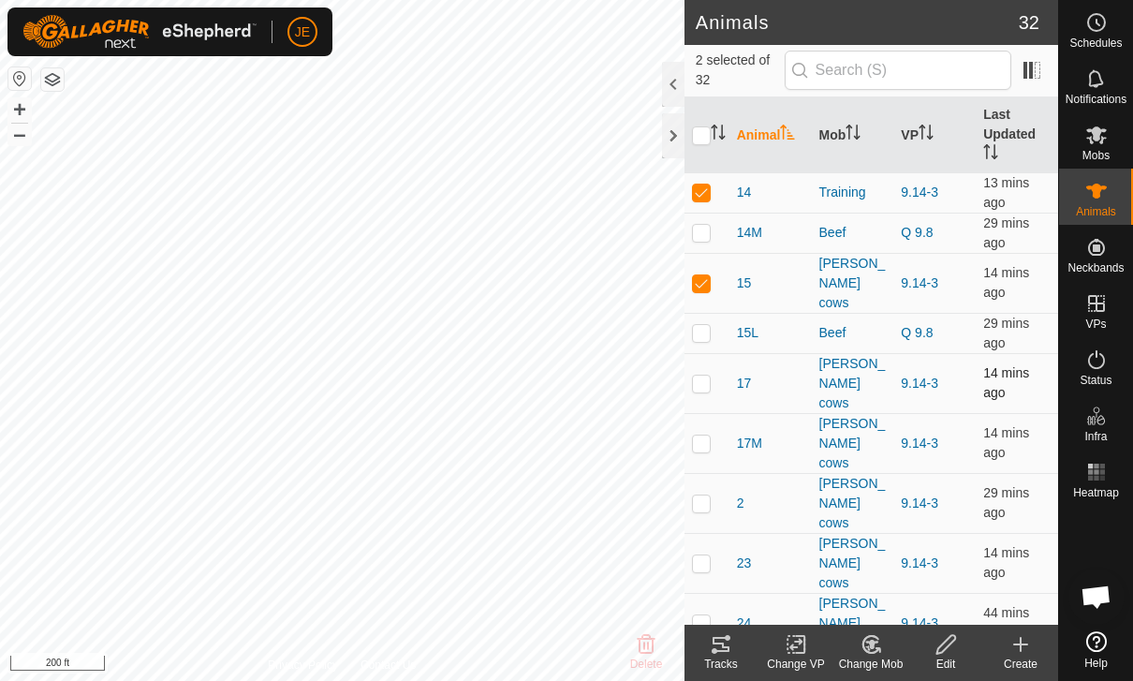
checkbox input "true"
click at [705, 495] on p-checkbox at bounding box center [701, 502] width 19 height 15
checkbox input "true"
click at [702, 555] on p-checkbox at bounding box center [701, 562] width 19 height 15
checkbox input "true"
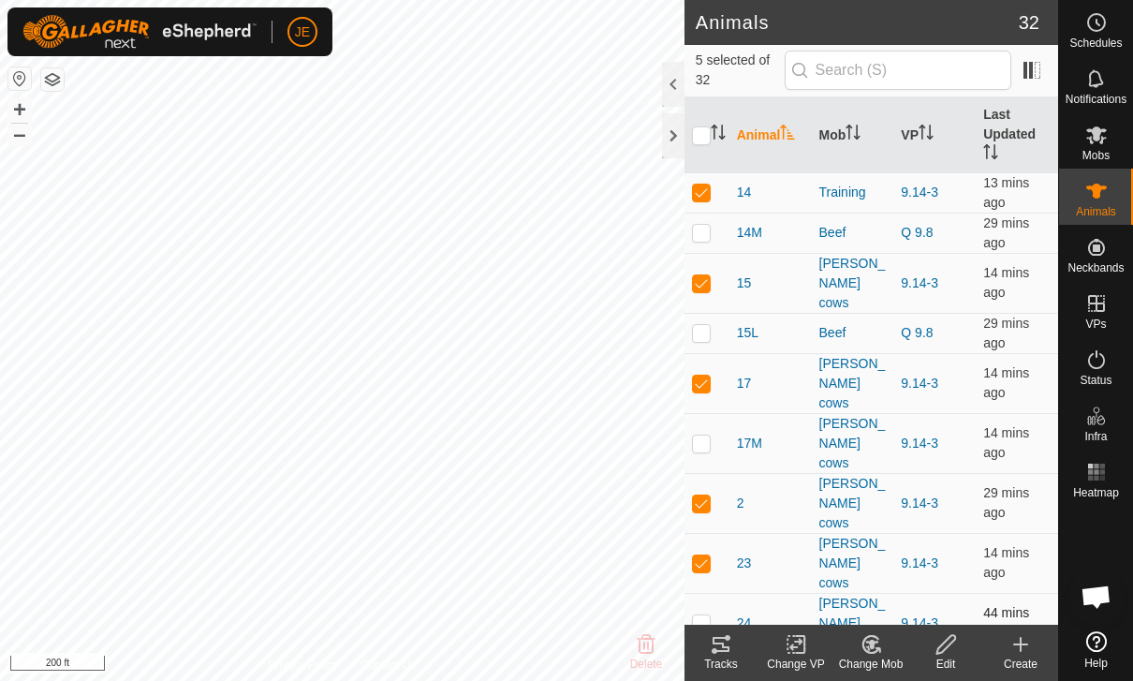
click at [711, 593] on td at bounding box center [707, 623] width 45 height 60
checkbox input "true"
click at [709, 675] on p-checkbox at bounding box center [701, 682] width 19 height 15
checkbox input "true"
click at [732, 644] on icon at bounding box center [721, 644] width 22 height 22
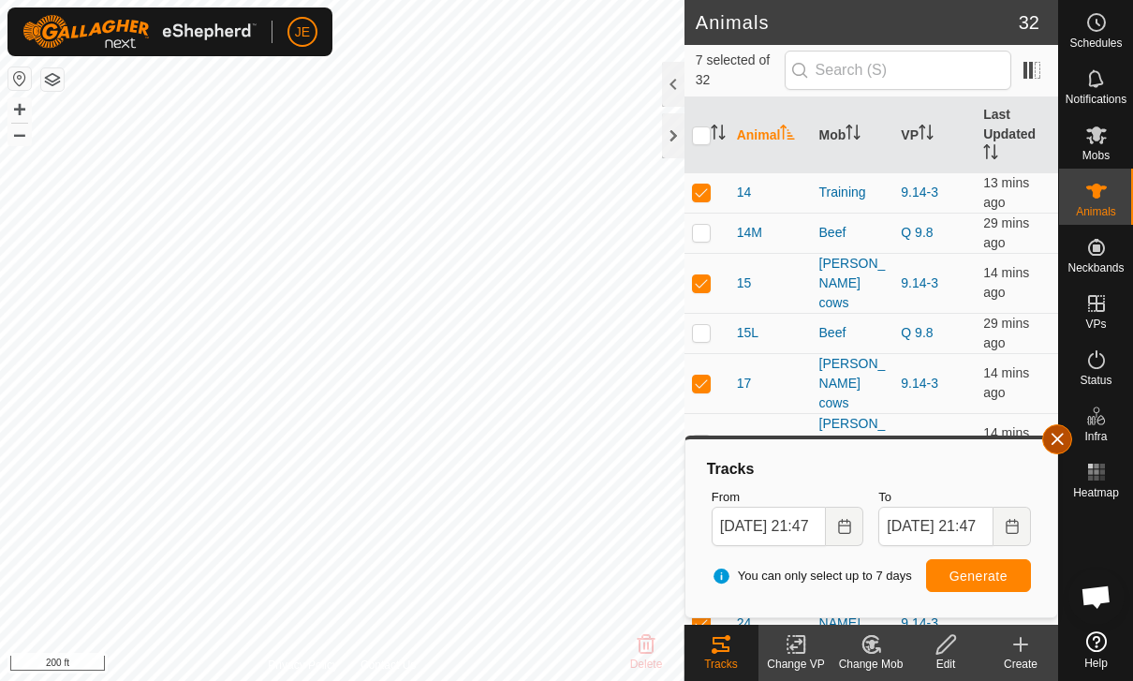
click at [1060, 431] on button "button" at bounding box center [1057, 439] width 30 height 30
